Goal: Task Accomplishment & Management: Manage account settings

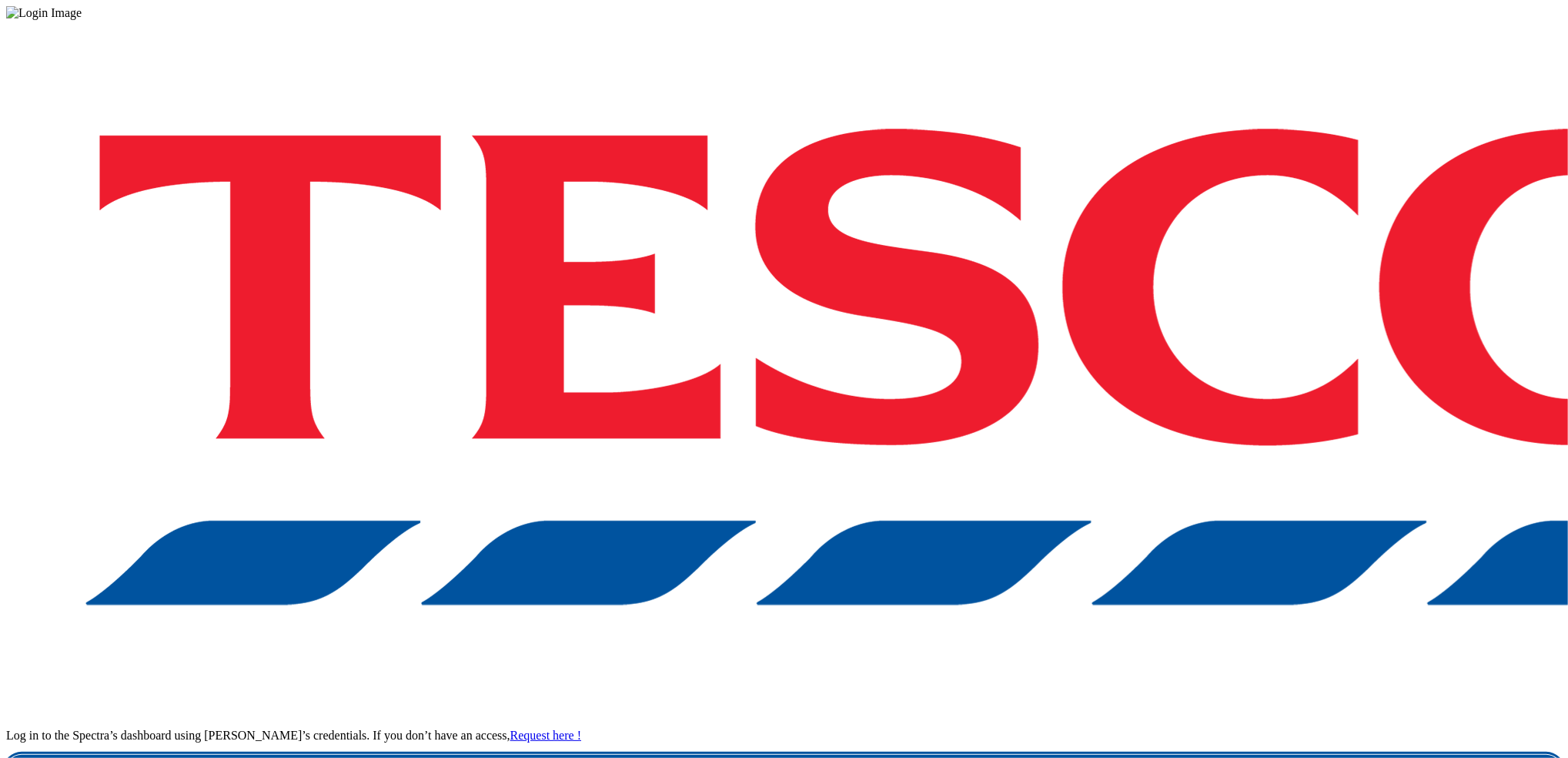
click at [1108, 754] on link "Login" at bounding box center [783, 770] width 1555 height 31
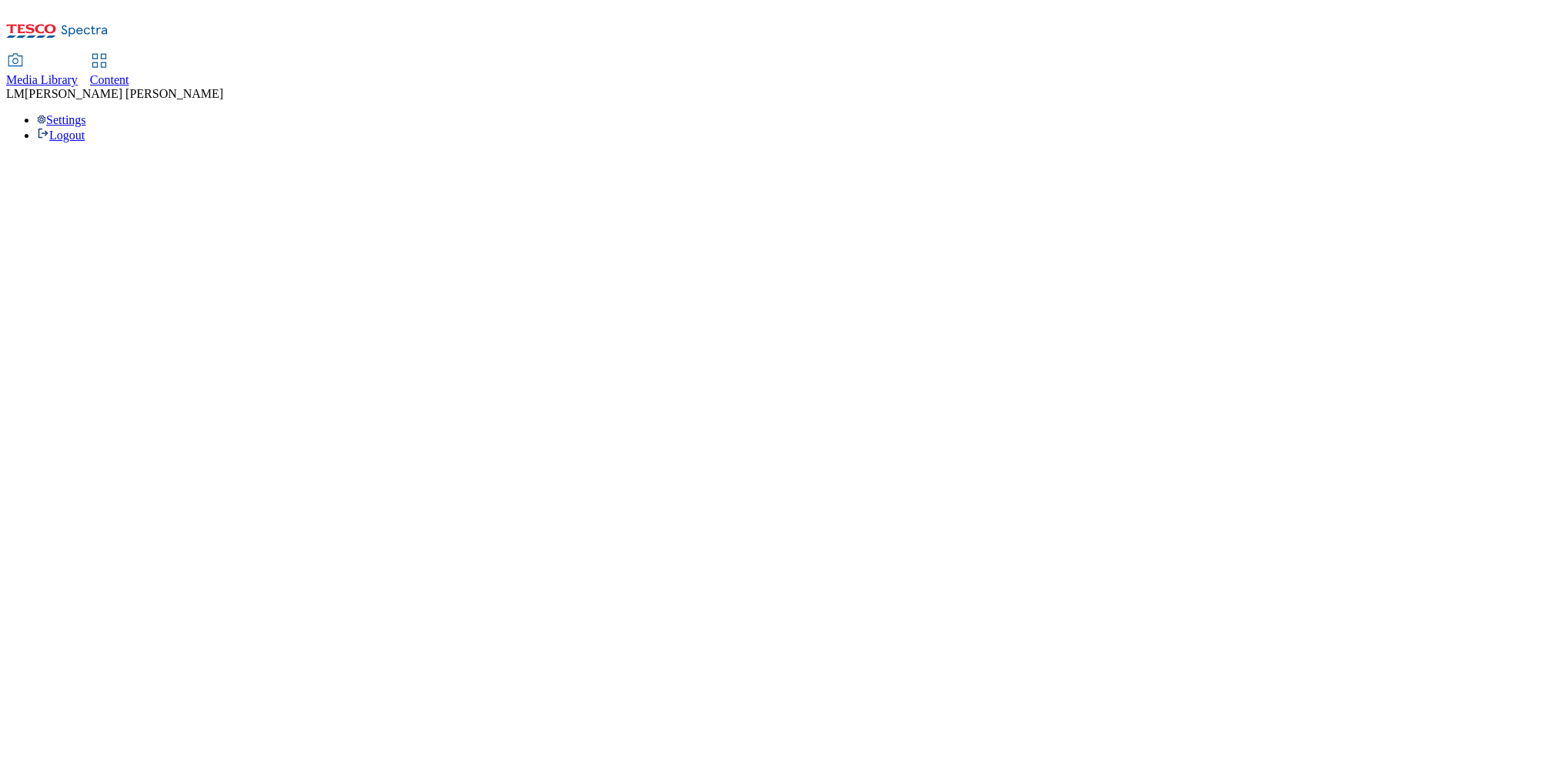
select select "ghs-uk"
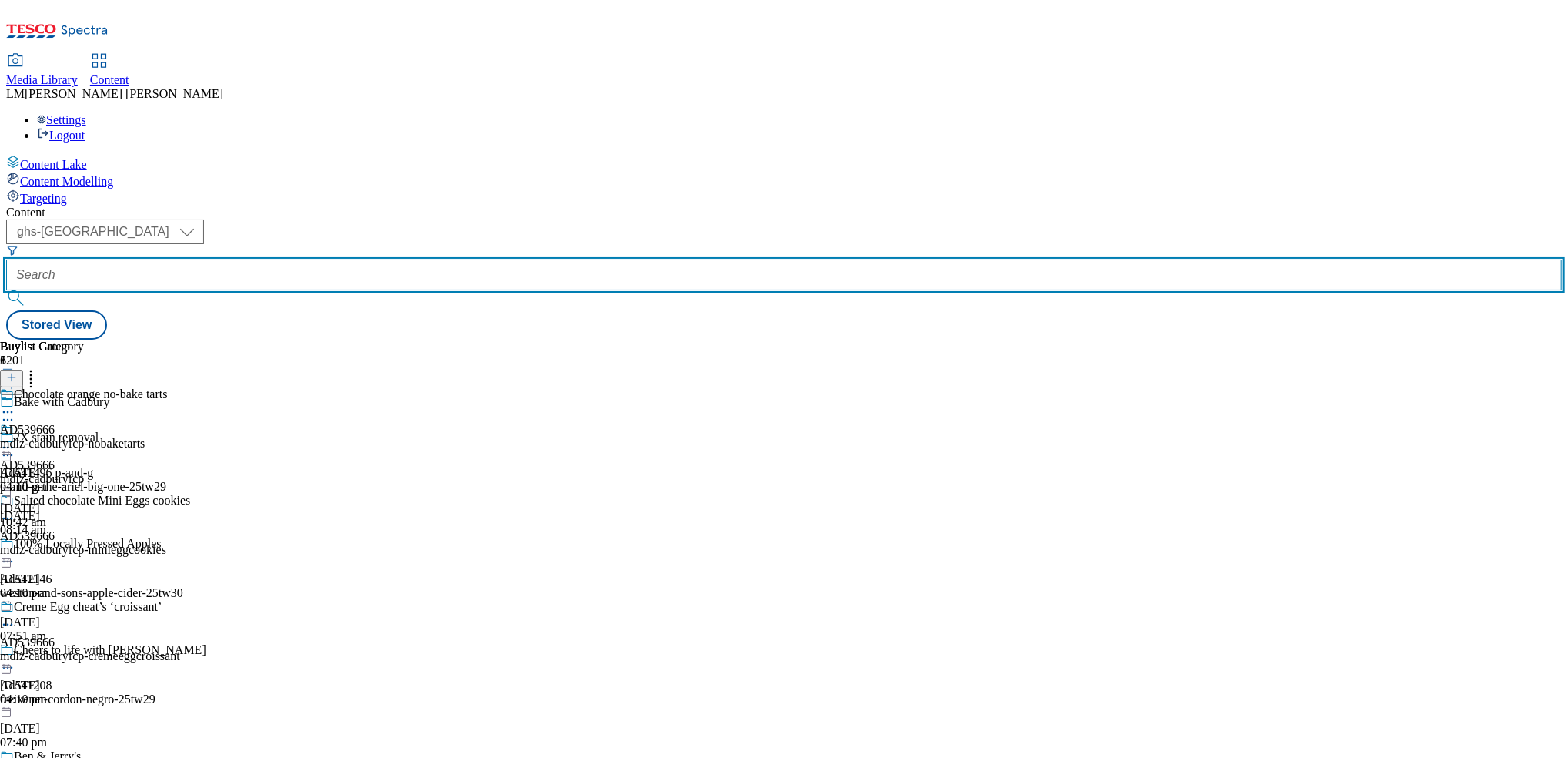
click at [359, 260] on input "text" at bounding box center [783, 275] width 1555 height 31
paste input "541667"
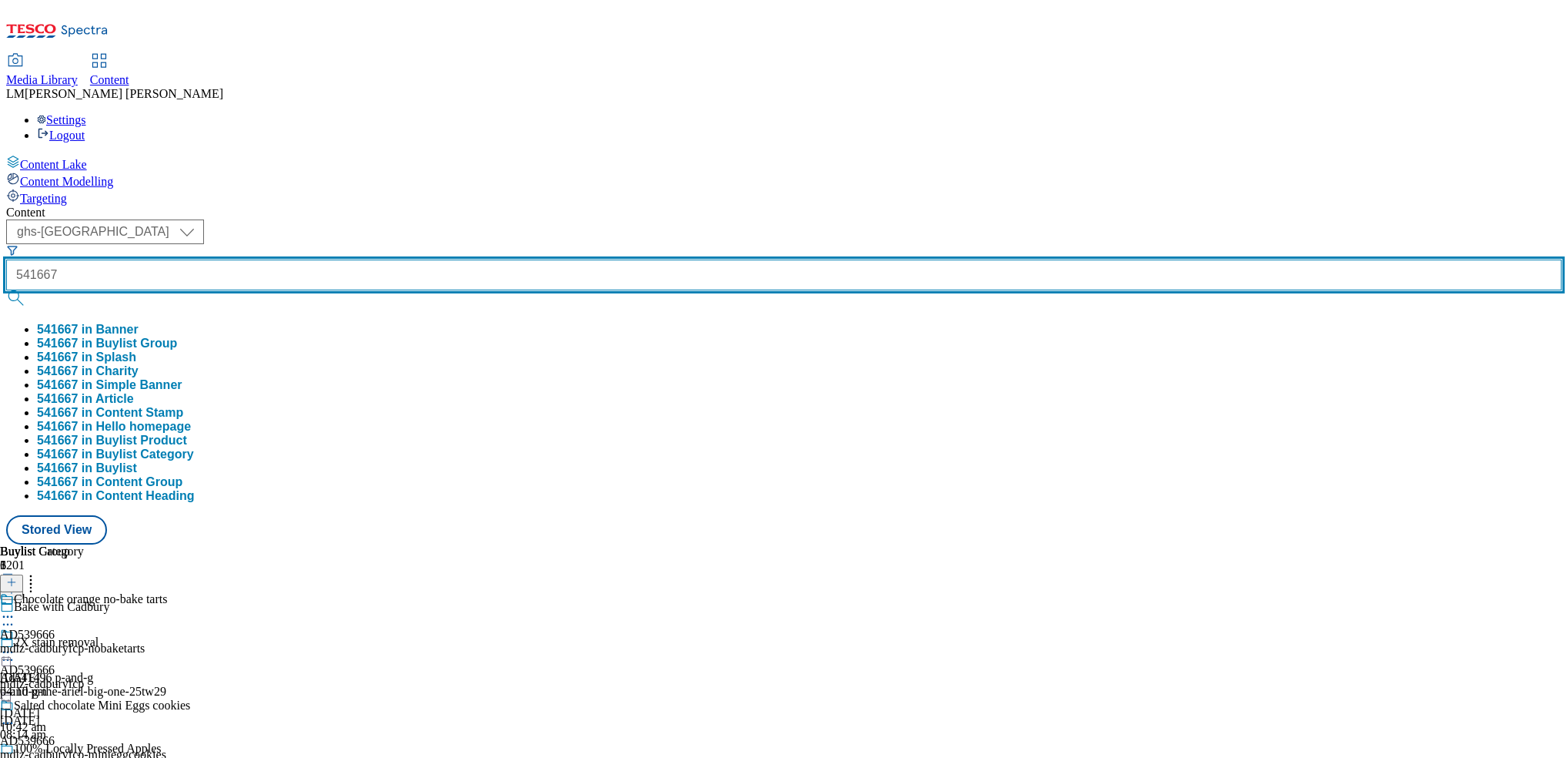
type input "541667"
click at [6, 290] on button "submit" at bounding box center [17, 298] width 21 height 16
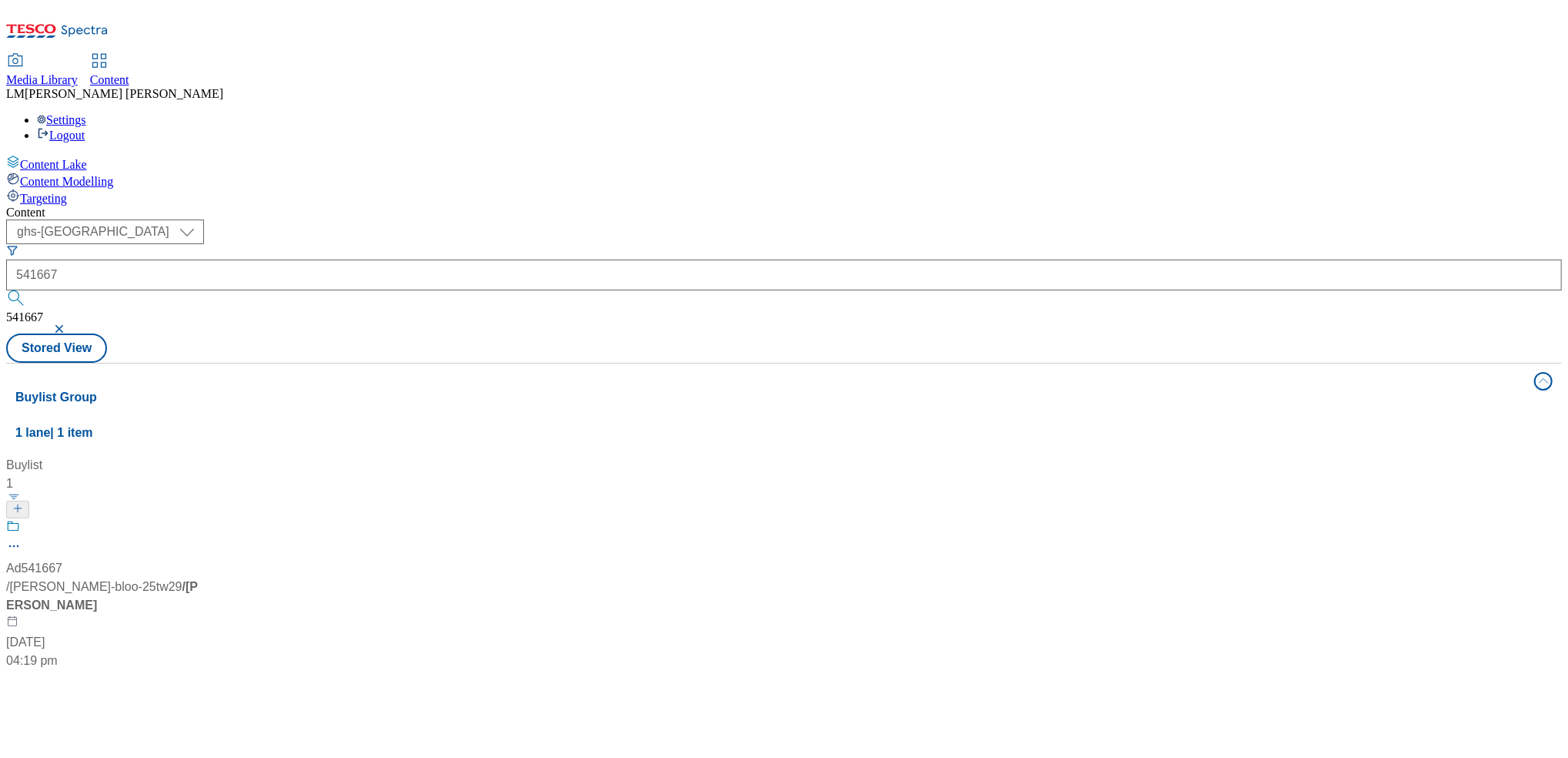
click at [641, 205] on div "Content ( optional ) ghs-roi ghs-uk ghs-uk 541667 541667 Stored View Buylist Gr…" at bounding box center [783, 619] width 1555 height 828
click at [198, 519] on div "Ad541667 / henkel-bloo-25tw29 / henkel 8 Sept 2025 04:19 pm" at bounding box center [102, 594] width 193 height 151
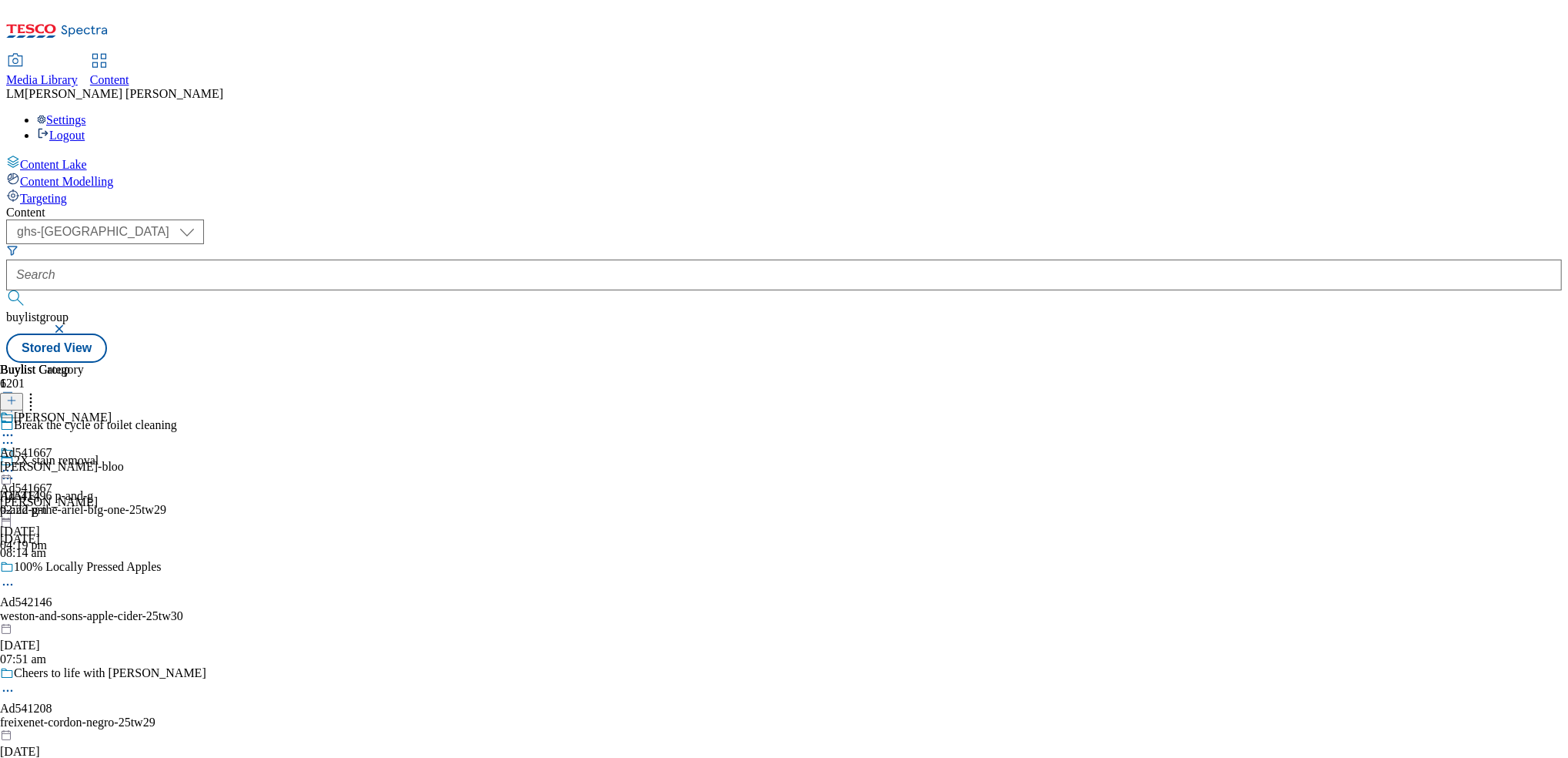
click at [16, 463] on icon at bounding box center [8, 471] width 16 height 16
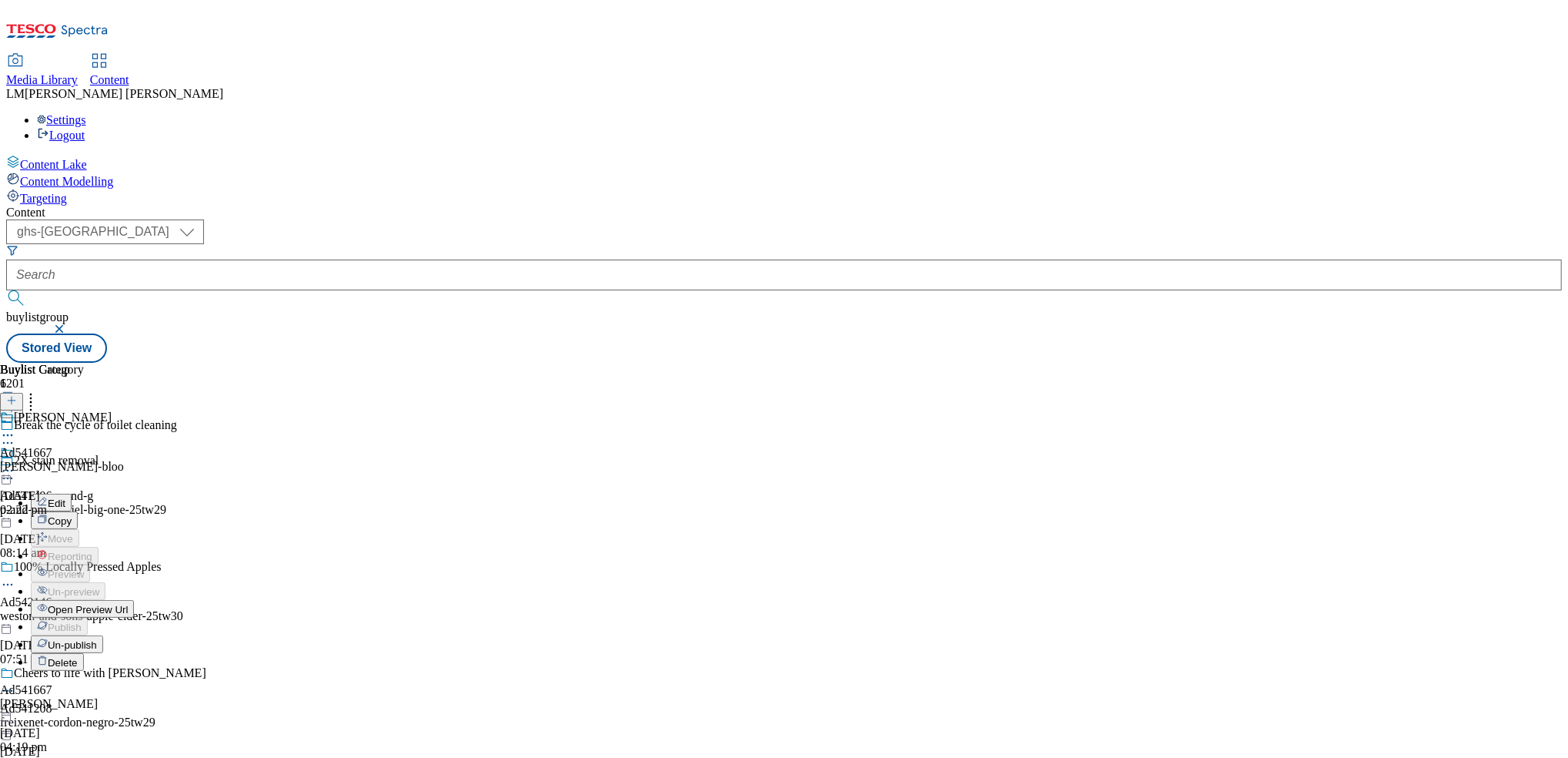
click at [97, 639] on span "Un-publish" at bounding box center [72, 645] width 50 height 12
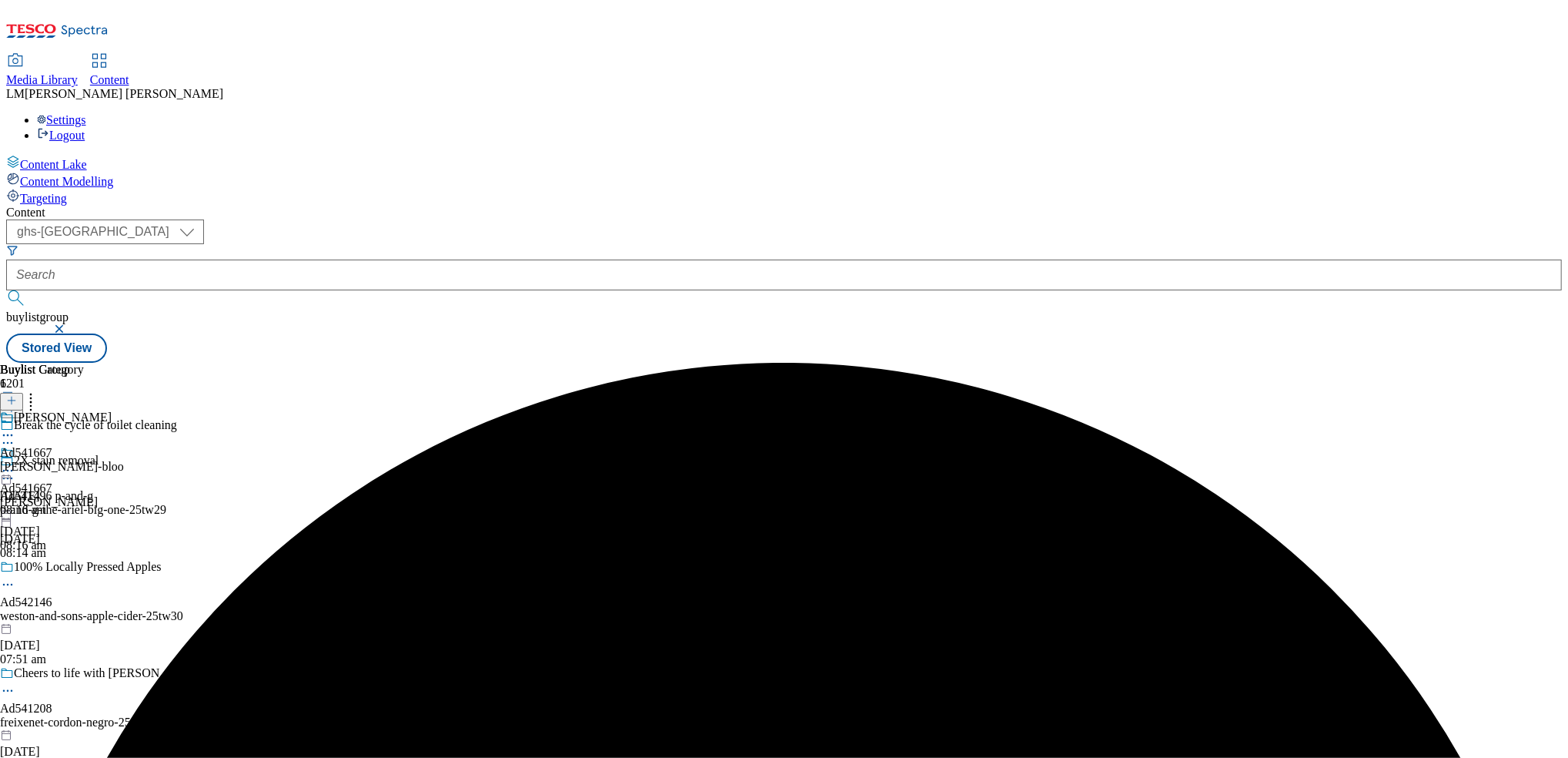
click at [16, 463] on icon at bounding box center [8, 471] width 16 height 16
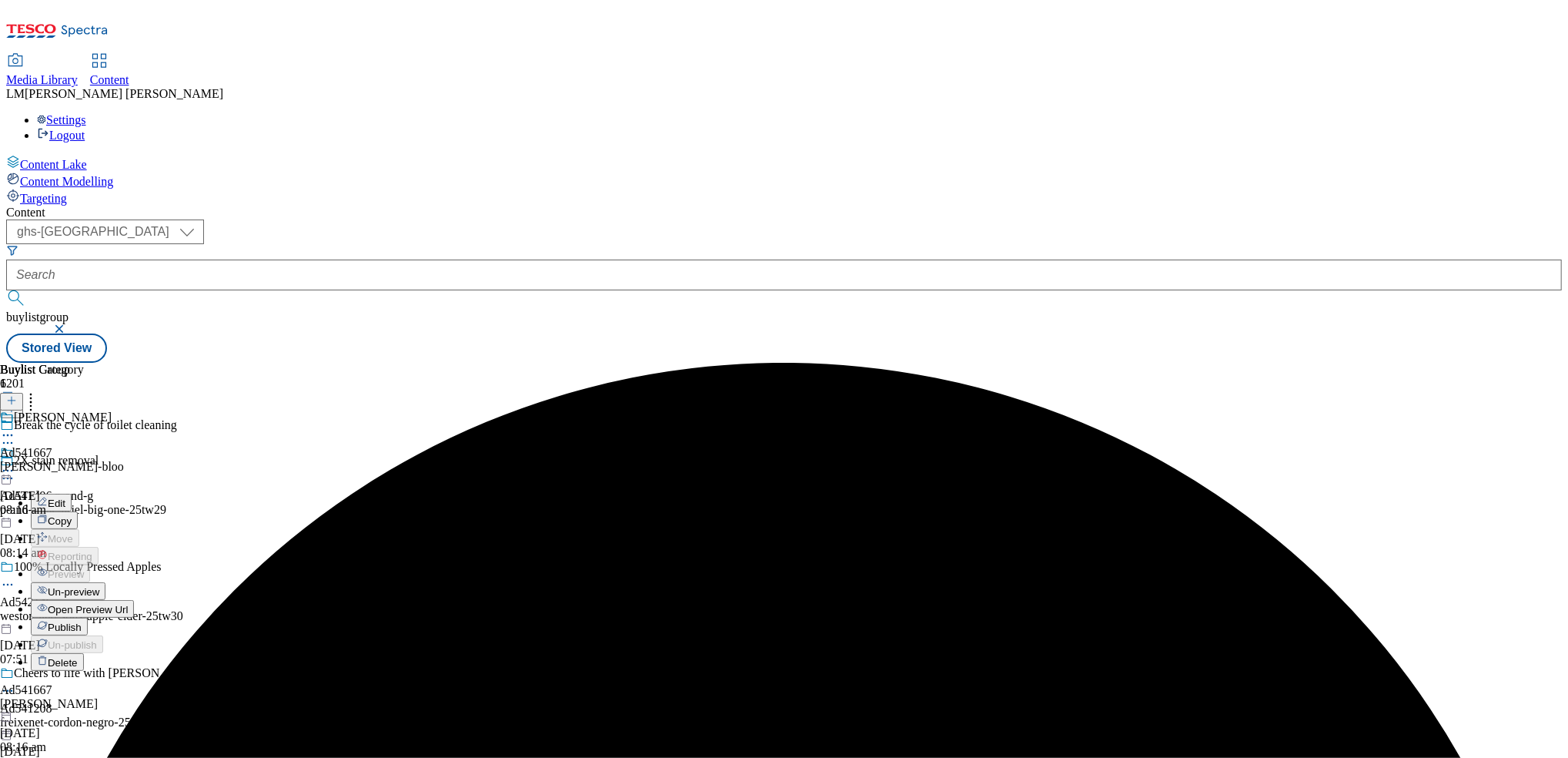
click at [134, 582] on li "Un-preview" at bounding box center [83, 591] width 103 height 18
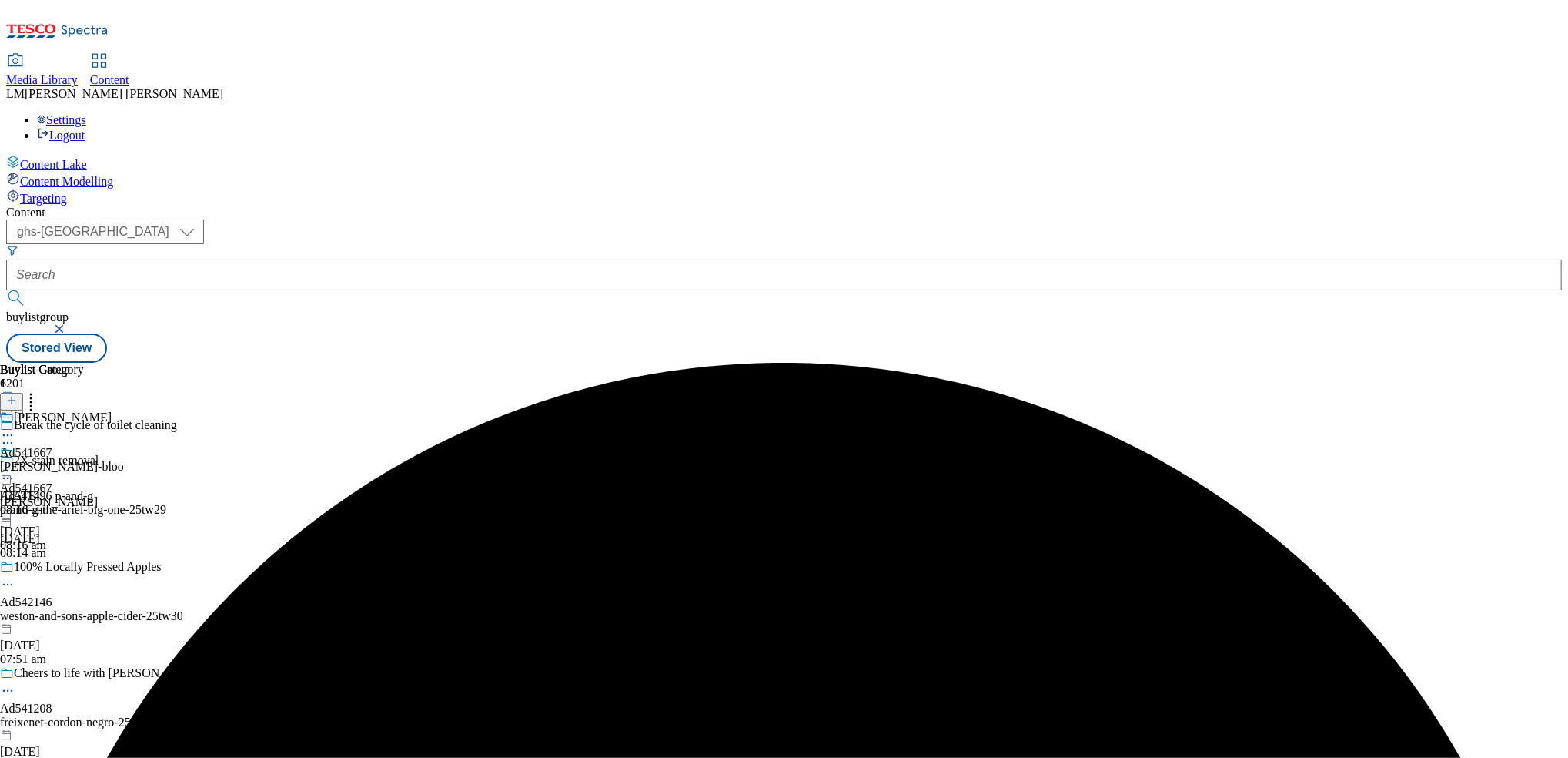
click at [97, 463] on div at bounding box center [49, 472] width 97 height 18
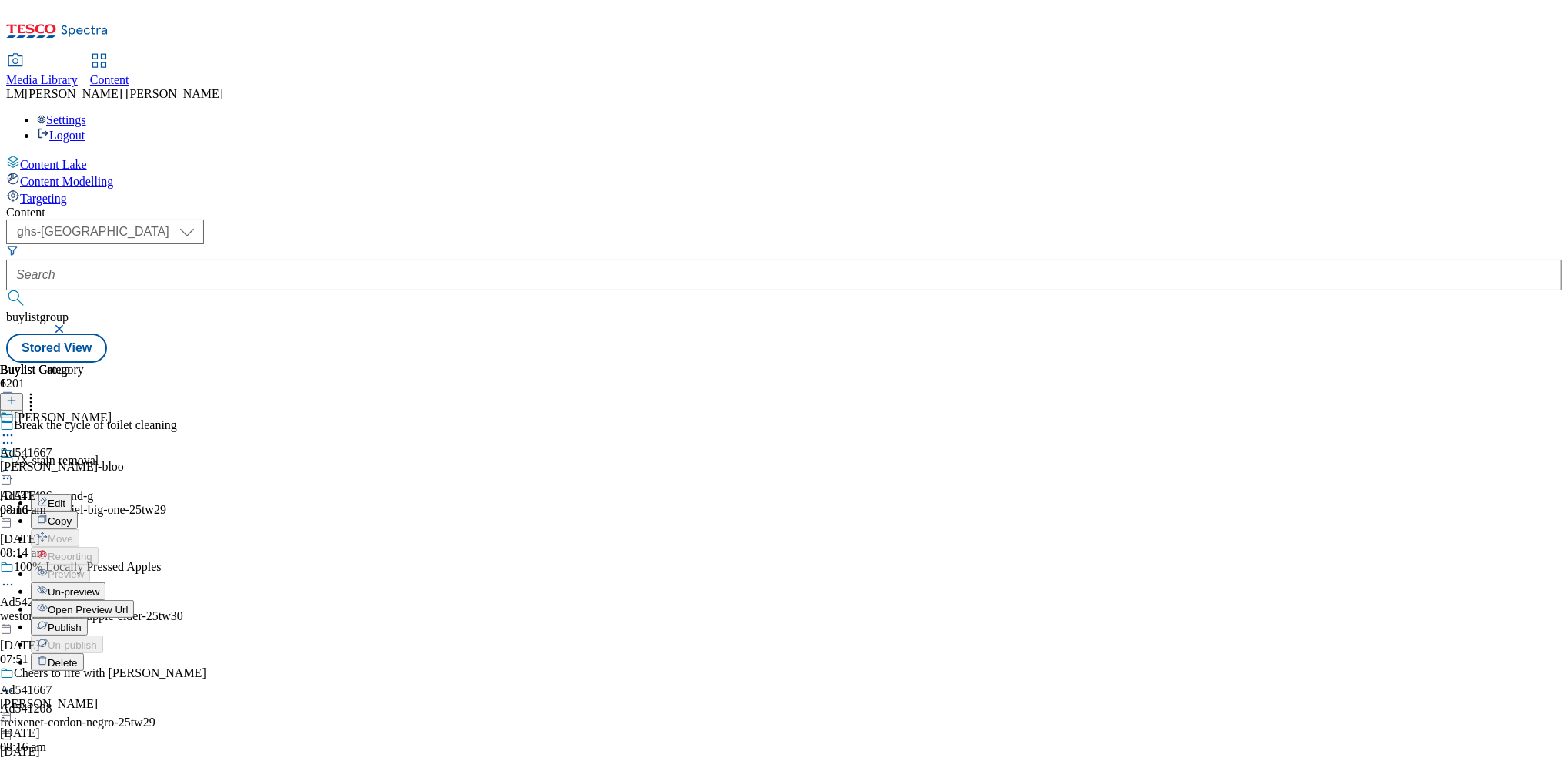
click at [99, 586] on span "Un-preview" at bounding box center [73, 592] width 52 height 12
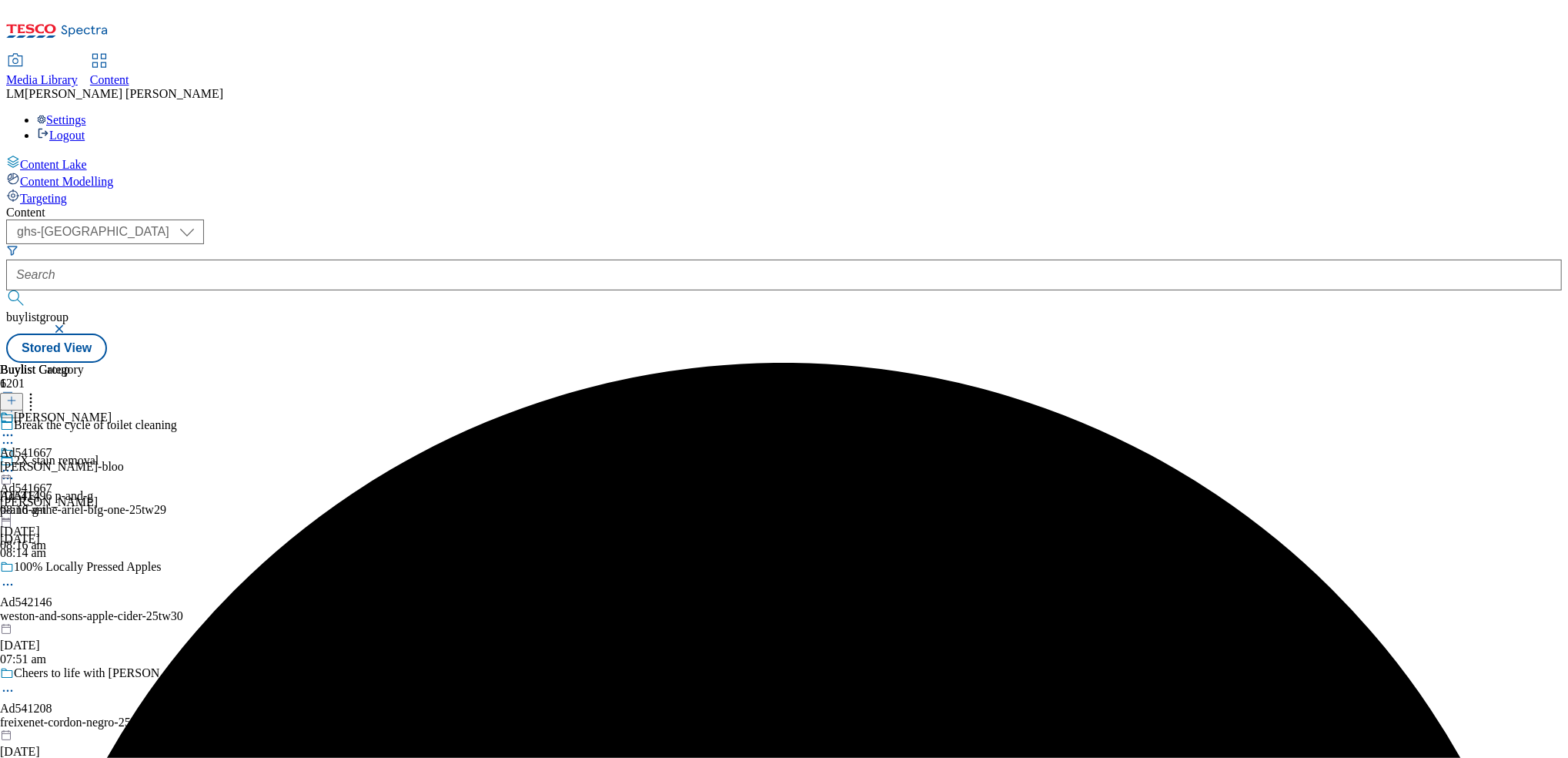
click at [124, 411] on div "Henkel Ad541667 henkel-bloo 10 Sept 2025 08:16 am" at bounding box center [61, 463] width 124 height 106
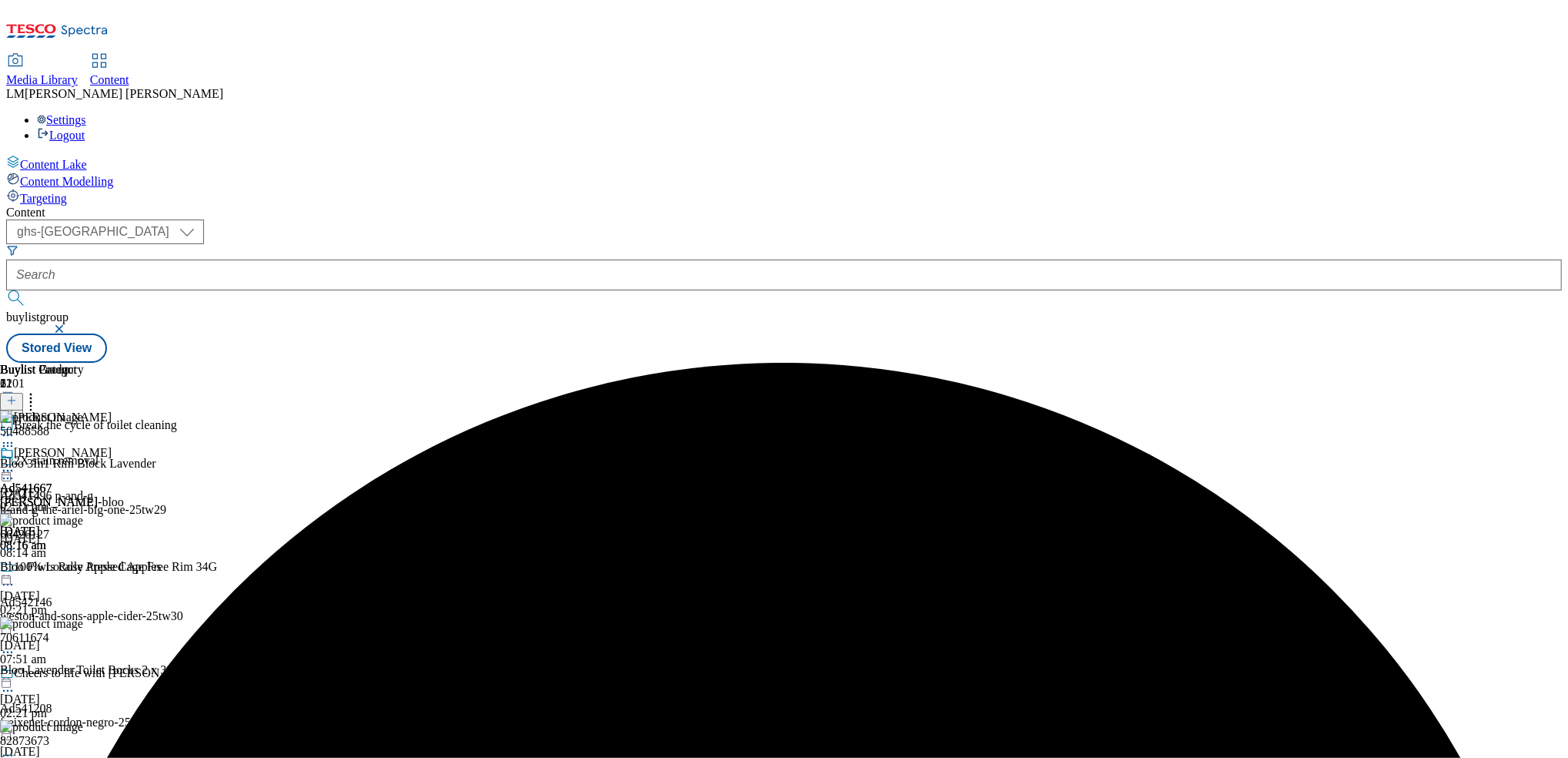
click at [39, 390] on icon at bounding box center [31, 398] width 16 height 16
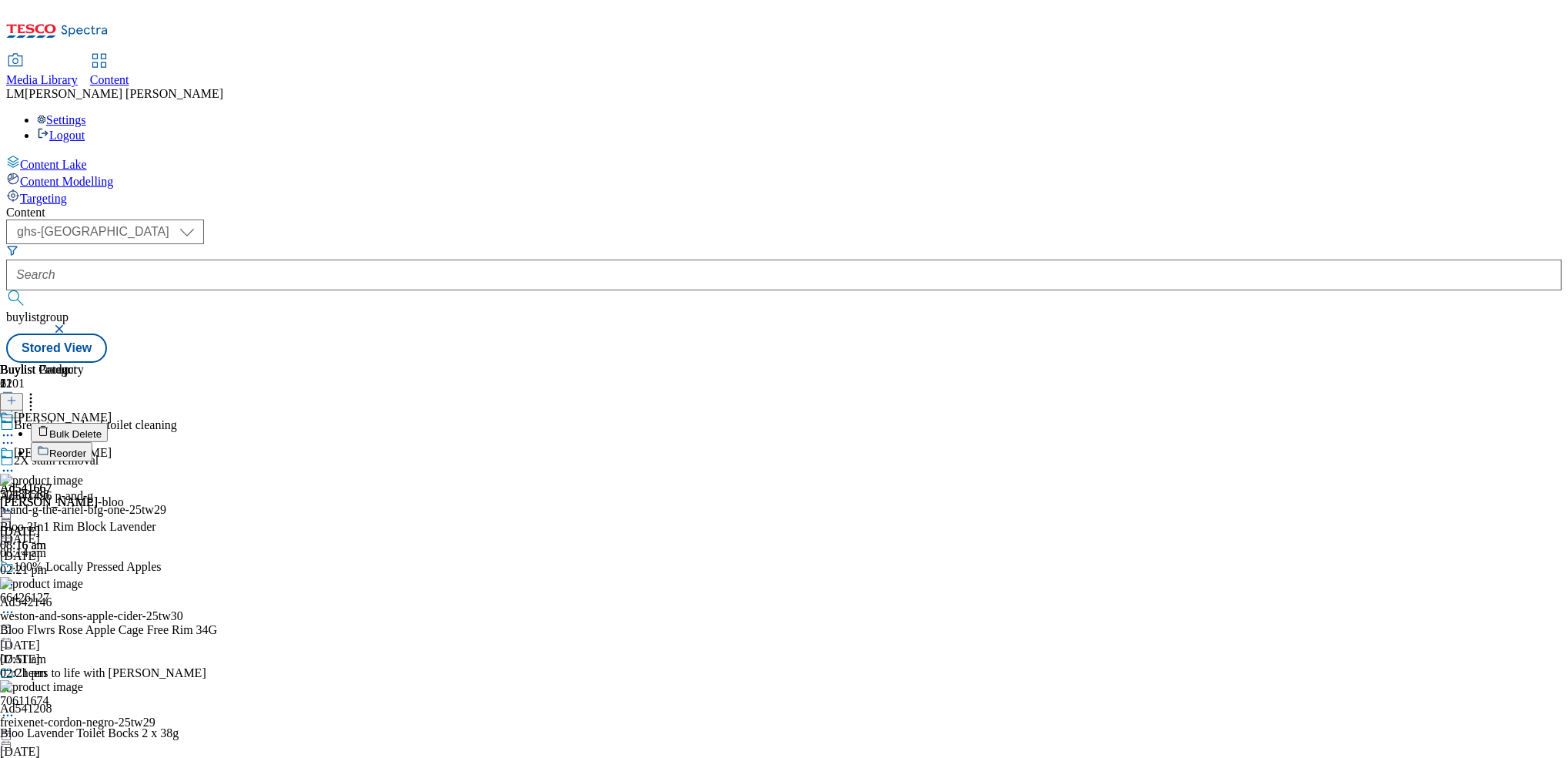
click at [92, 442] on button "Reorder" at bounding box center [61, 451] width 61 height 19
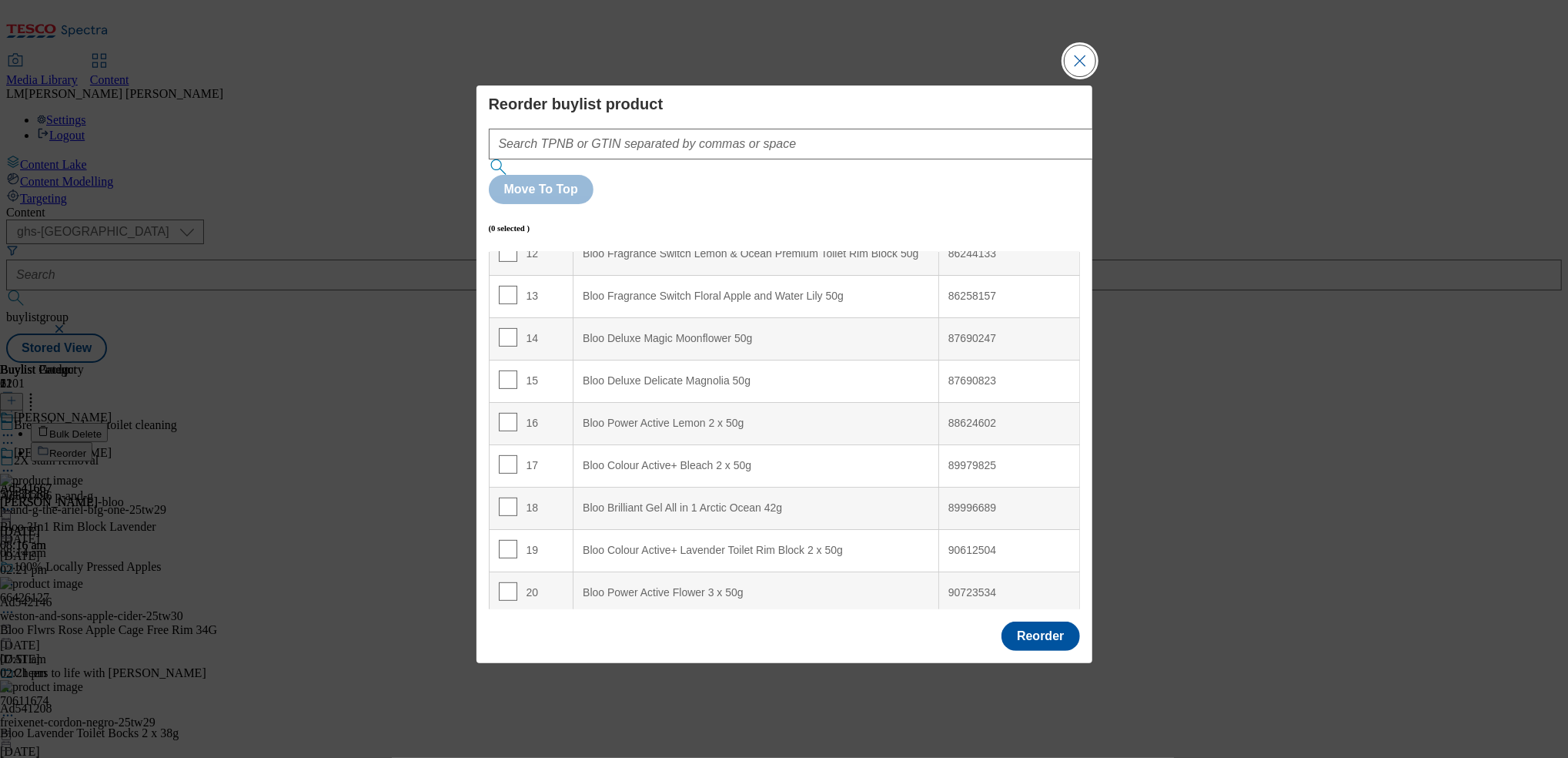
scroll to position [574, 0]
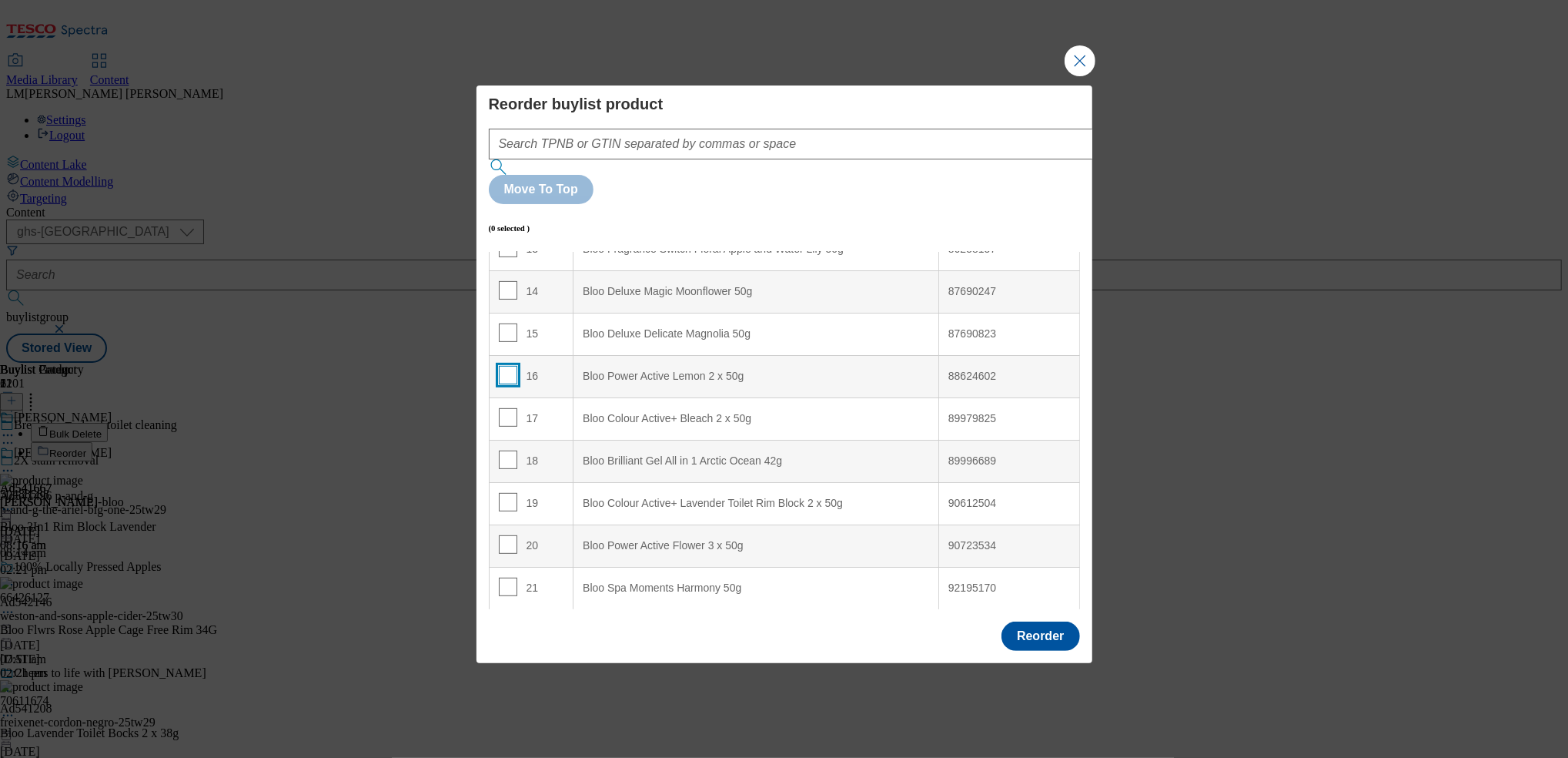
click at [513, 366] on input "Modal" at bounding box center [508, 375] width 18 height 18
checkbox input "true"
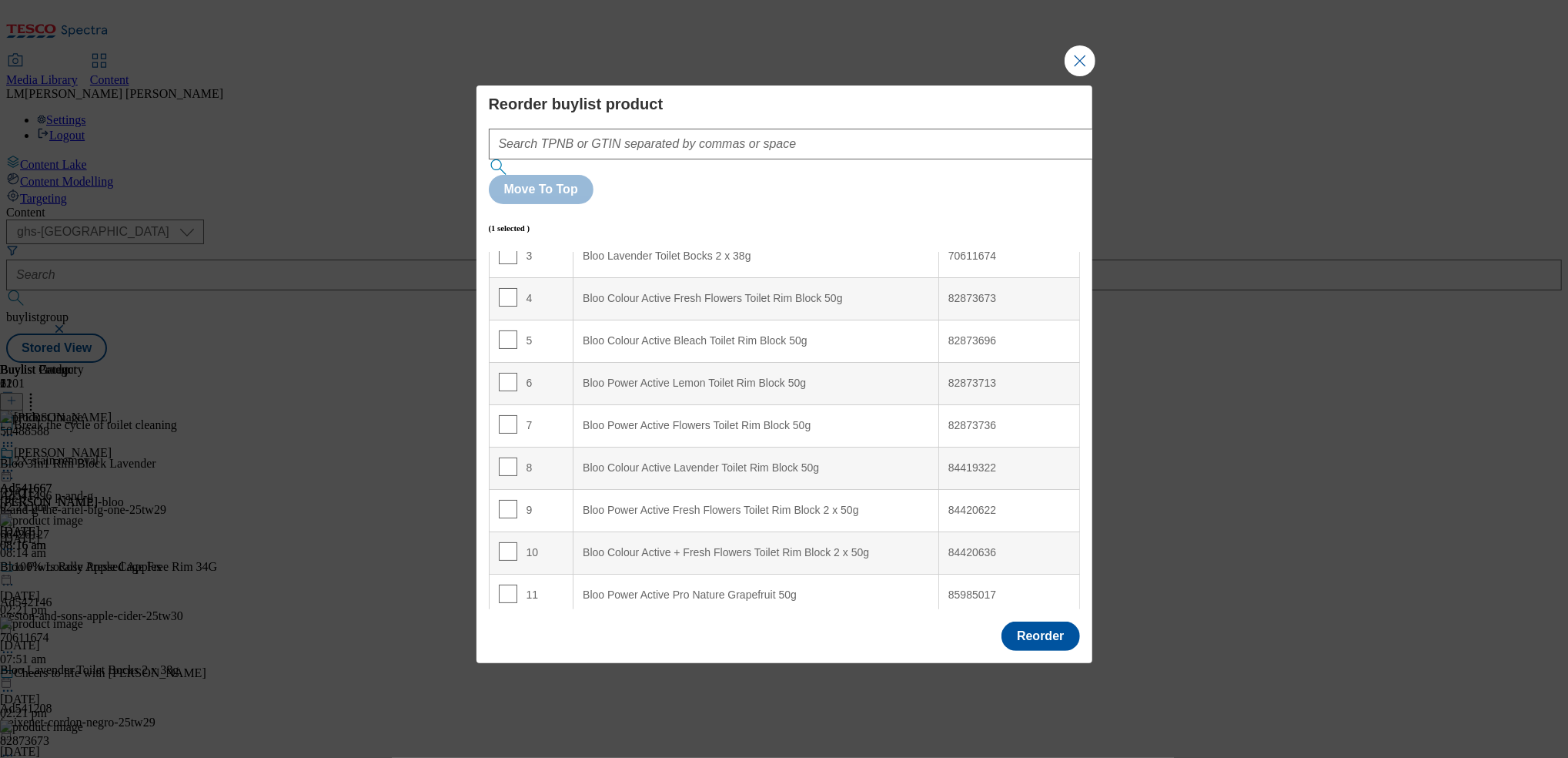
scroll to position [0, 0]
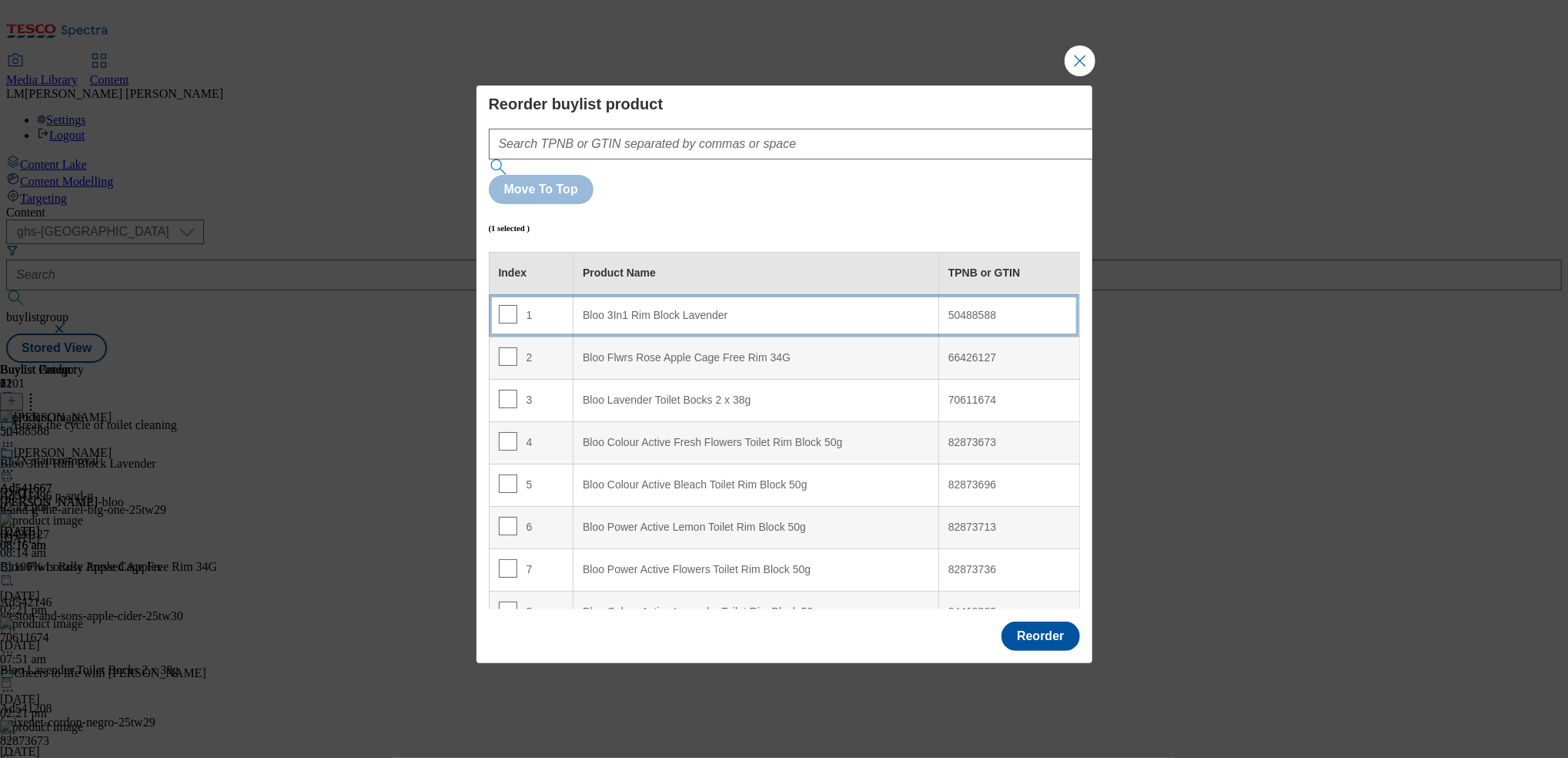
click at [561, 294] on td "1" at bounding box center [530, 315] width 85 height 43
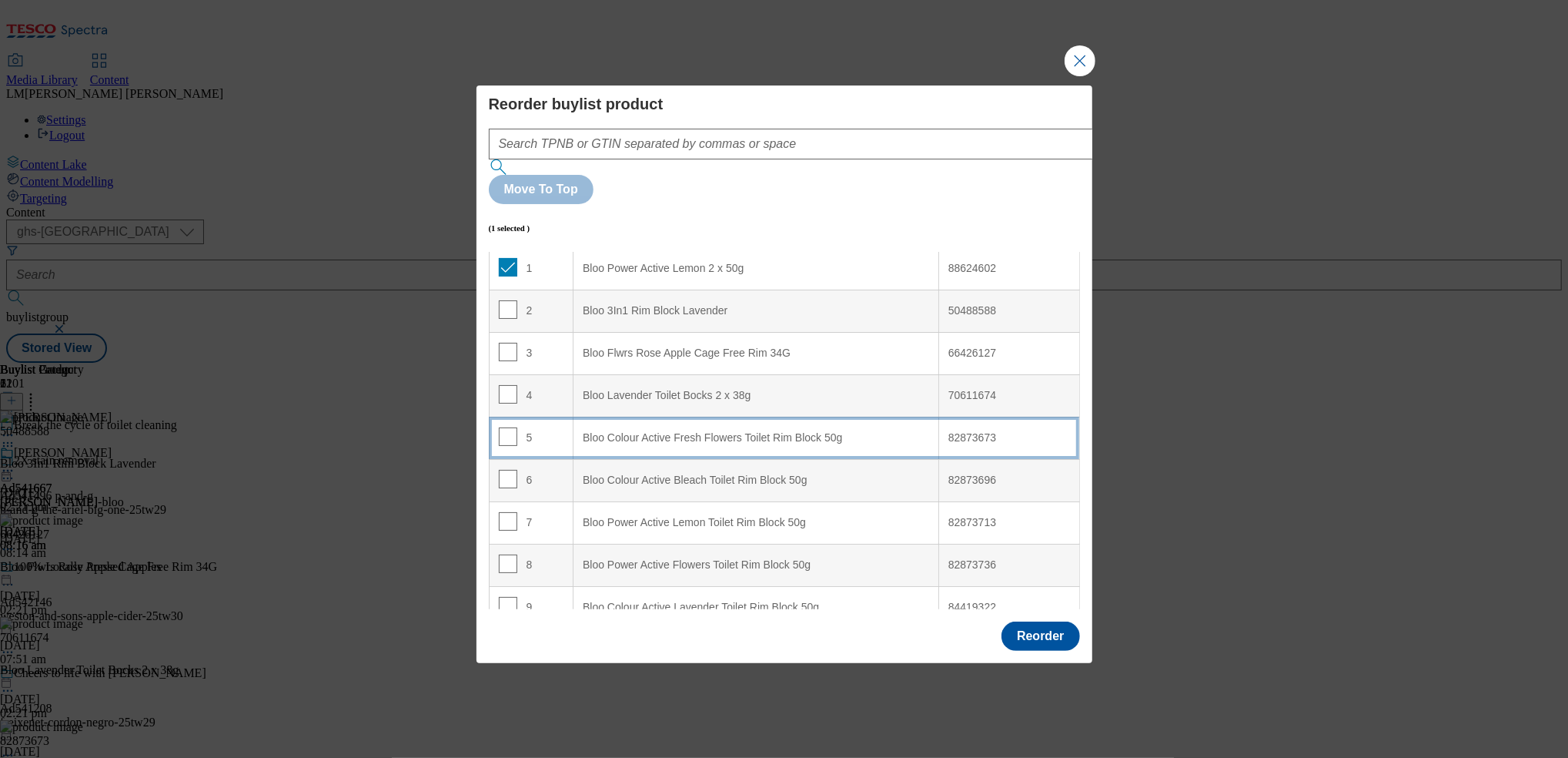
scroll to position [48, 0]
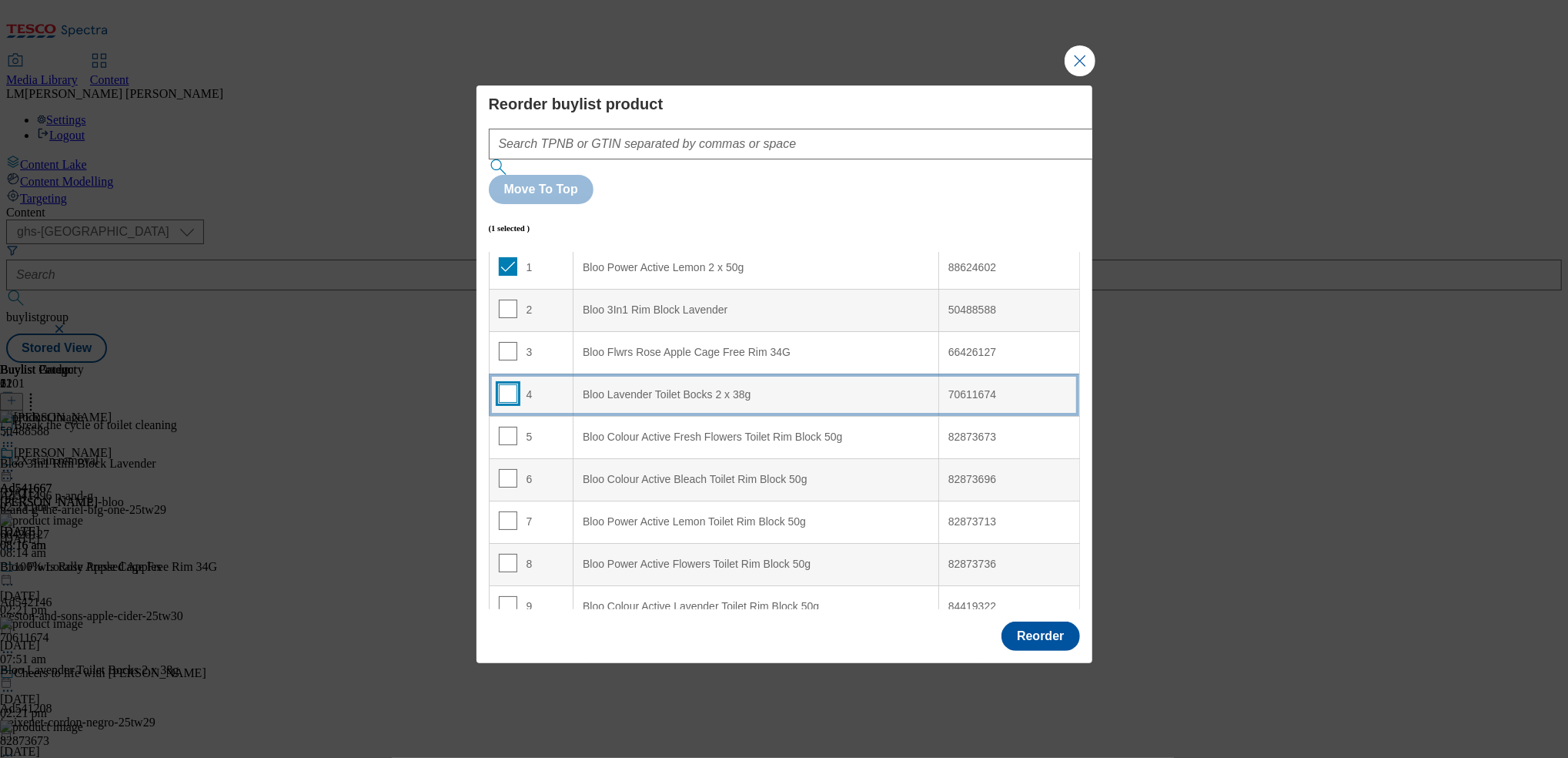
click at [511, 384] on input "Modal" at bounding box center [508, 393] width 18 height 18
checkbox input "true"
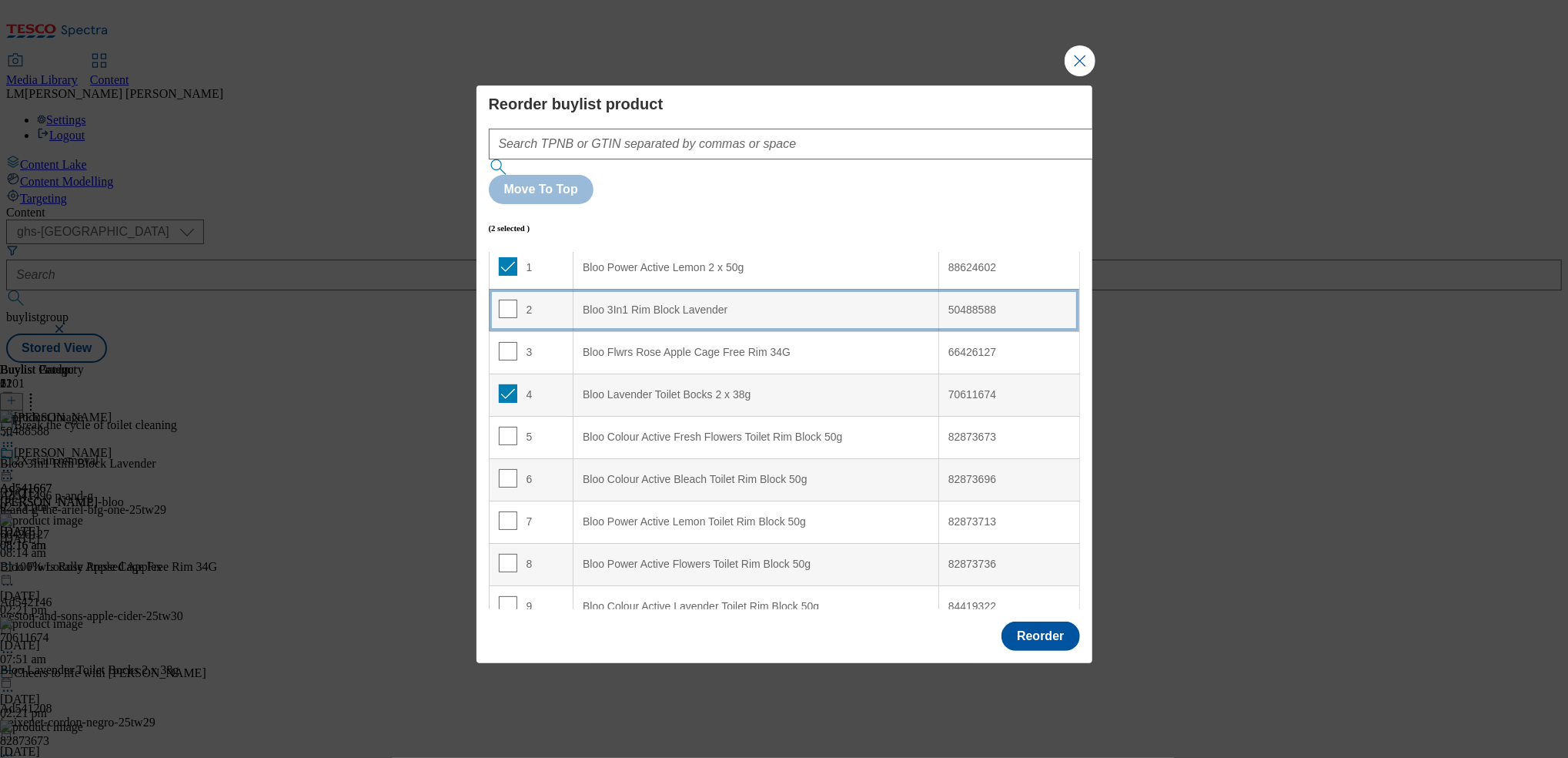
click at [570, 289] on td "2" at bounding box center [530, 310] width 85 height 43
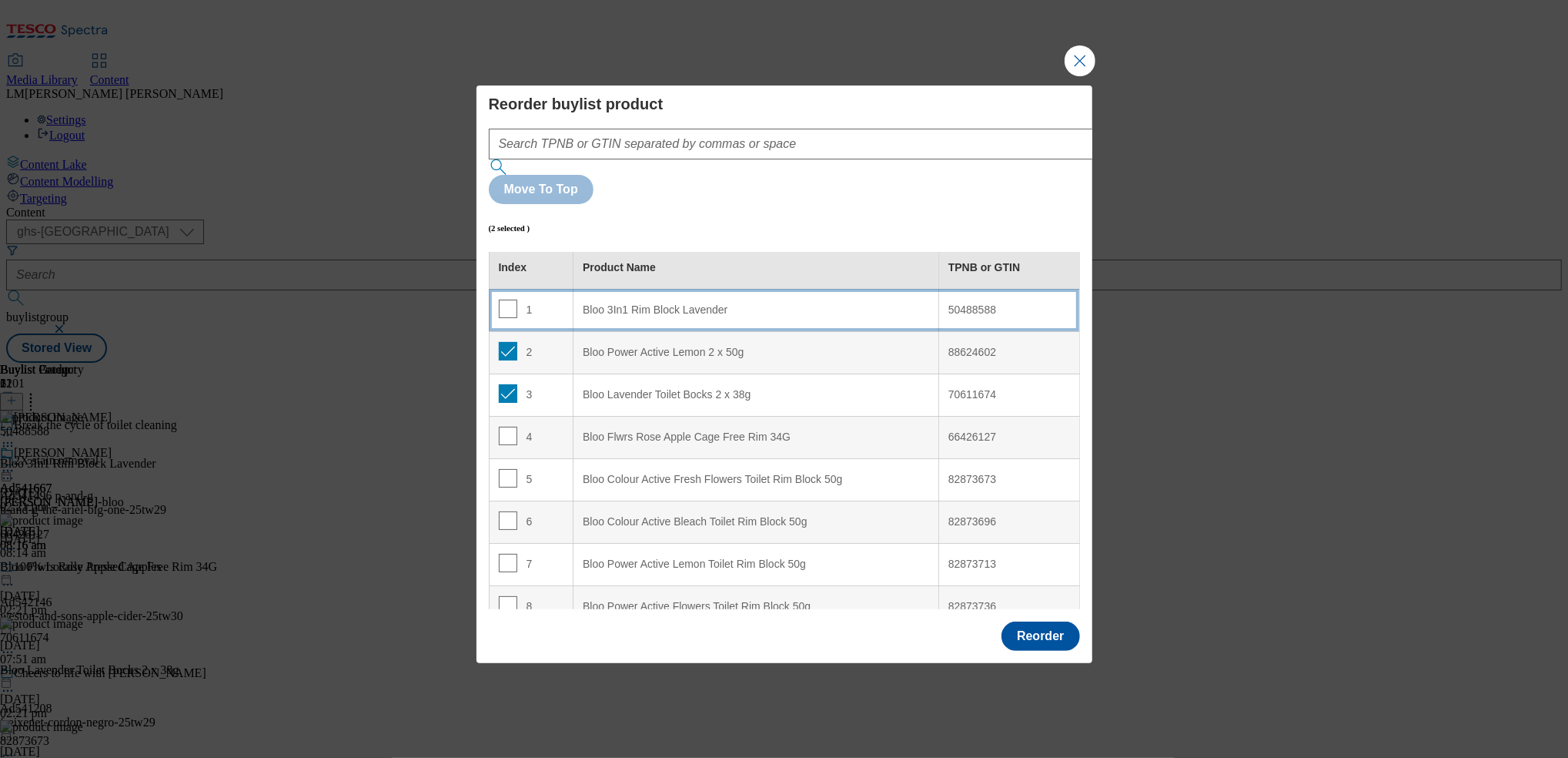
click at [568, 289] on td "1" at bounding box center [530, 310] width 85 height 43
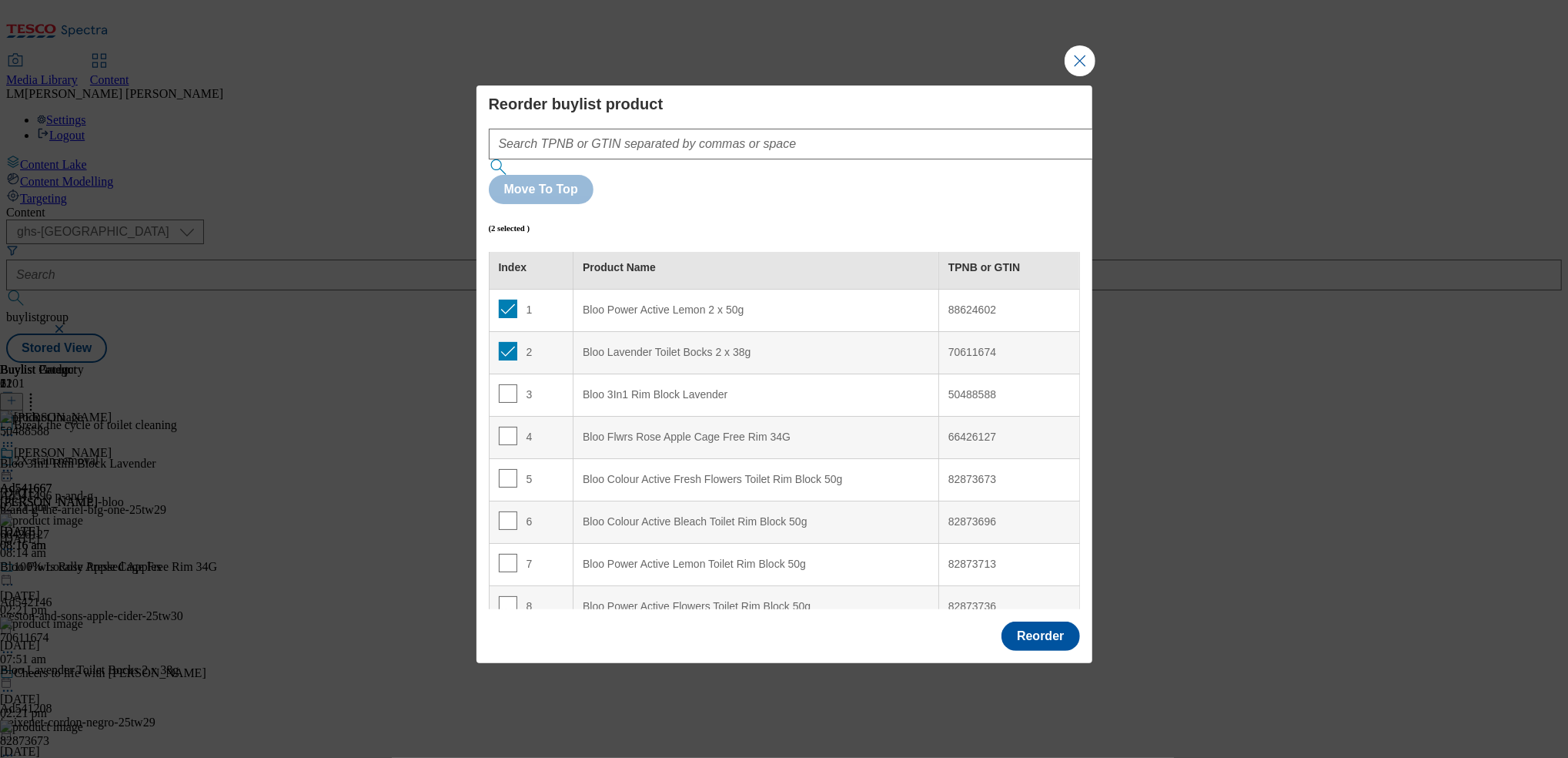
click at [507, 331] on td "2" at bounding box center [530, 352] width 85 height 43
click at [507, 342] on input "Modal" at bounding box center [508, 350] width 18 height 18
checkbox input "false"
click at [508, 289] on td "1" at bounding box center [530, 310] width 85 height 43
click at [505, 300] on input "Modal" at bounding box center [508, 308] width 18 height 18
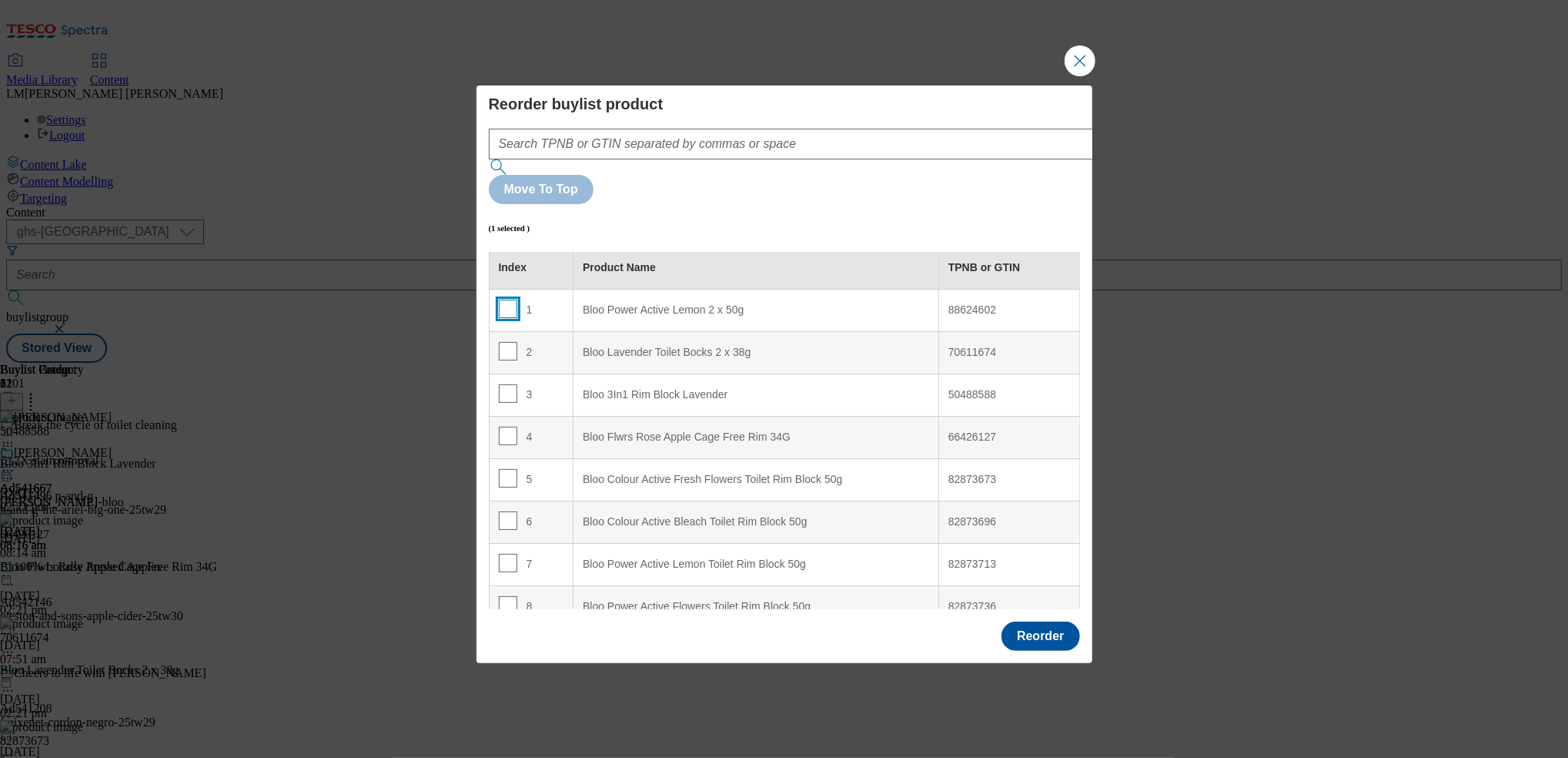
checkbox input "false"
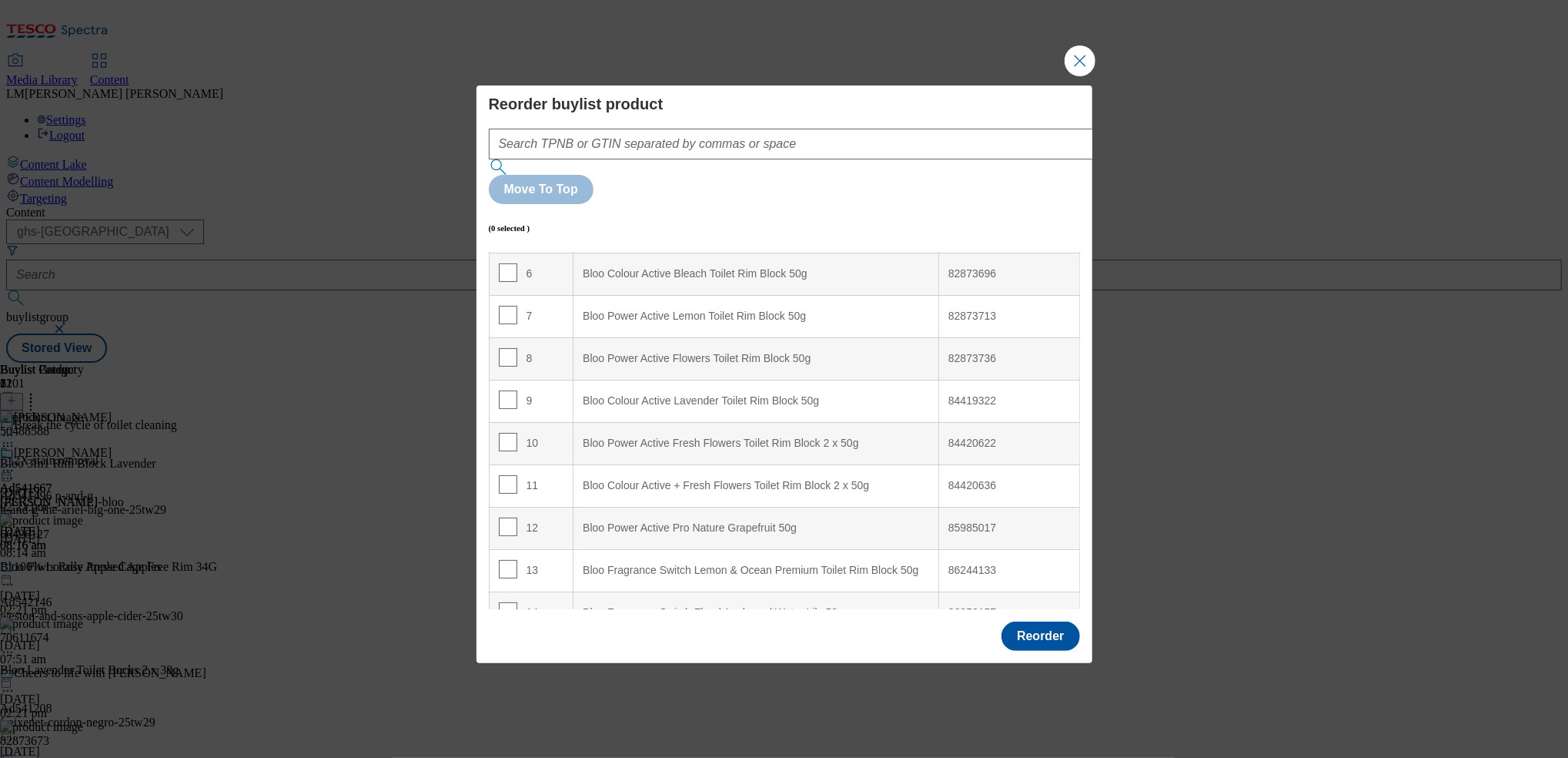
scroll to position [255, 0]
click at [507, 431] on input "Modal" at bounding box center [508, 440] width 18 height 18
checkbox input "true"
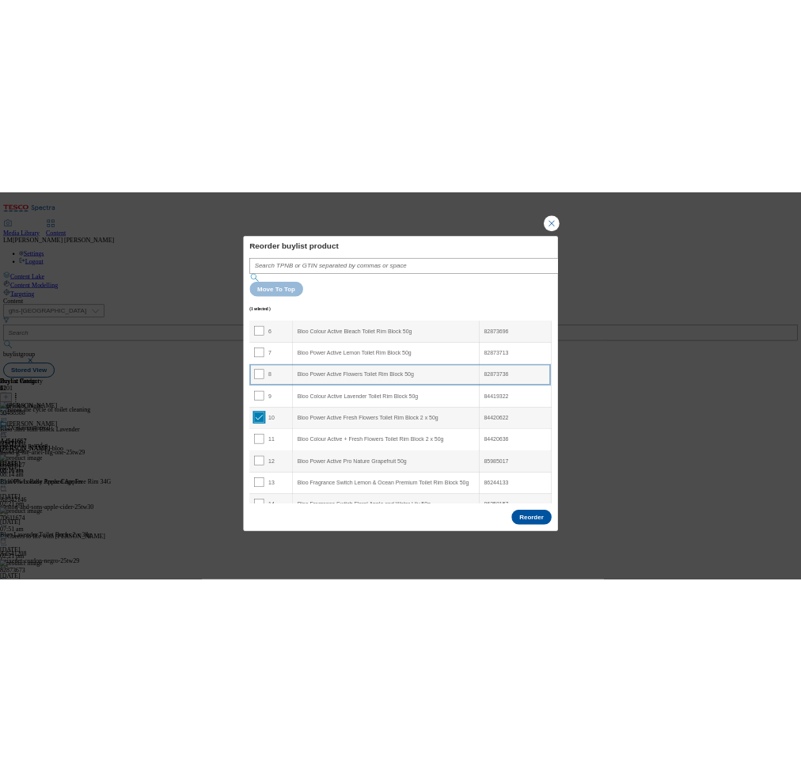
scroll to position [0, 0]
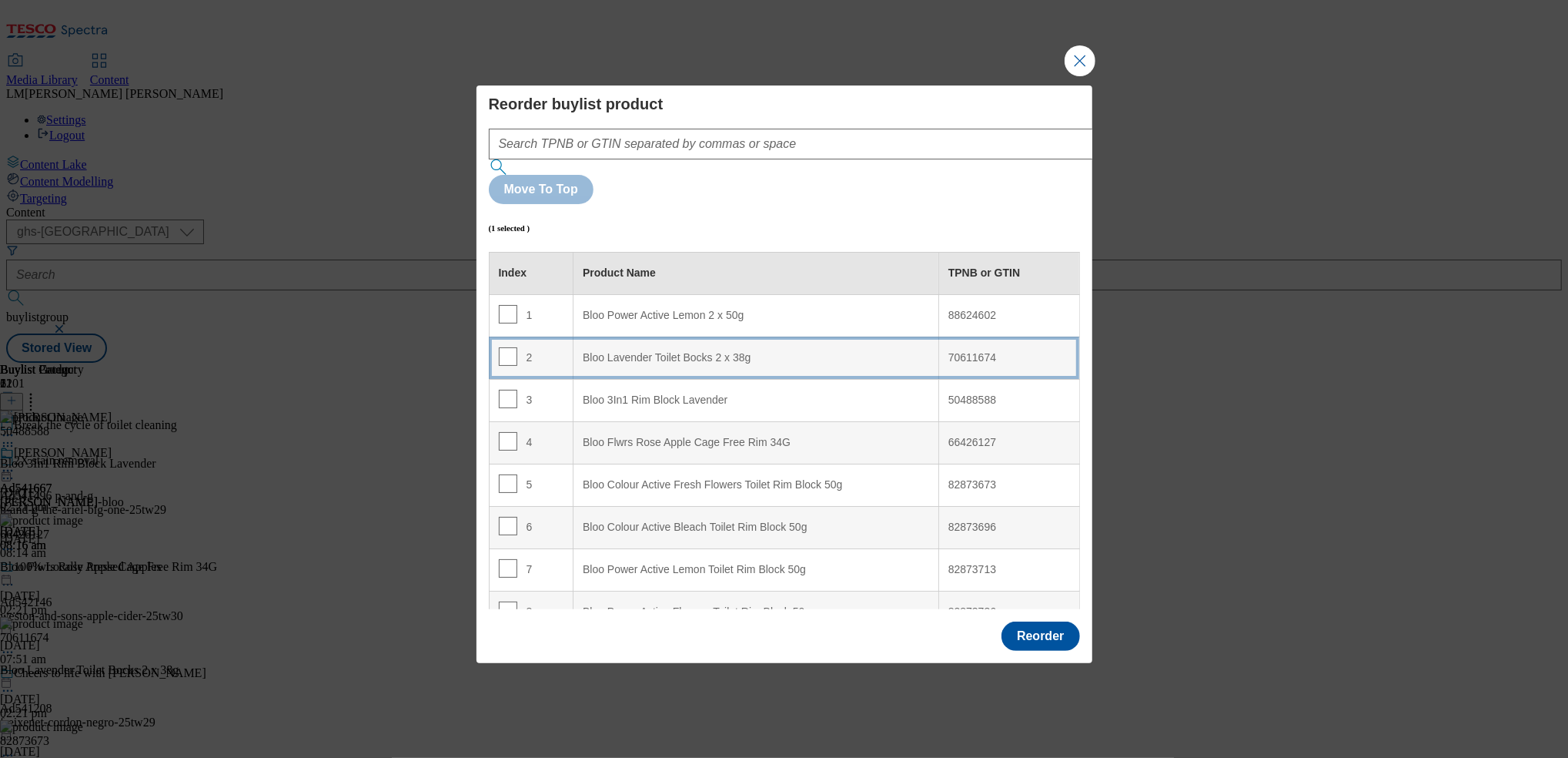
click at [591, 351] on div "Bloo Lavender Toilet Bocks 2 x 38g" at bounding box center [756, 358] width 346 height 14
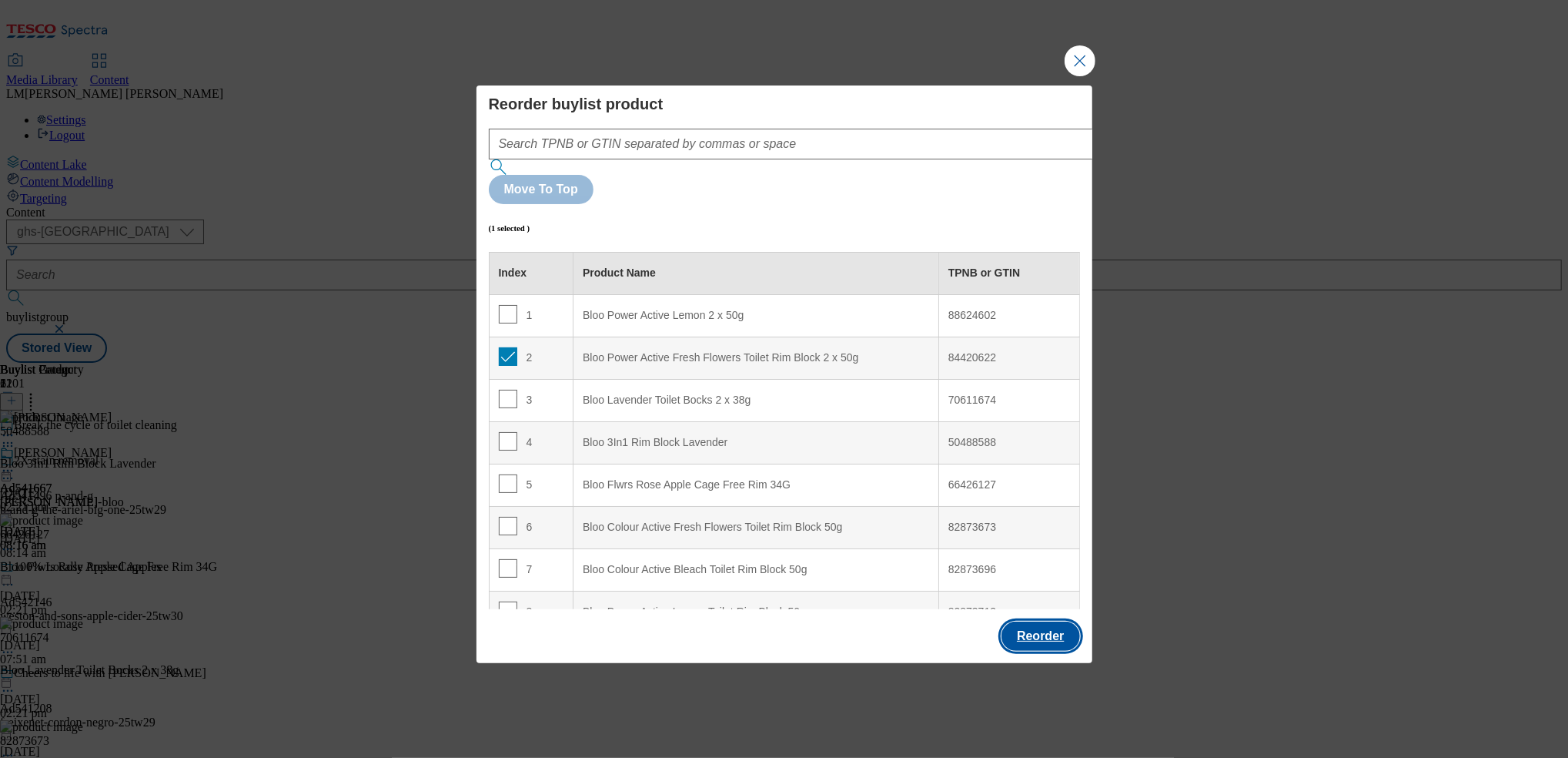
click at [1050, 622] on button "Reorder" at bounding box center [1040, 636] width 78 height 29
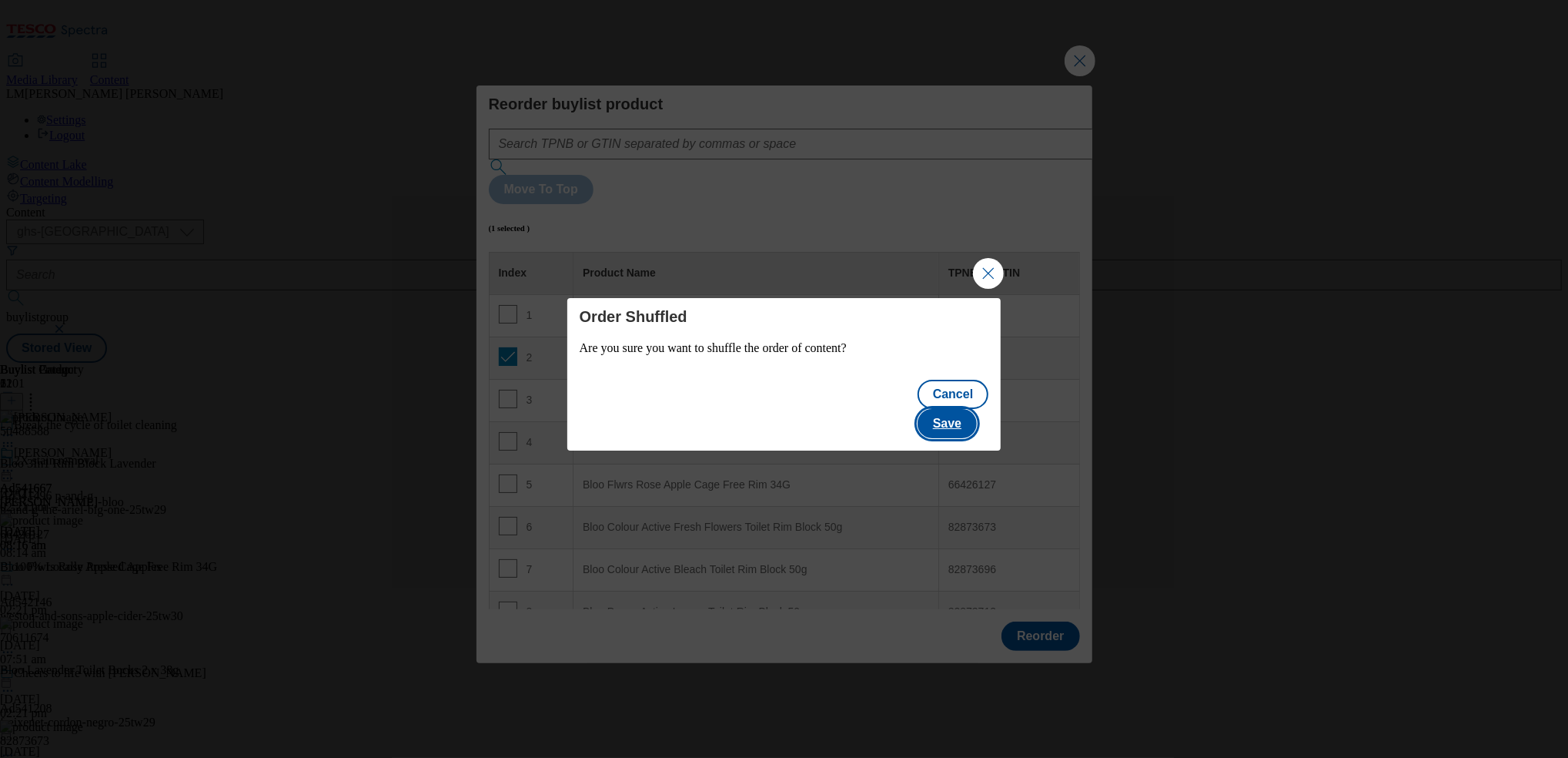
click at [957, 411] on button "Save" at bounding box center [946, 423] width 59 height 29
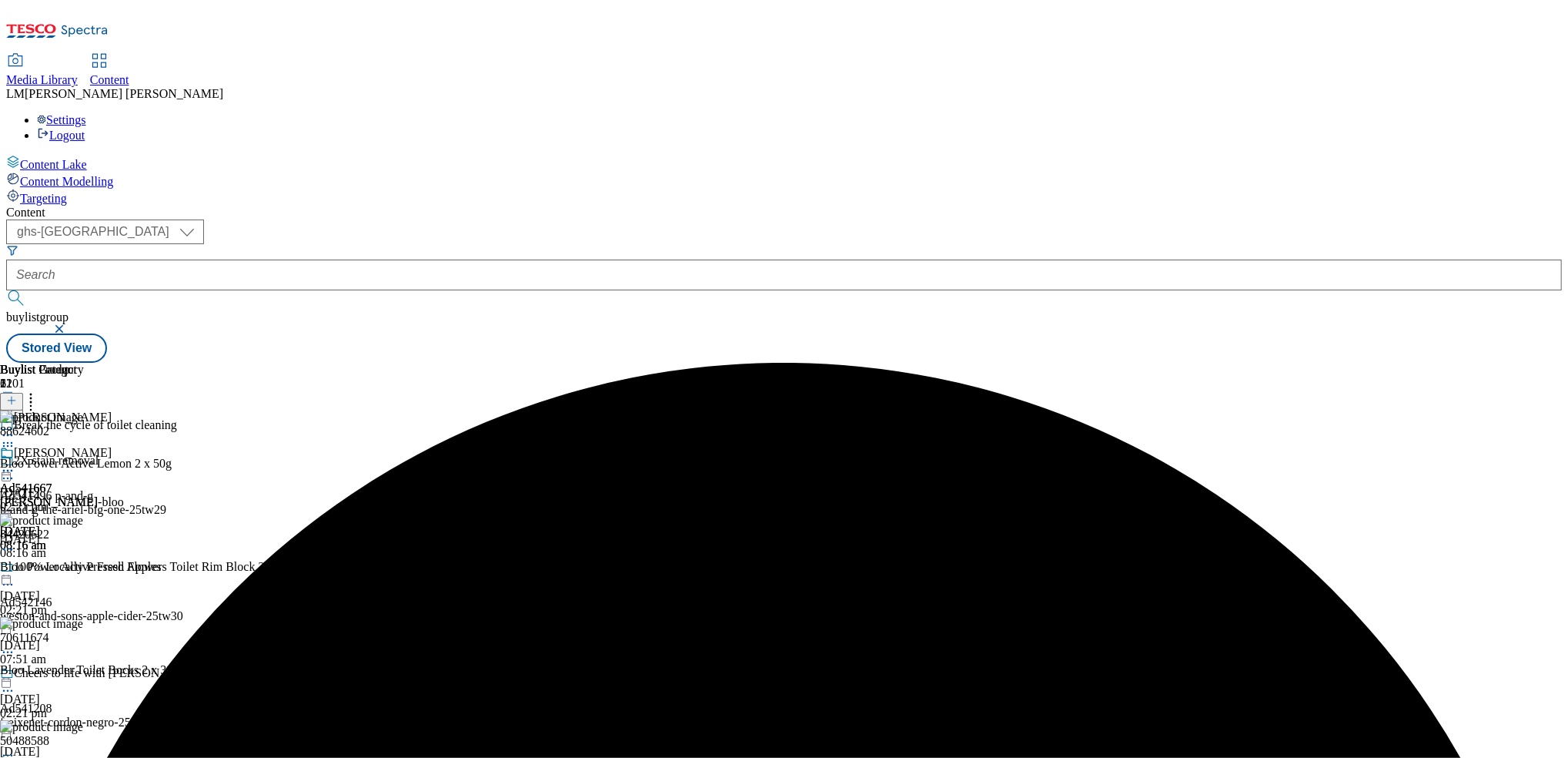
click at [9, 470] on circle at bounding box center [8, 471] width 2 height 2
click at [84, 568] on span "Preview" at bounding box center [65, 574] width 36 height 12
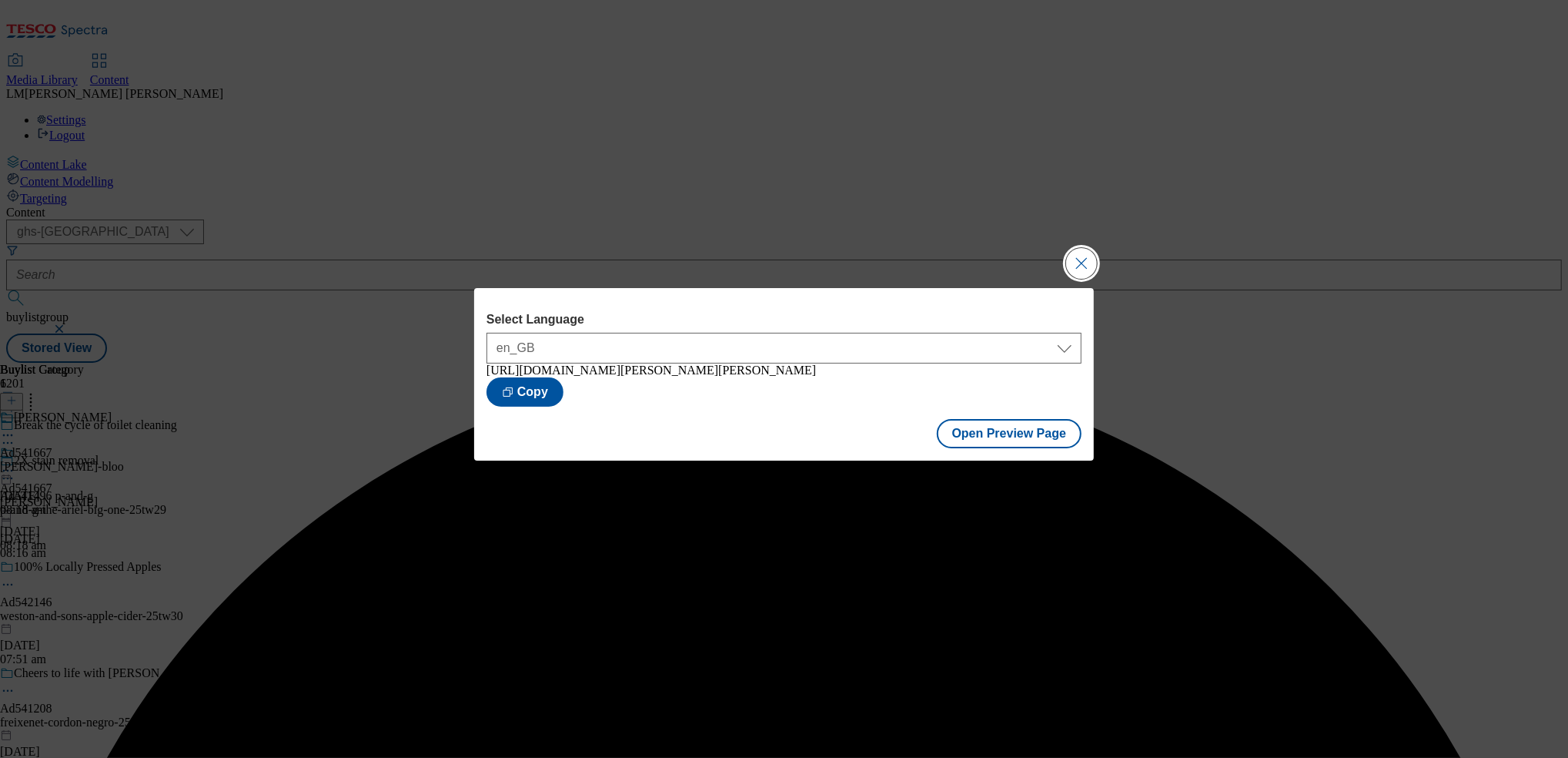
click at [1085, 260] on button "Close Modal" at bounding box center [1082, 264] width 31 height 31
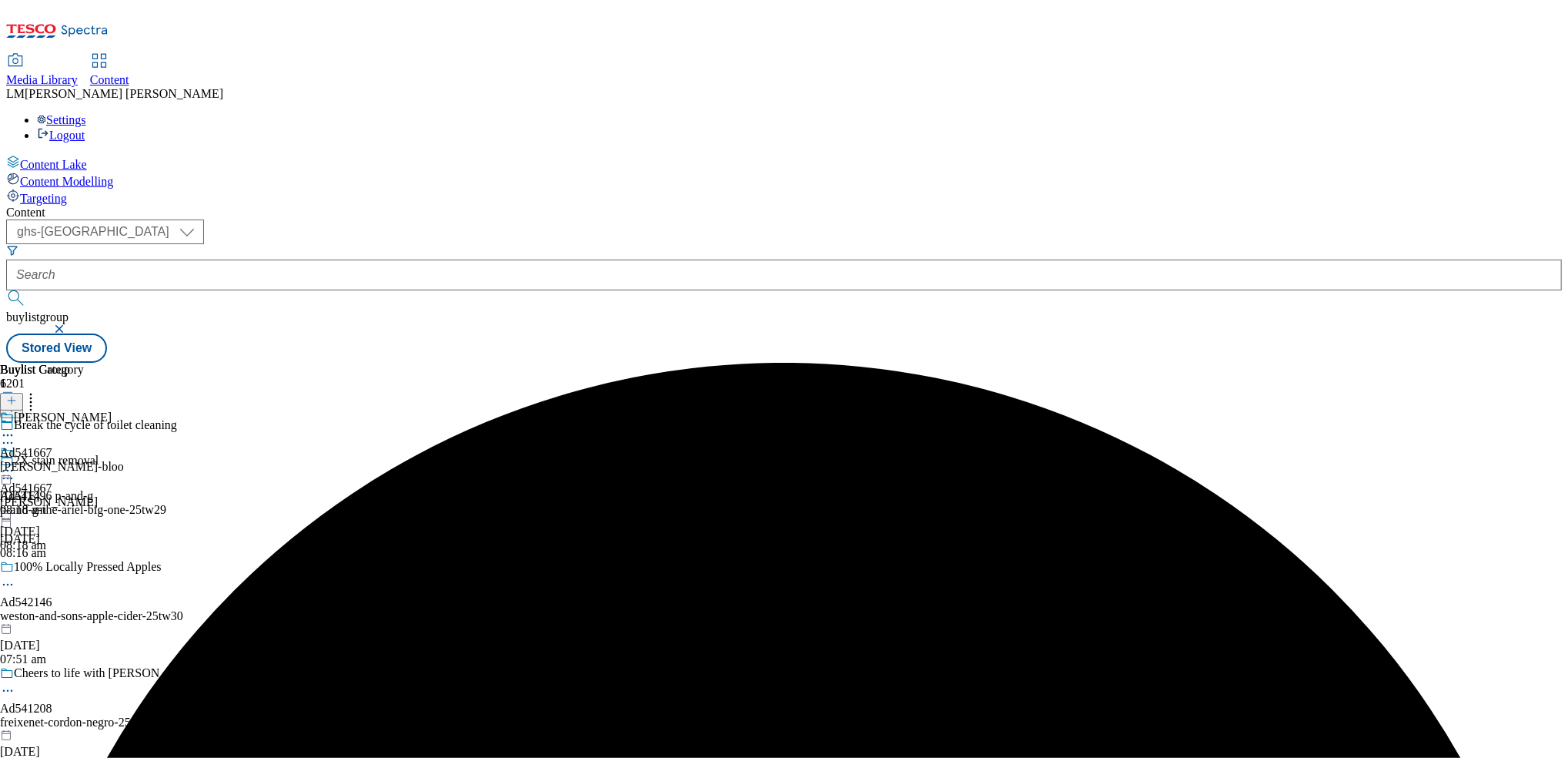
click at [16, 463] on icon at bounding box center [8, 471] width 16 height 16
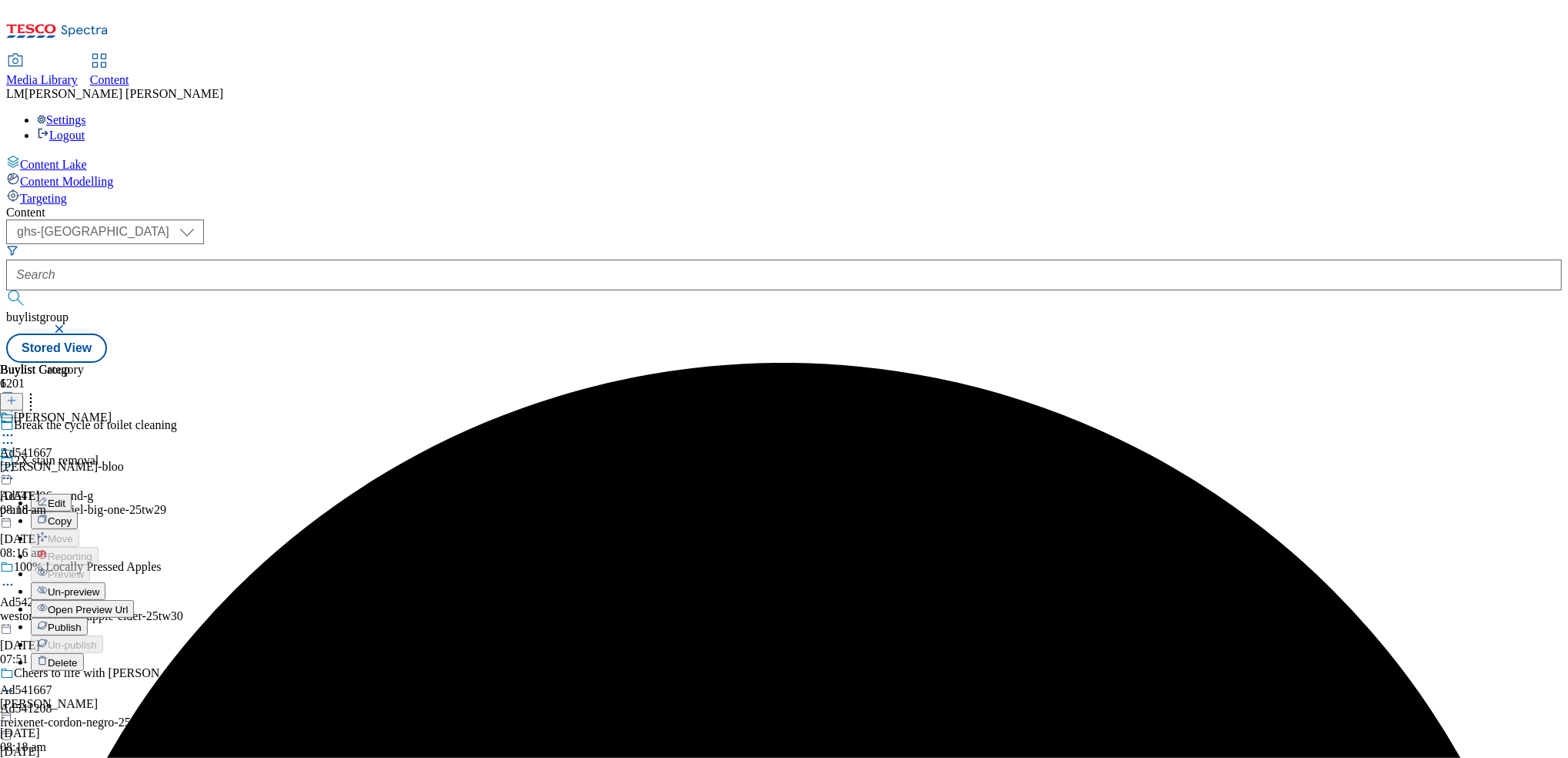
click at [82, 622] on span "Publish" at bounding box center [64, 628] width 34 height 12
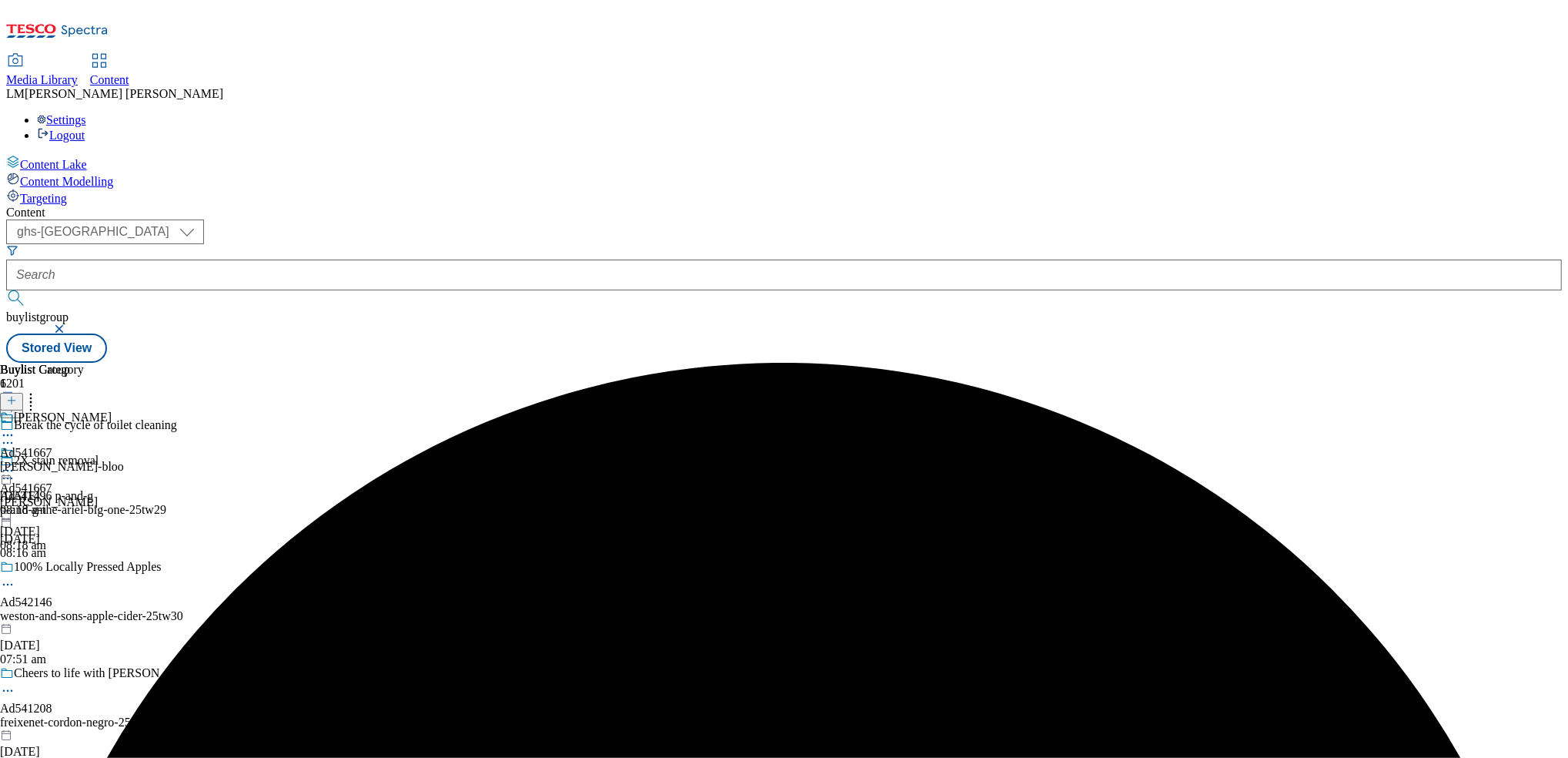
click at [16, 463] on icon at bounding box center [8, 471] width 16 height 16
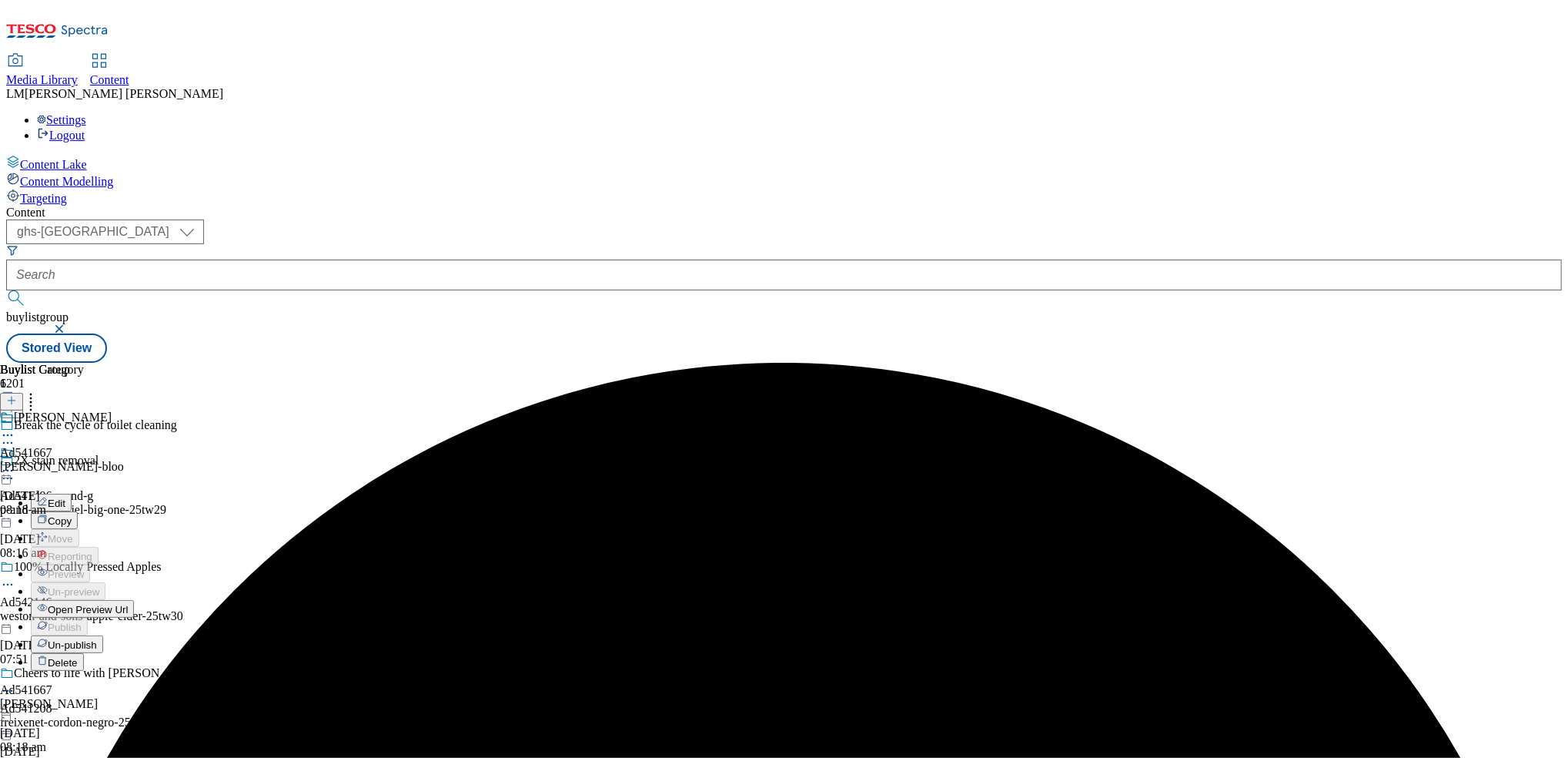
click at [134, 602] on div "Open Preview Url" at bounding box center [83, 608] width 103 height 13
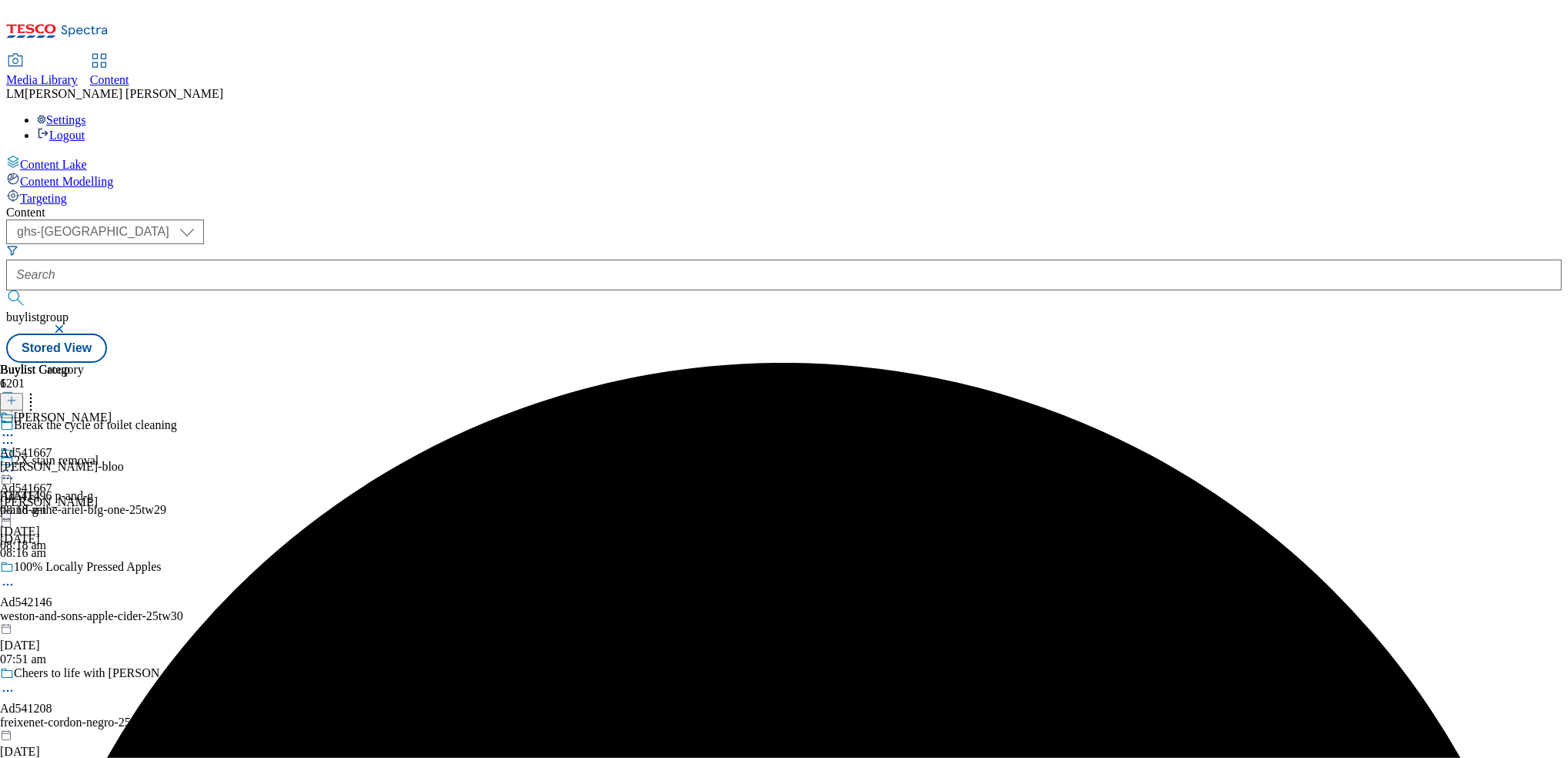
click at [16, 463] on icon at bounding box center [8, 471] width 16 height 16
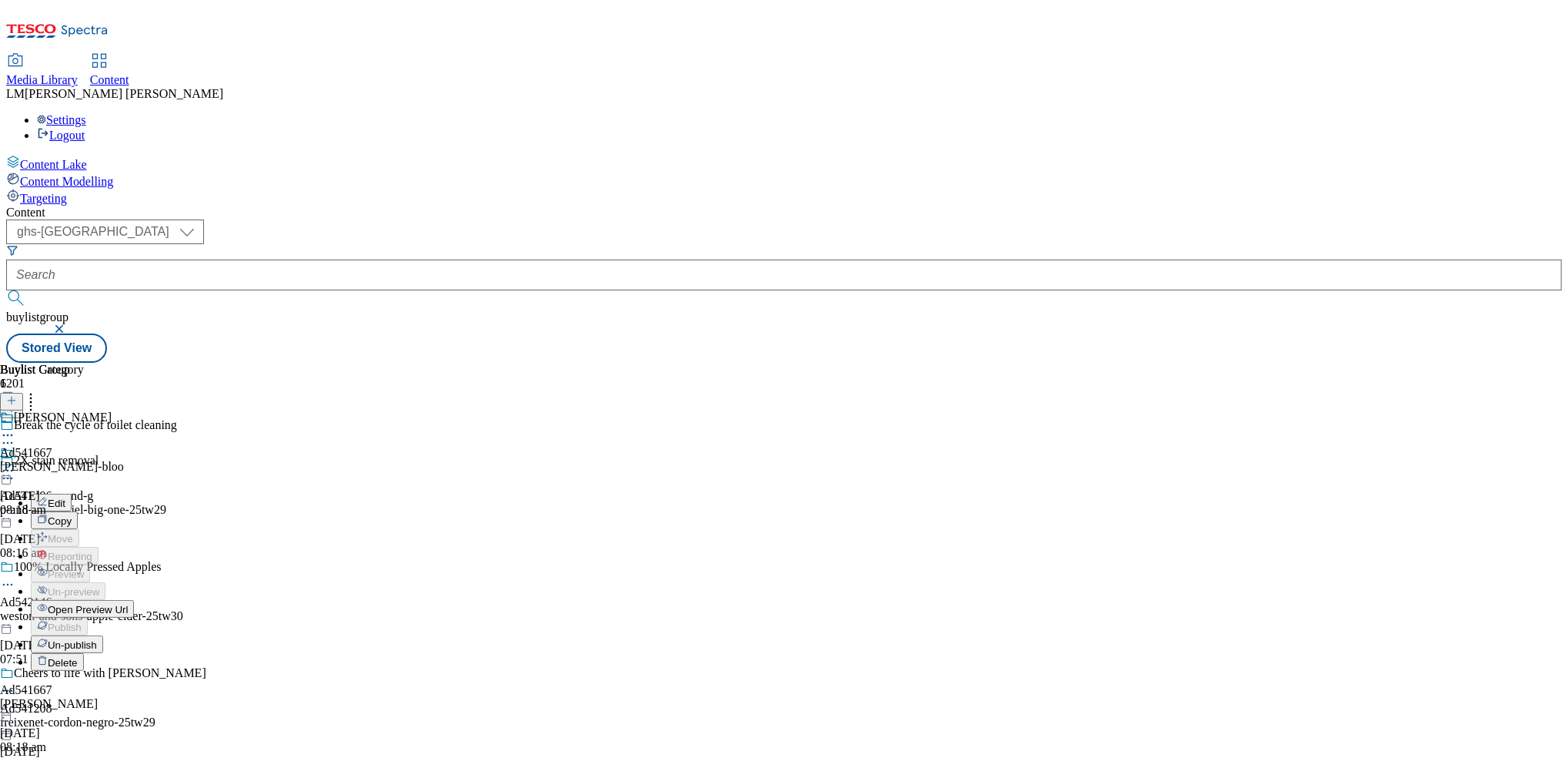
click at [127, 603] on span "Open Preview Url" at bounding box center [88, 609] width 80 height 12
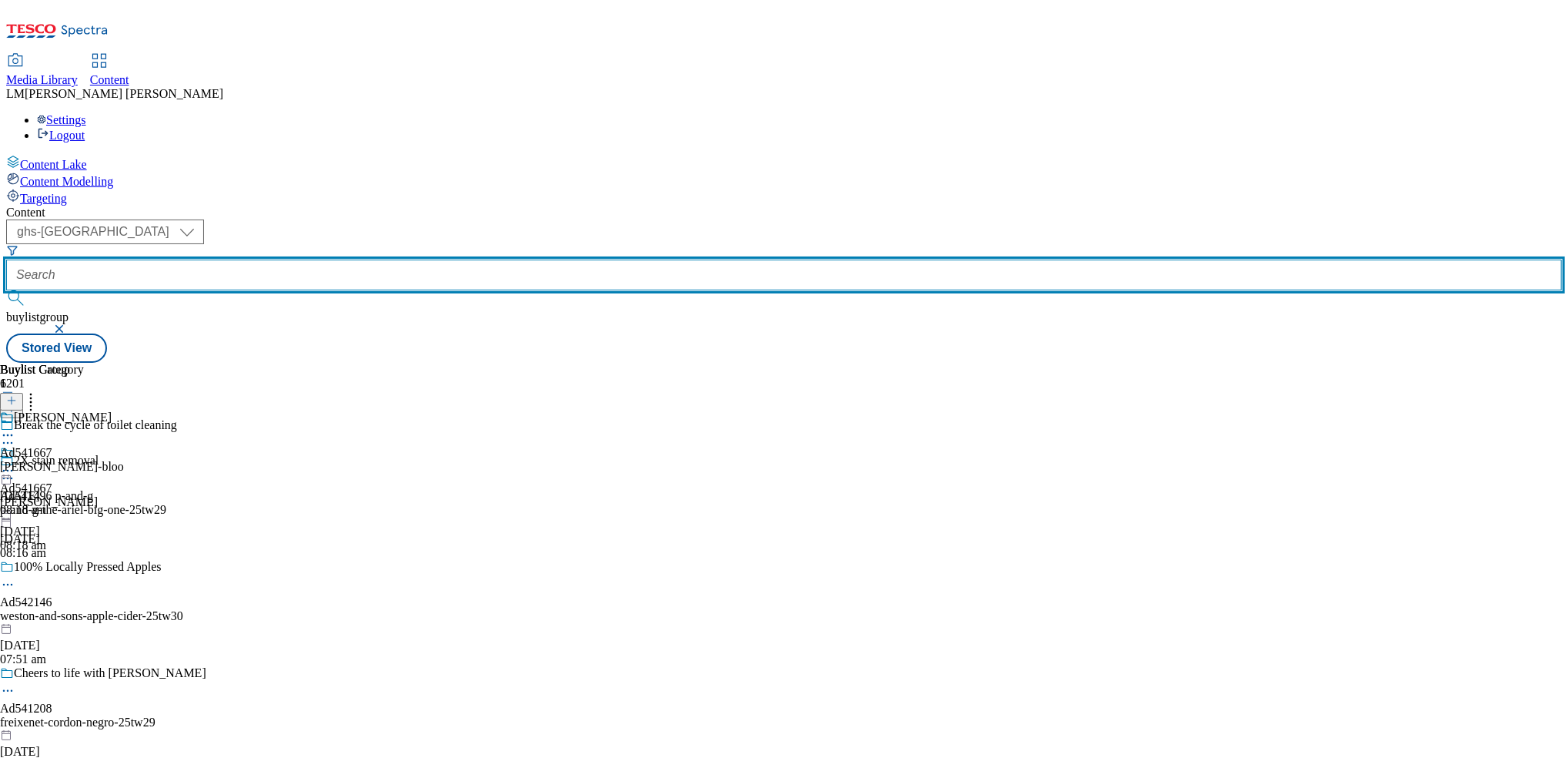
click at [398, 260] on input "text" at bounding box center [783, 275] width 1555 height 31
paste input "541857"
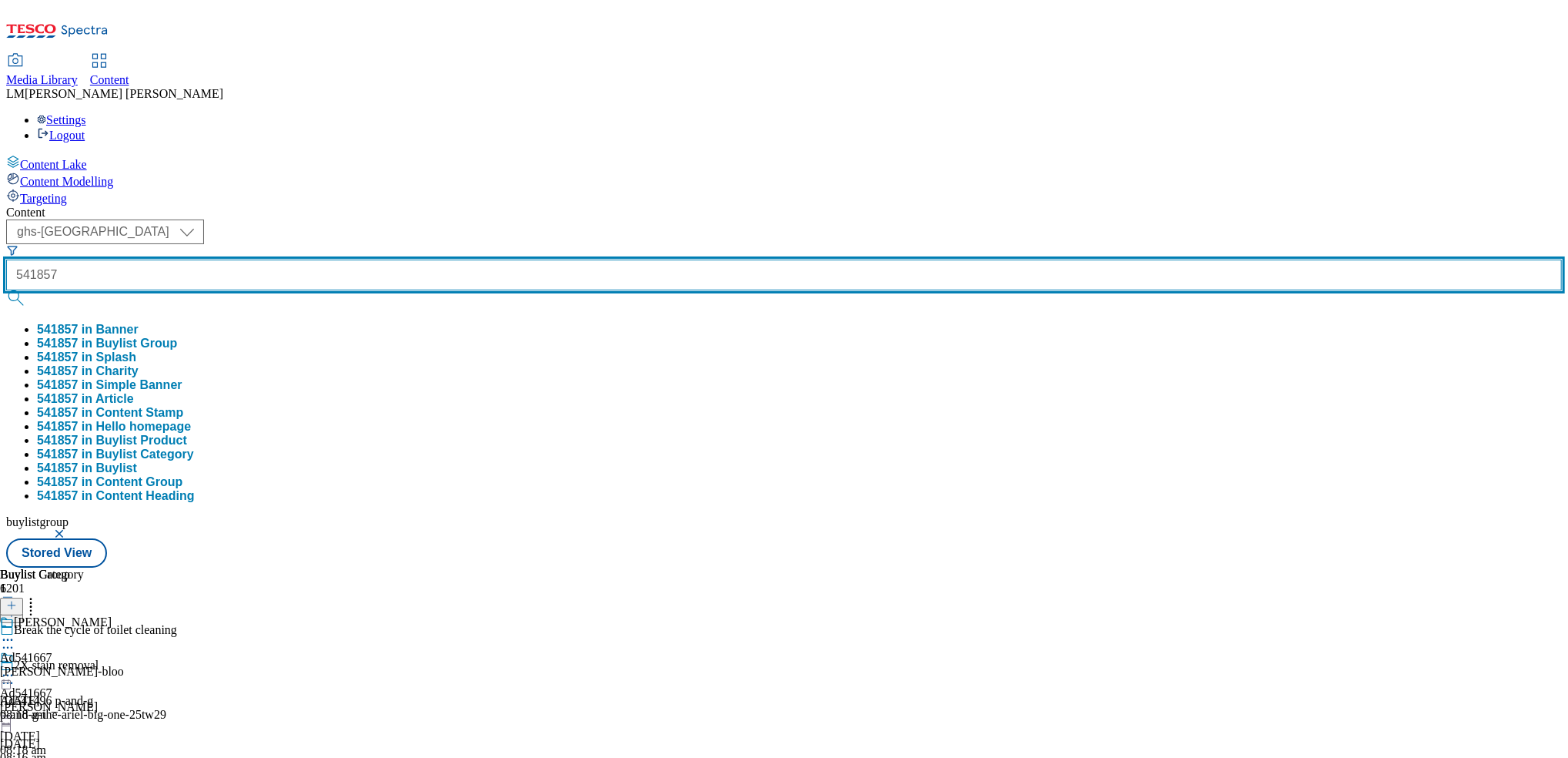
type input "541857"
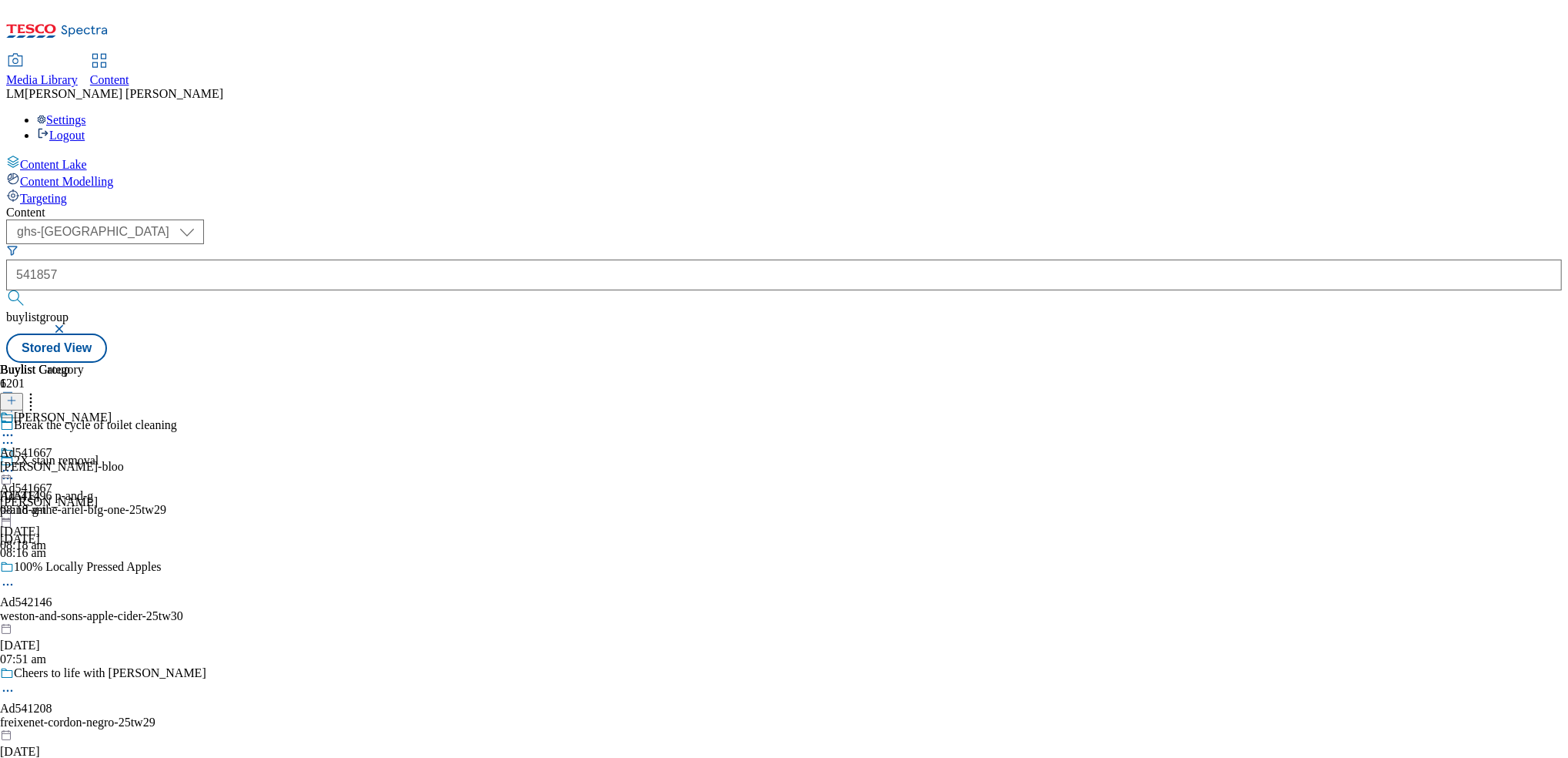
click at [27, 290] on button "submit" at bounding box center [17, 298] width 21 height 16
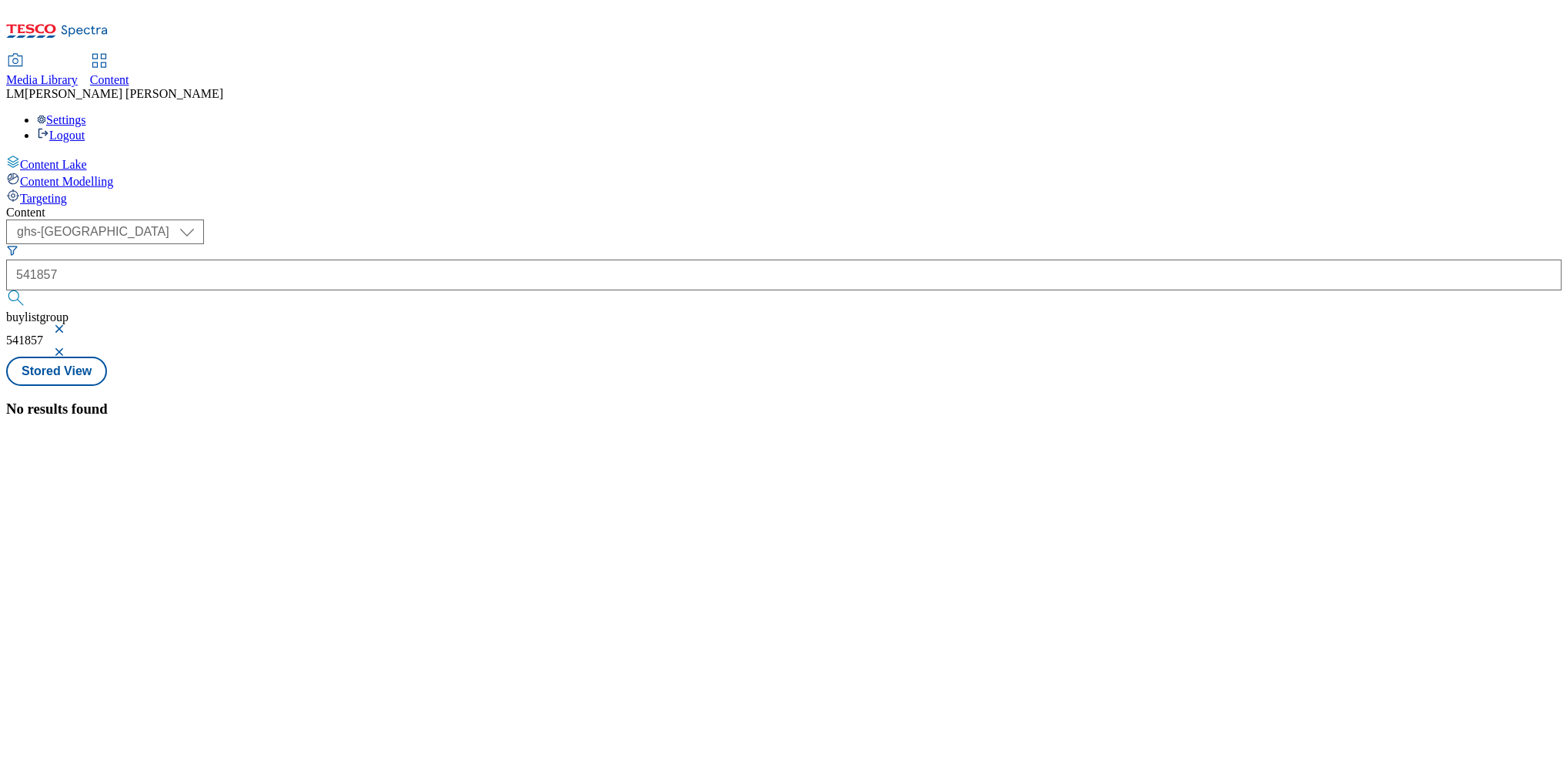
click at [68, 324] on button "button" at bounding box center [61, 328] width 16 height 9
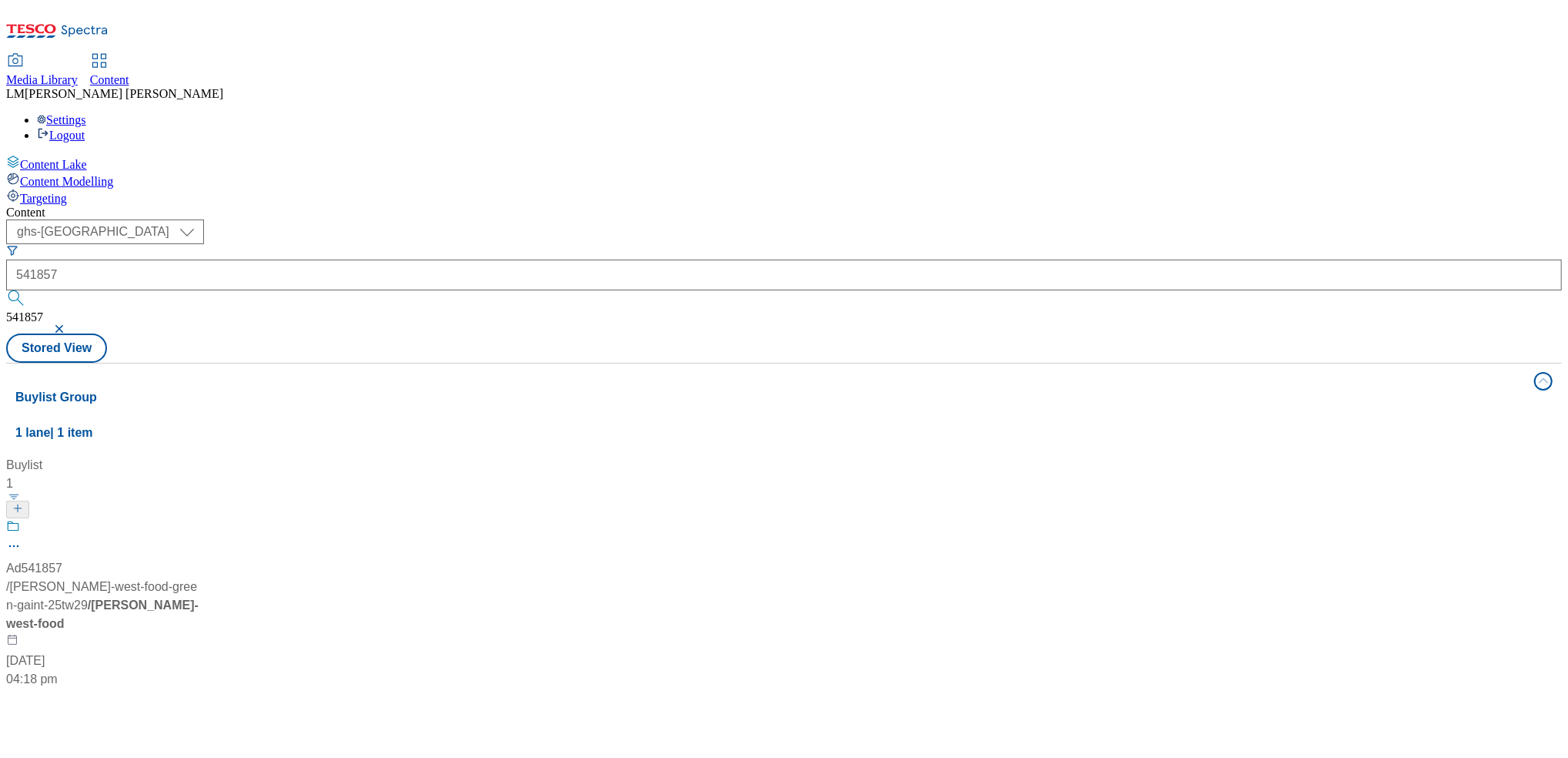
click at [666, 220] on div "( optional ) ghs-roi ghs-uk ghs-uk 541857 541857 Stored View" at bounding box center [783, 291] width 1555 height 143
click at [198, 519] on div "Ad541857 / john-west-food-green-gaint-25tw29 / john-west-food 9 Sept 2025 04:18…" at bounding box center [102, 603] width 193 height 169
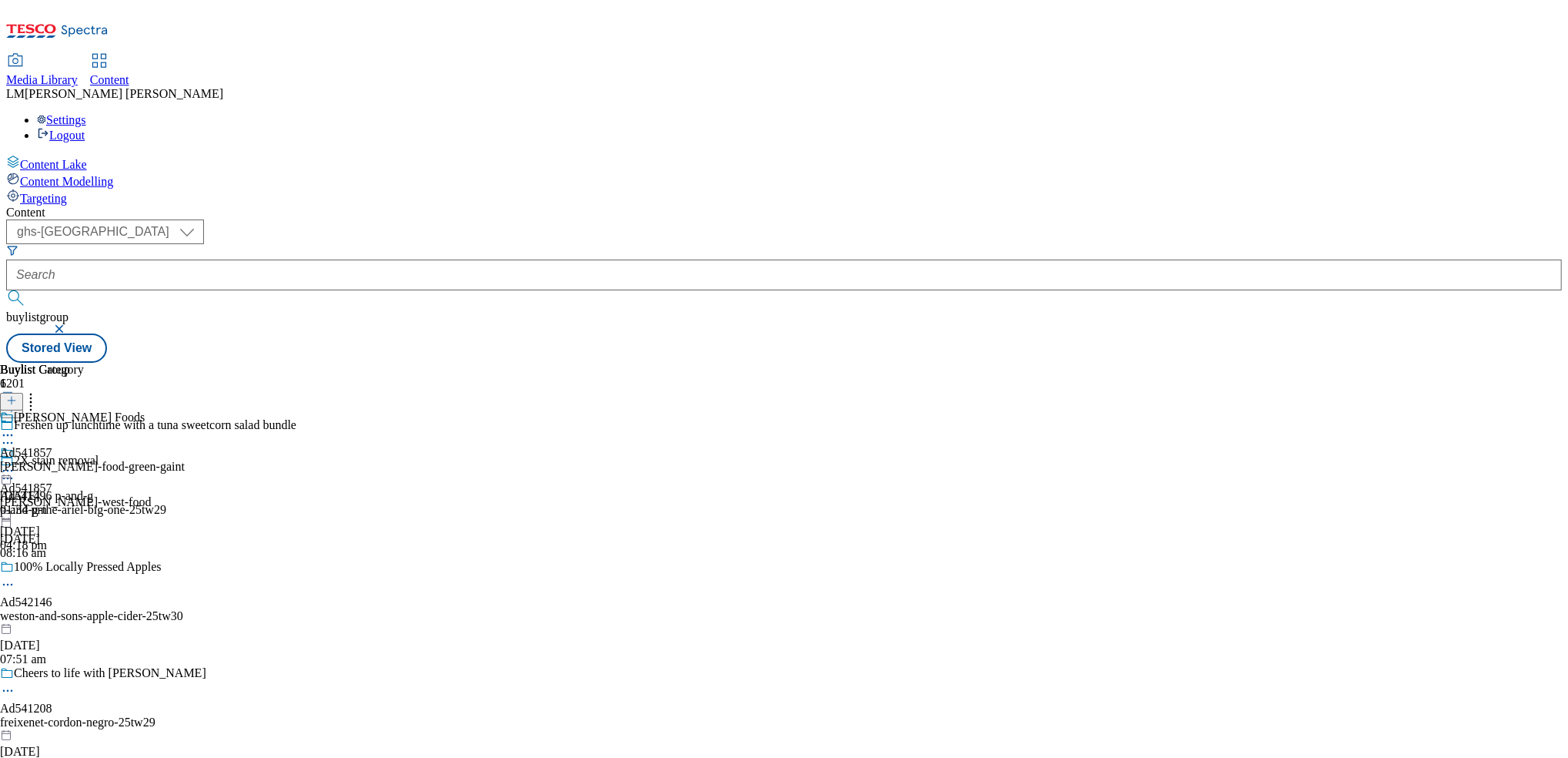
click at [16, 463] on icon at bounding box center [8, 471] width 16 height 16
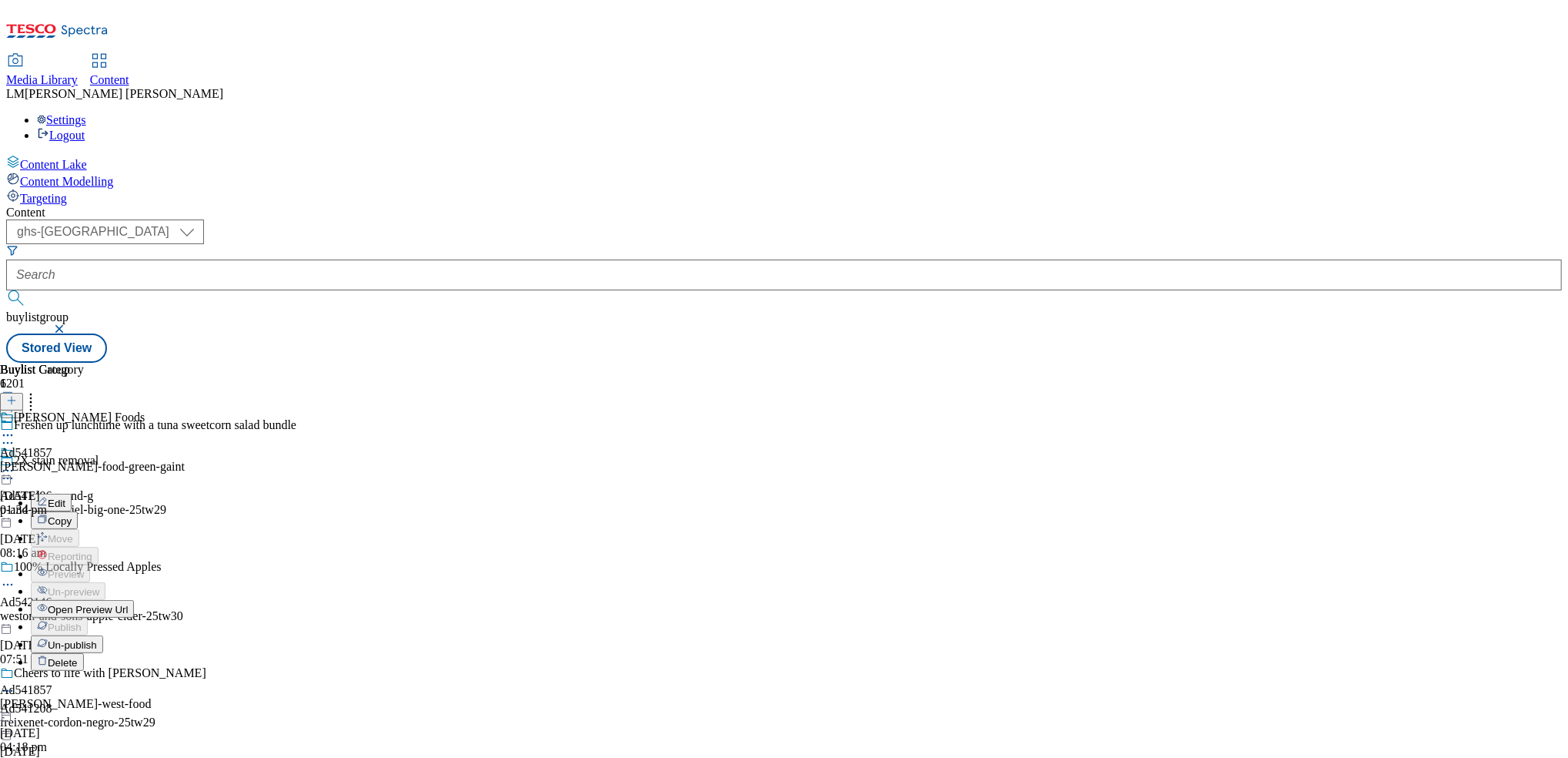
click at [97, 639] on span "Un-publish" at bounding box center [72, 645] width 50 height 12
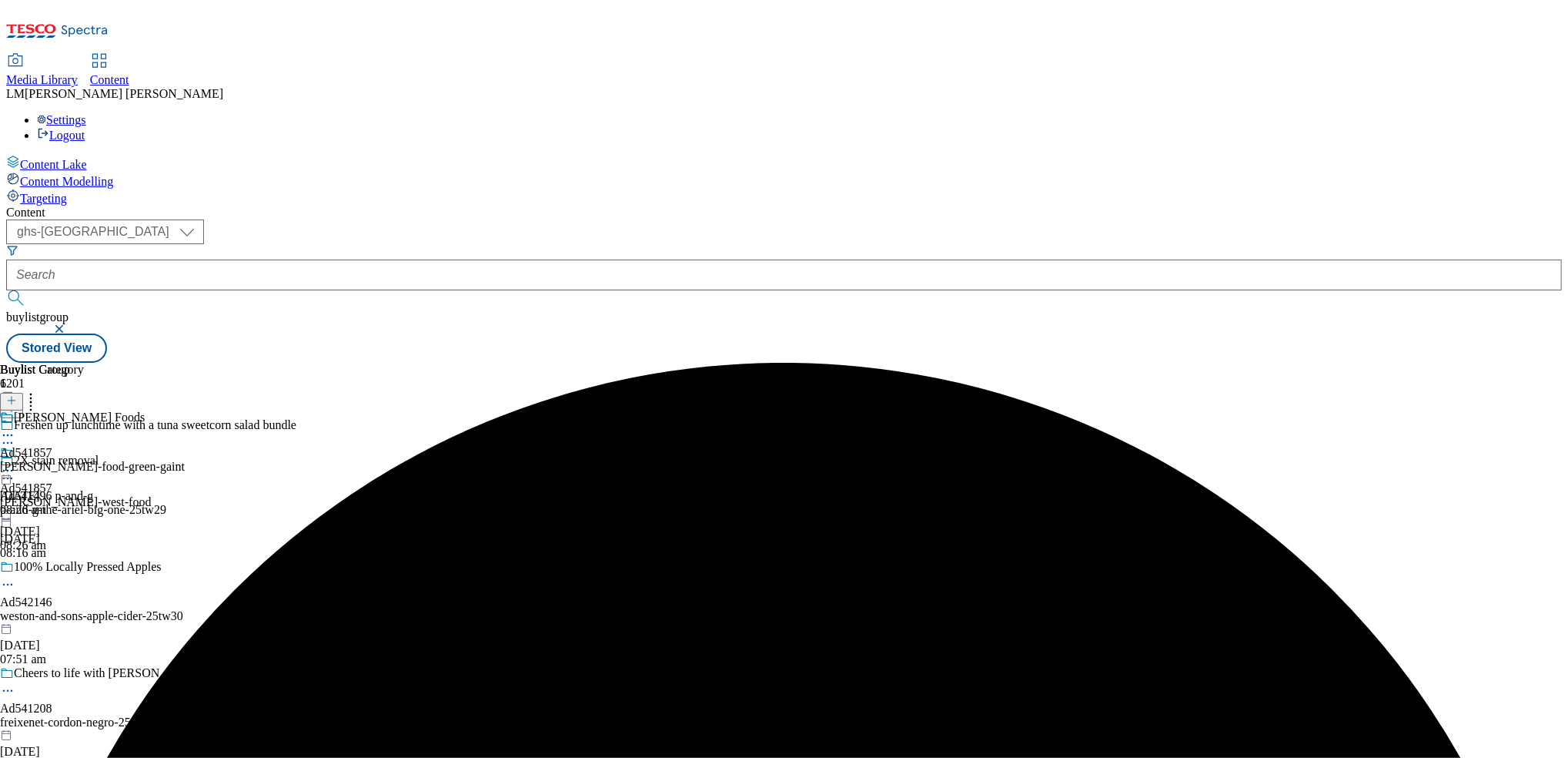
click at [16, 463] on icon at bounding box center [8, 471] width 16 height 16
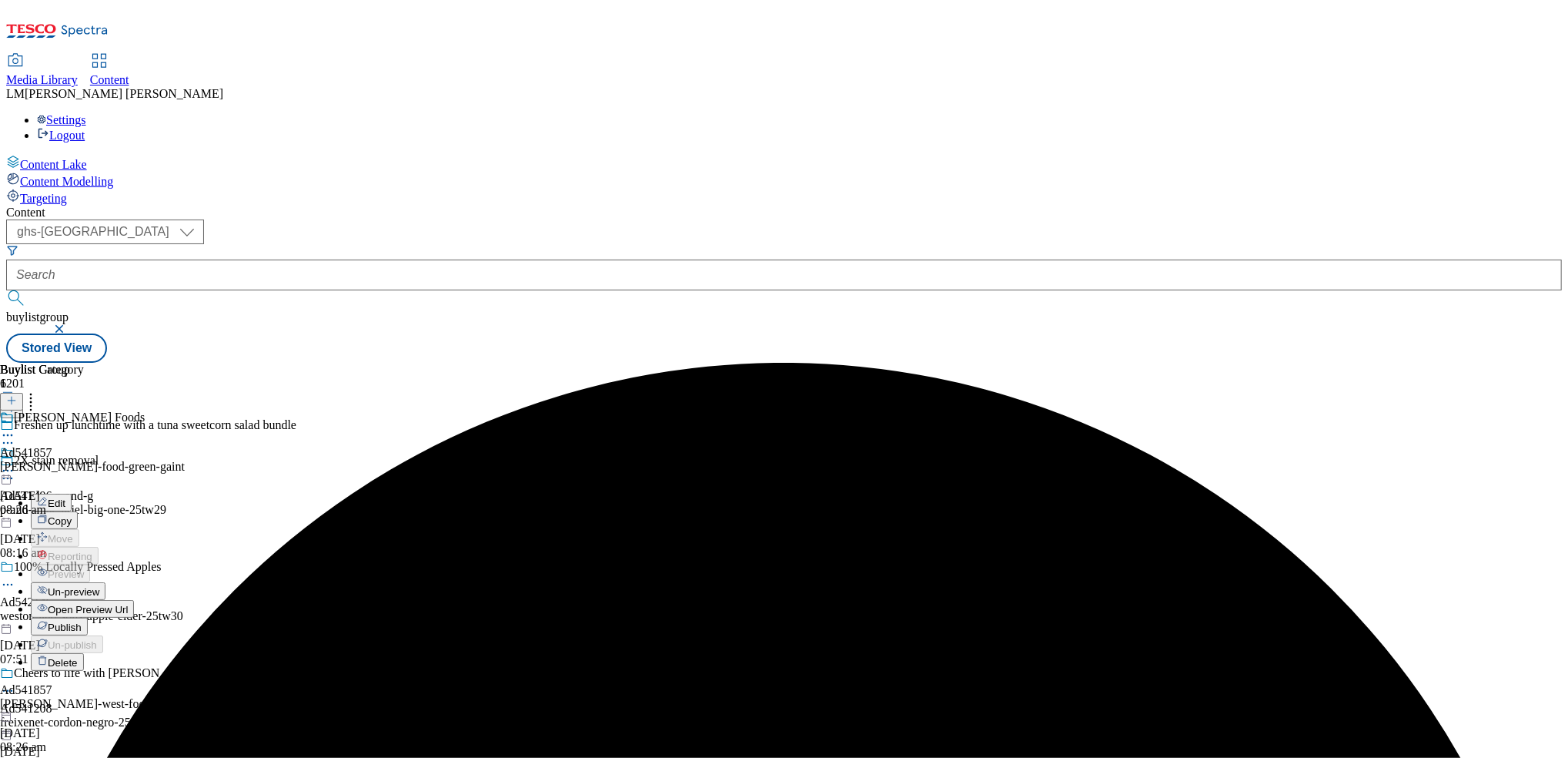
click at [105, 582] on button "Un-preview" at bounding box center [68, 591] width 75 height 18
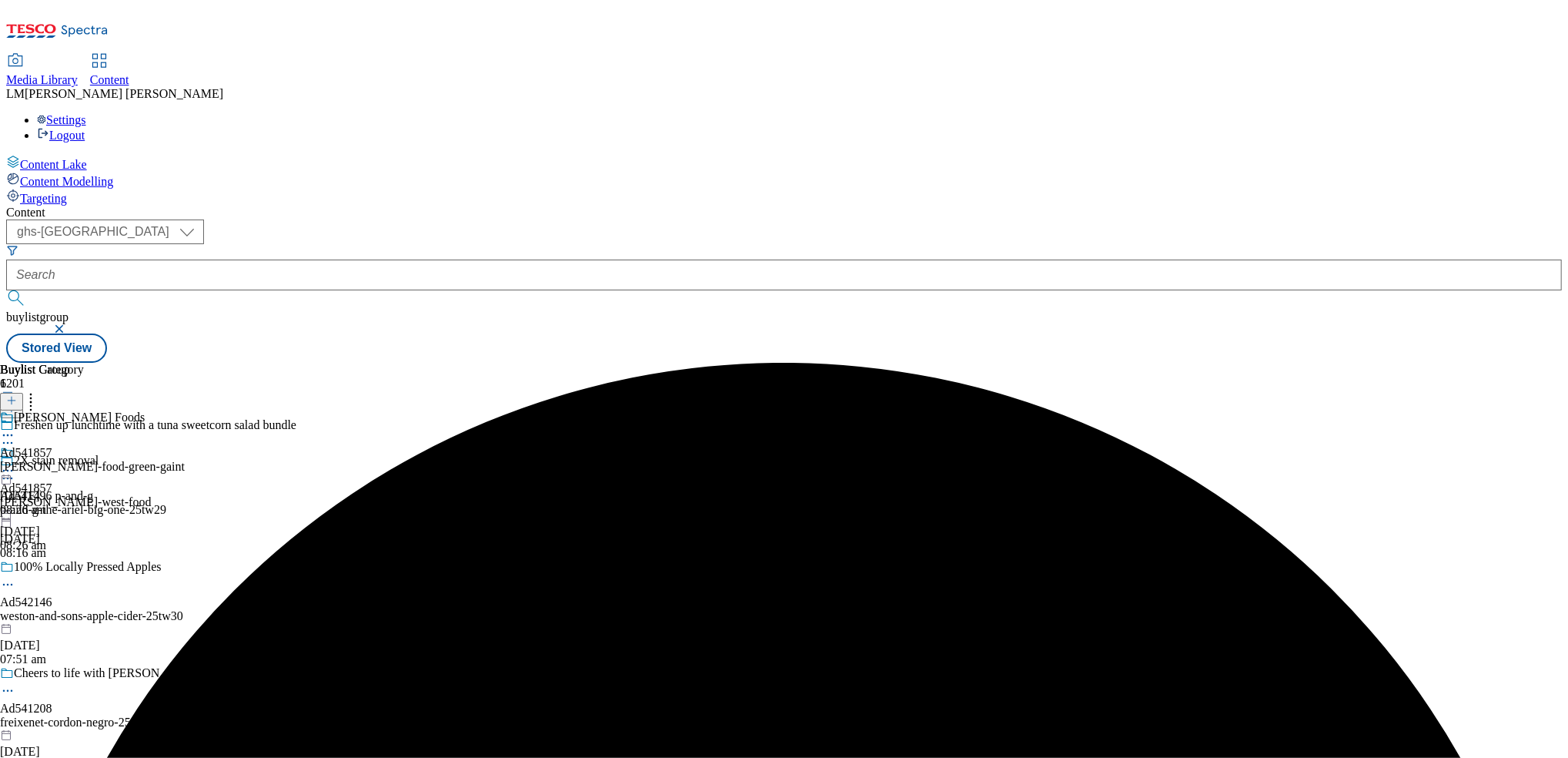
click at [185, 459] on div "john-west-food-green-gaint" at bounding box center [92, 466] width 185 height 14
click at [185, 495] on div "john-west-food-green-gaint" at bounding box center [92, 502] width 185 height 14
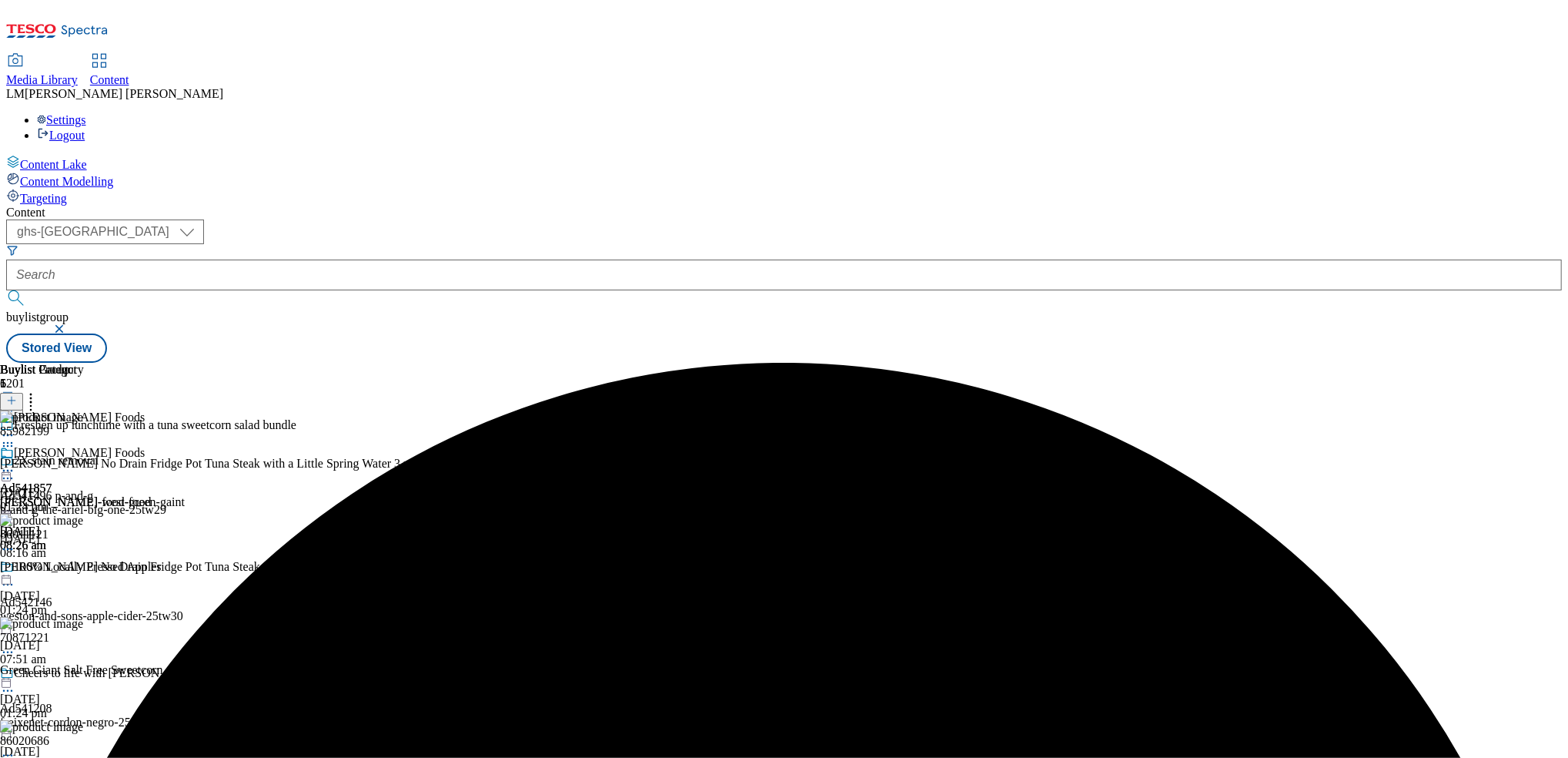
click at [151, 495] on div "john-west-food" at bounding box center [75, 502] width 151 height 14
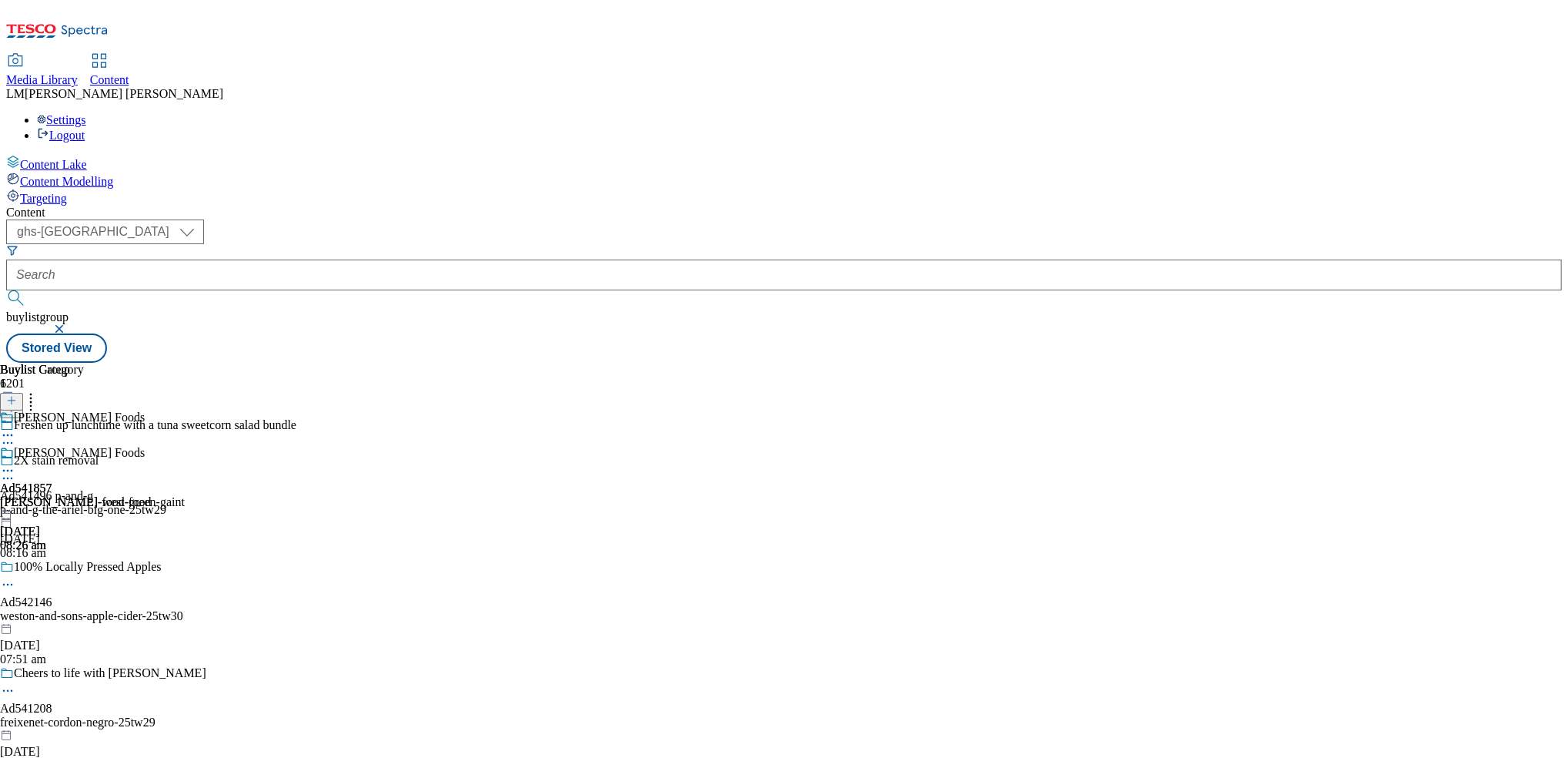
click at [185, 495] on div "john-west-food-green-gaint" at bounding box center [92, 502] width 185 height 14
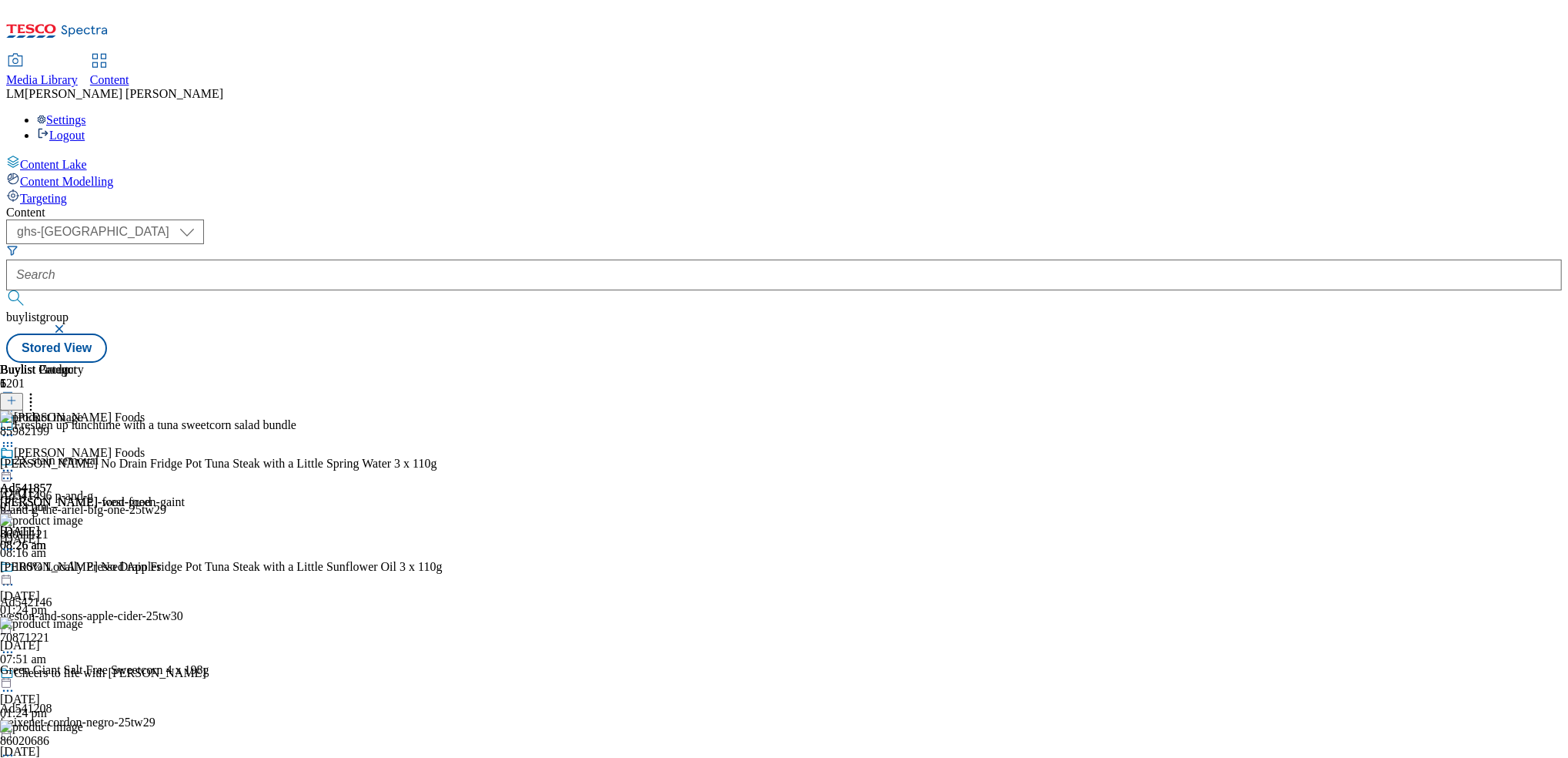
click at [39, 390] on icon at bounding box center [31, 398] width 16 height 16
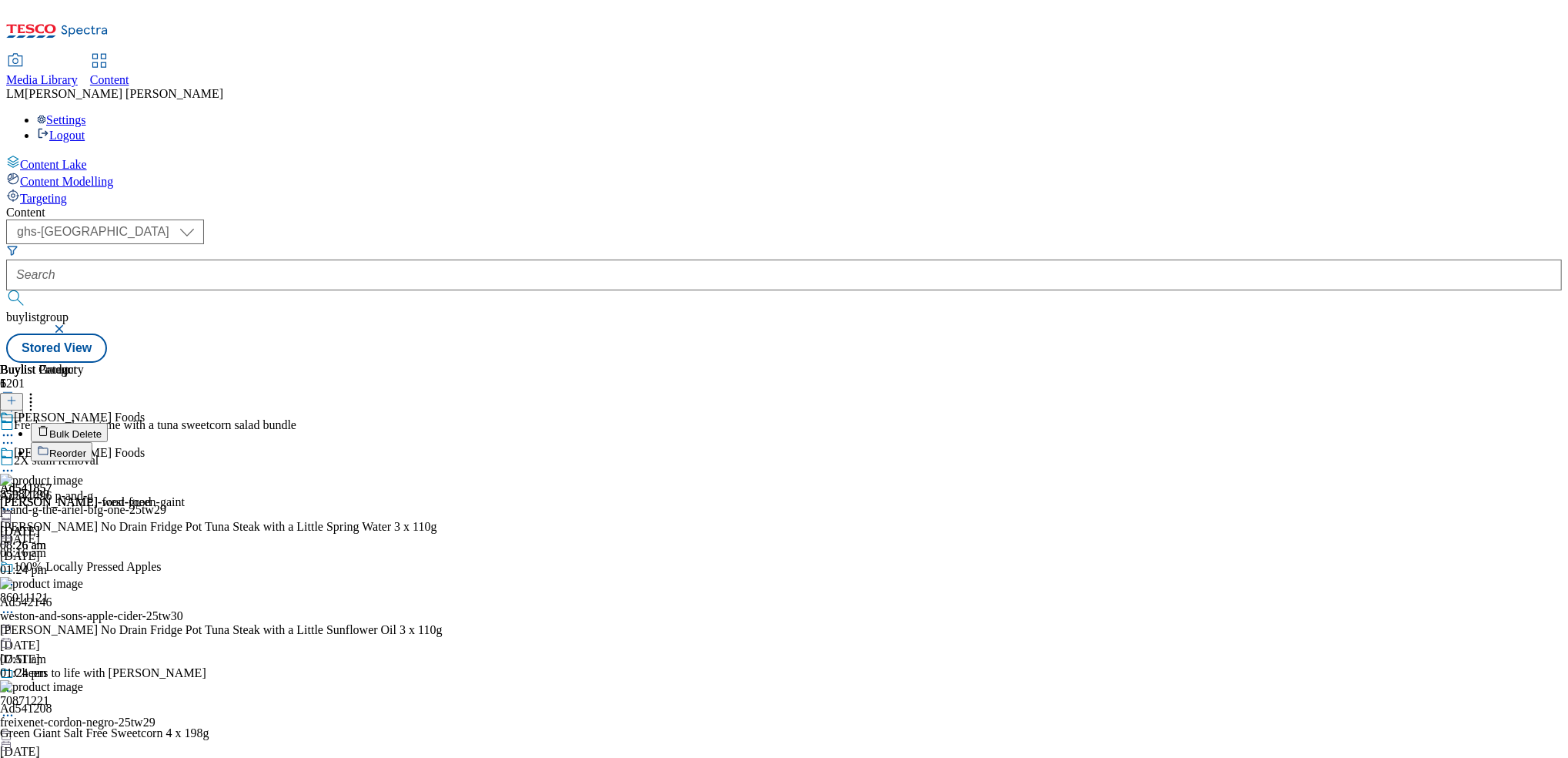
click at [108, 422] on button "Bulk Delete" at bounding box center [69, 432] width 77 height 19
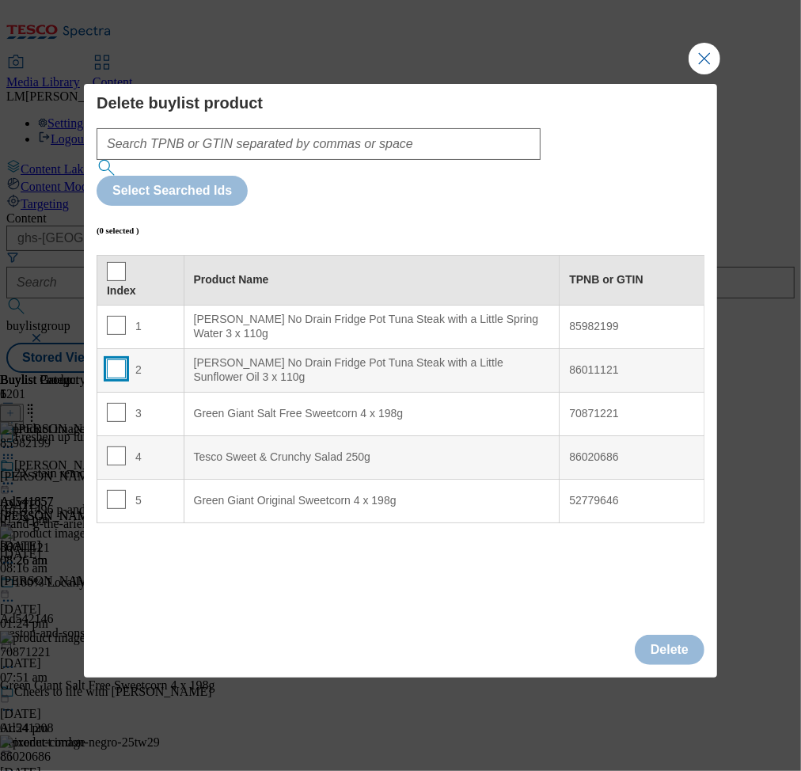
click at [115, 359] on input "Modal" at bounding box center [116, 368] width 19 height 19
checkbox input "true"
click at [119, 490] on input "Modal" at bounding box center [116, 499] width 19 height 19
checkbox input "true"
click at [677, 635] on button "Delete" at bounding box center [670, 650] width 70 height 30
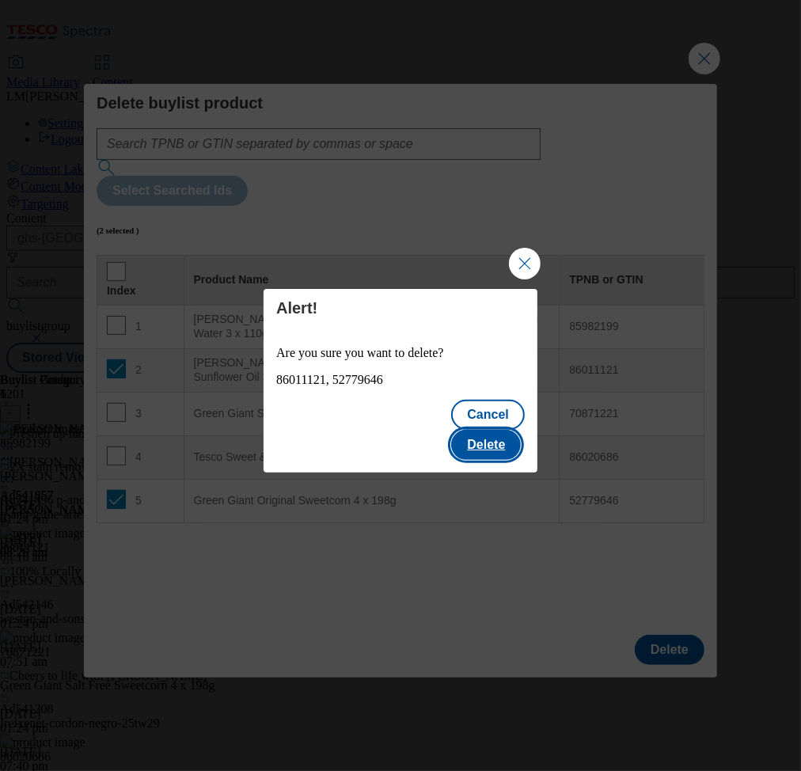
click at [481, 434] on button "Delete" at bounding box center [486, 445] width 70 height 30
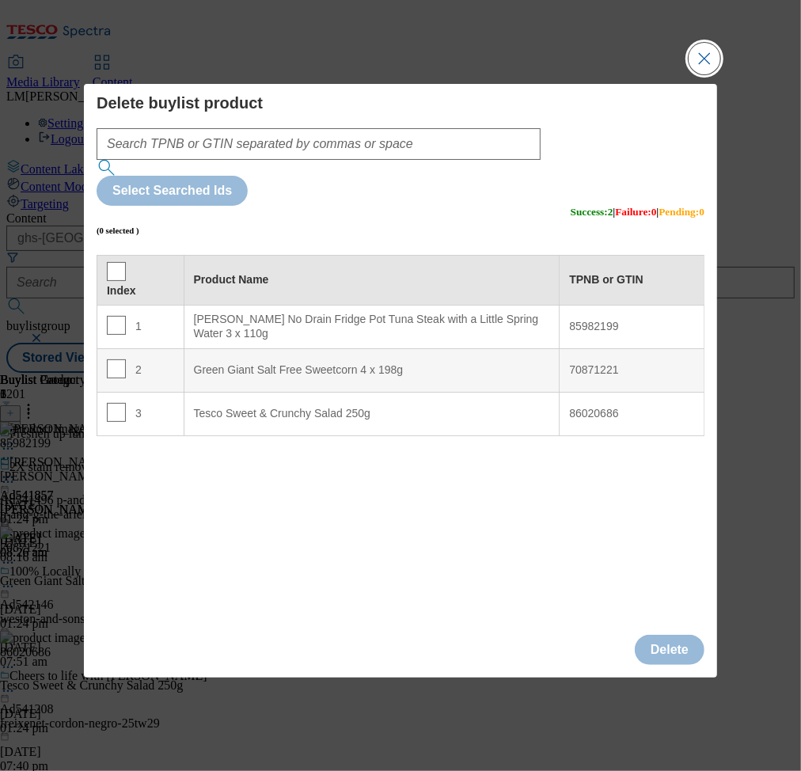
click at [695, 74] on button "Close Modal" at bounding box center [704, 59] width 32 height 32
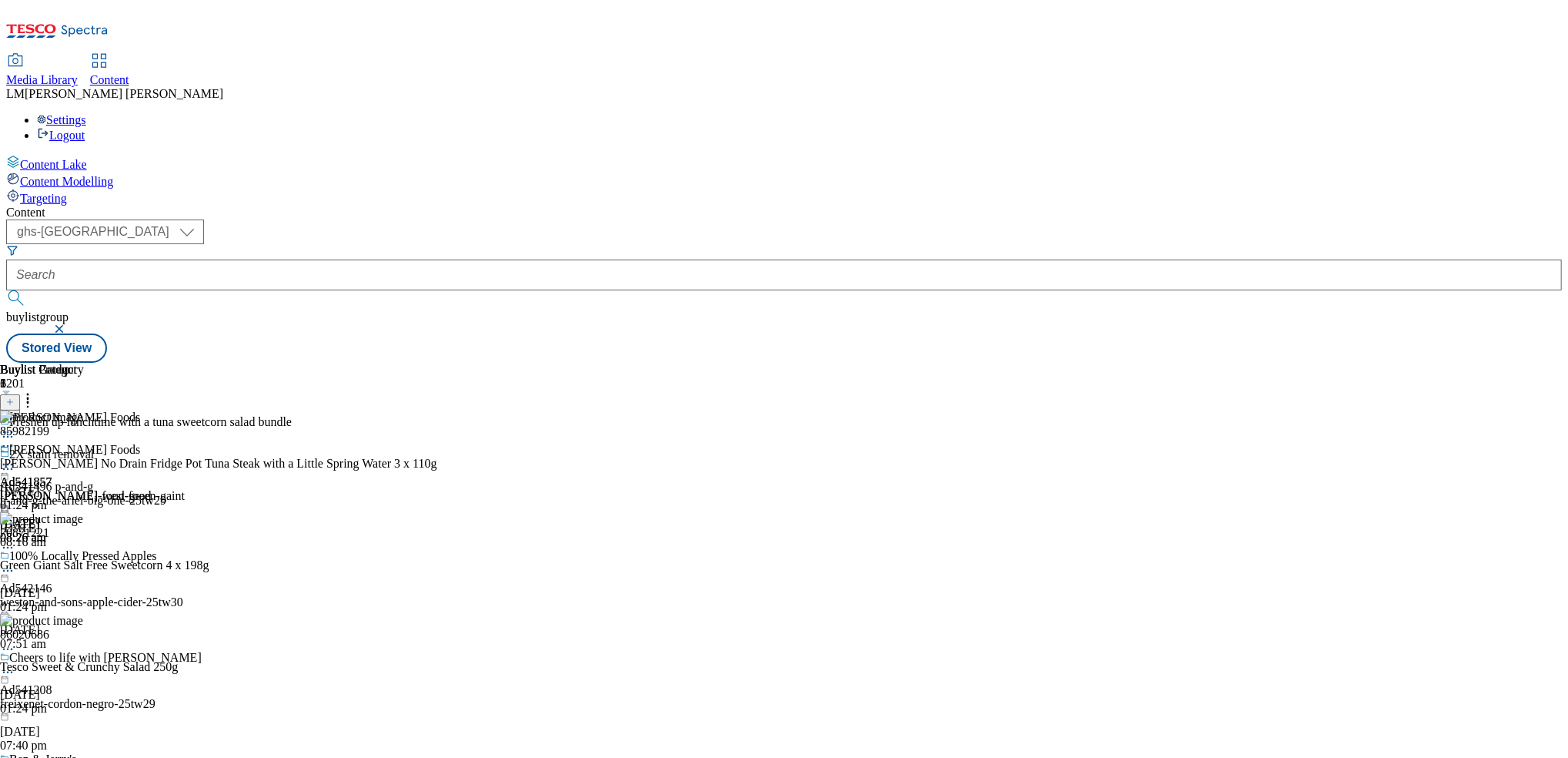
click at [16, 456] on icon at bounding box center [8, 464] width 16 height 16
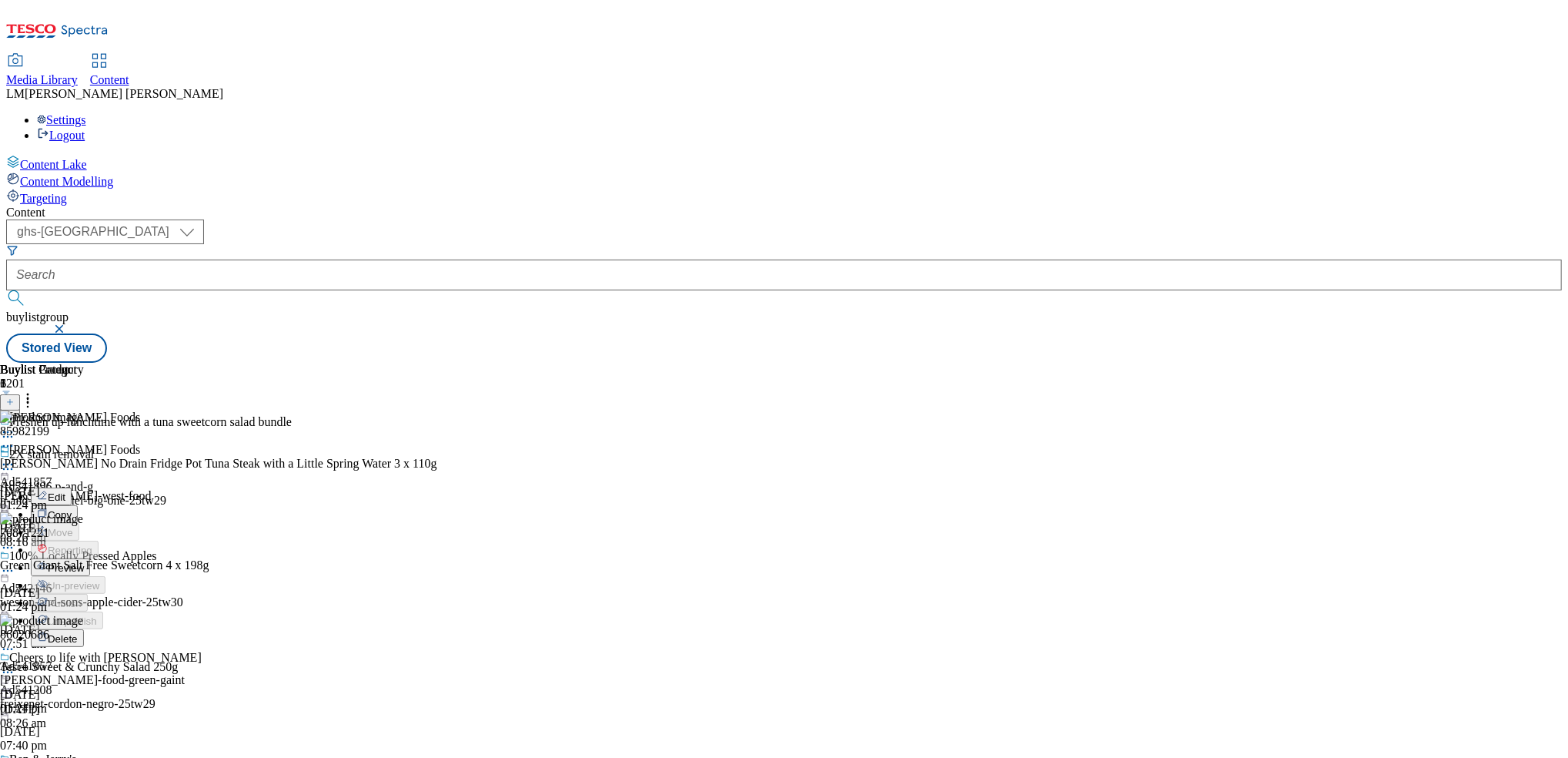
click at [16, 456] on icon at bounding box center [8, 464] width 16 height 16
click at [84, 562] on span "Preview" at bounding box center [65, 568] width 36 height 12
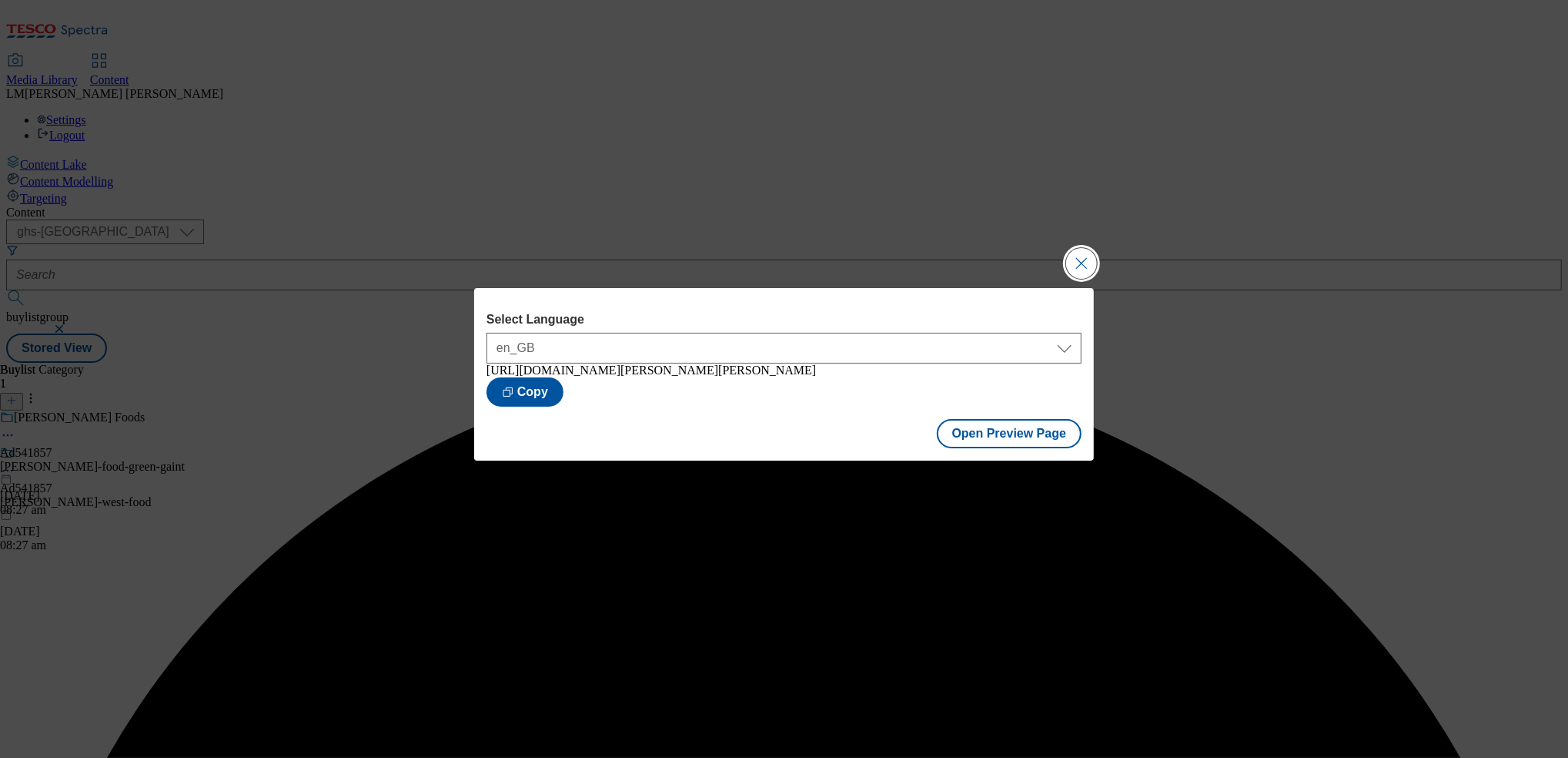
click at [1071, 259] on button "Close Modal" at bounding box center [1082, 264] width 31 height 31
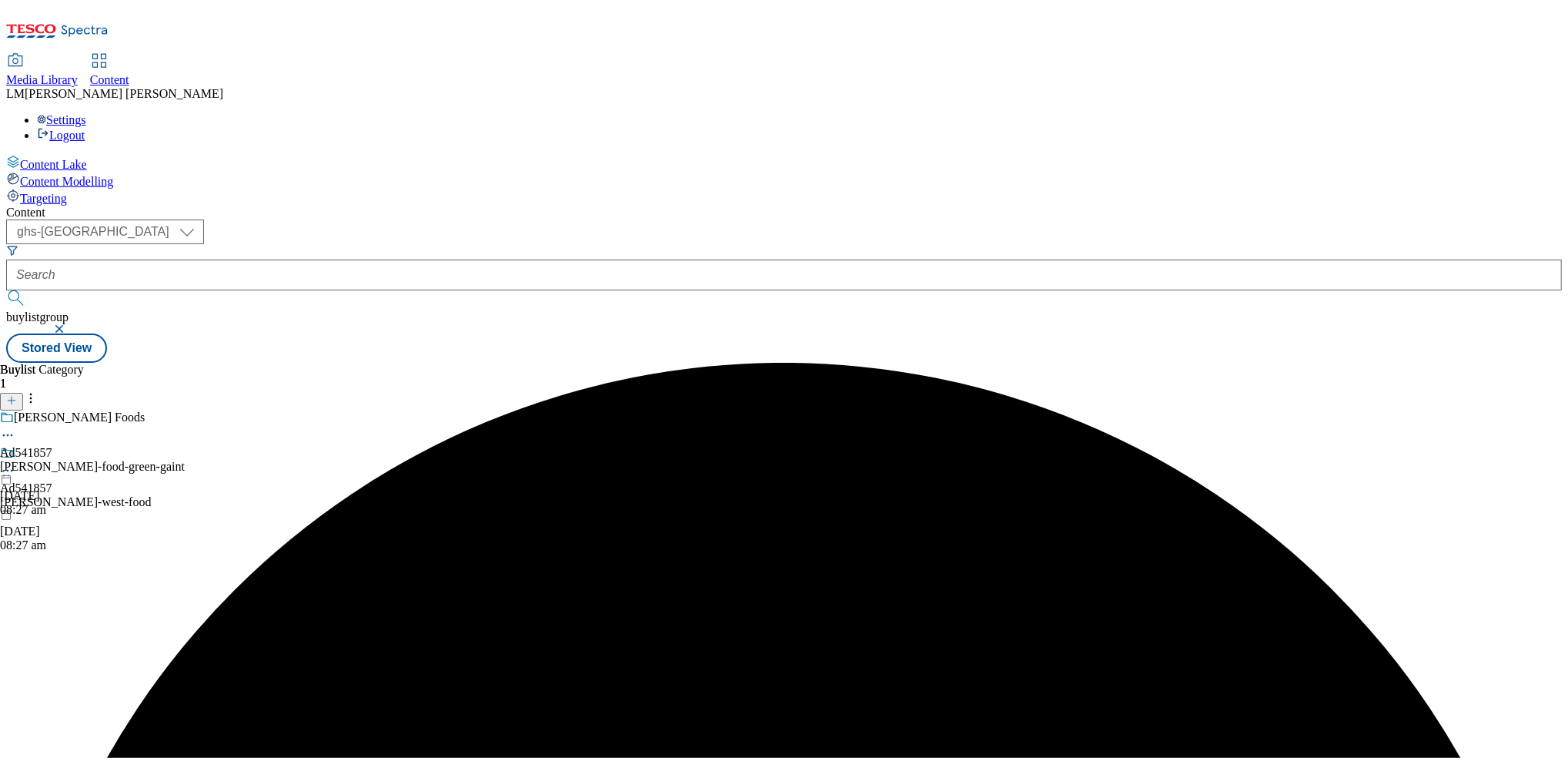
click at [16, 427] on icon at bounding box center [8, 435] width 16 height 16
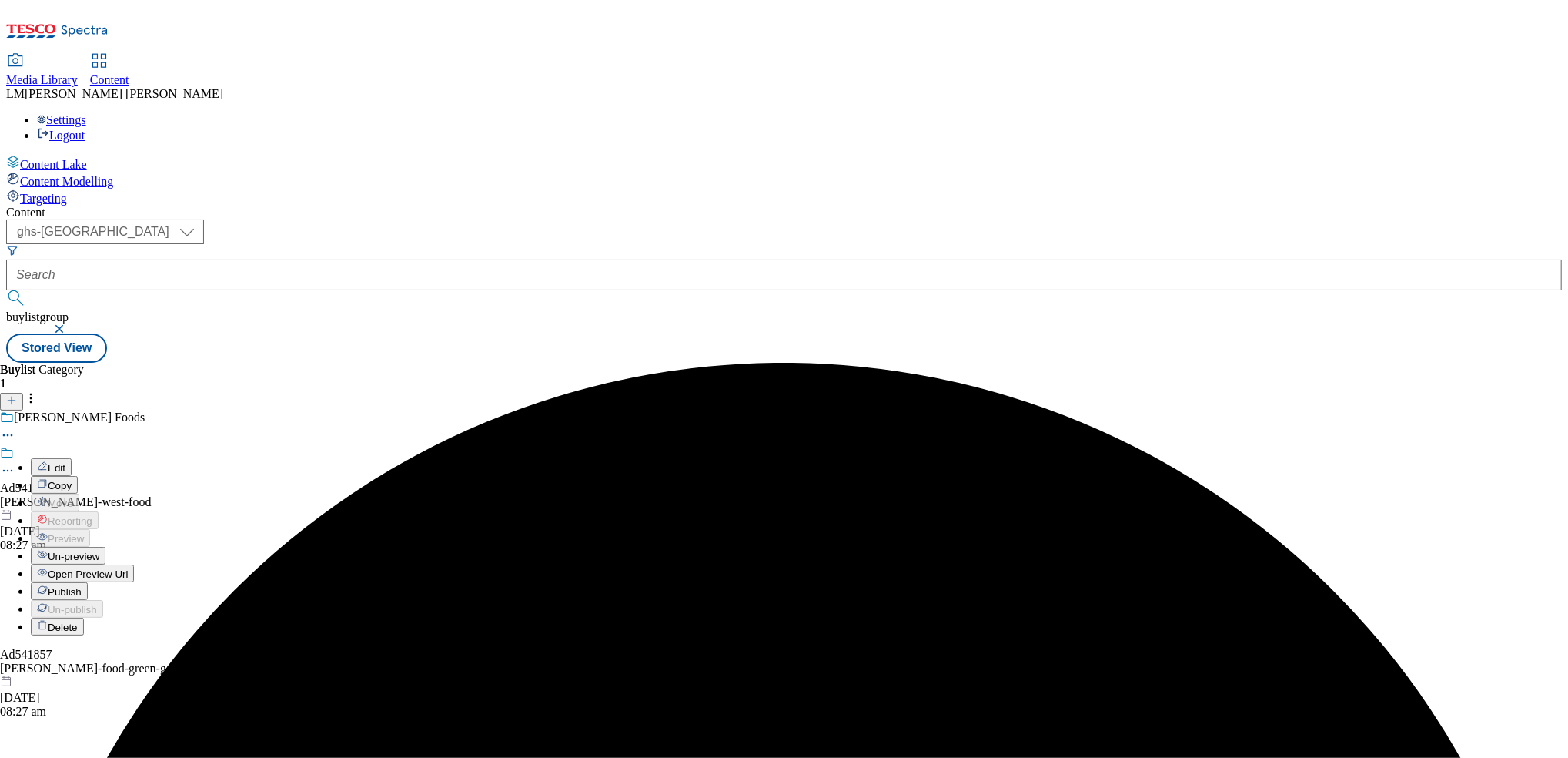
click at [82, 586] on span "Publish" at bounding box center [64, 592] width 34 height 12
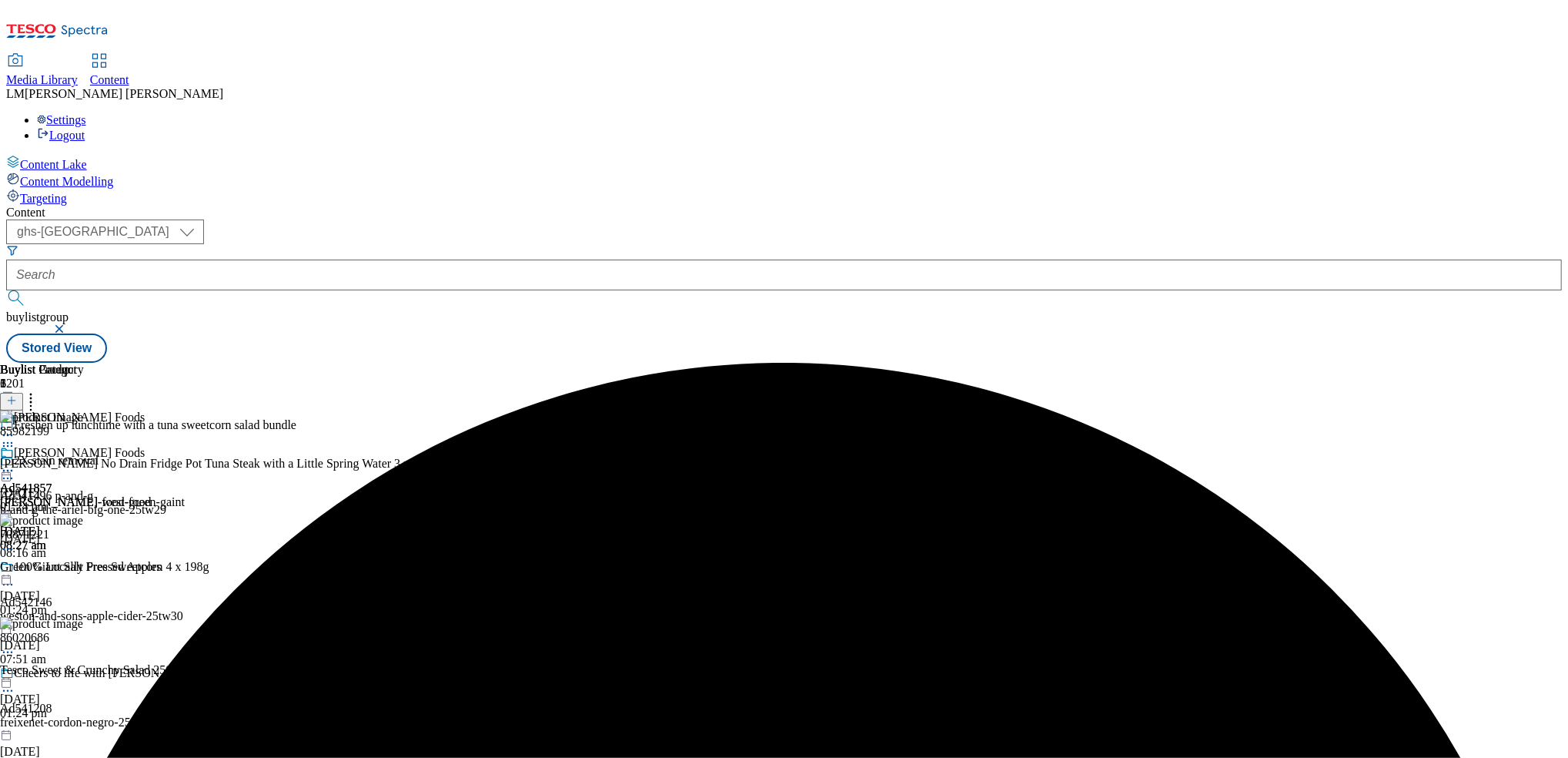
click at [16, 463] on icon at bounding box center [8, 471] width 16 height 16
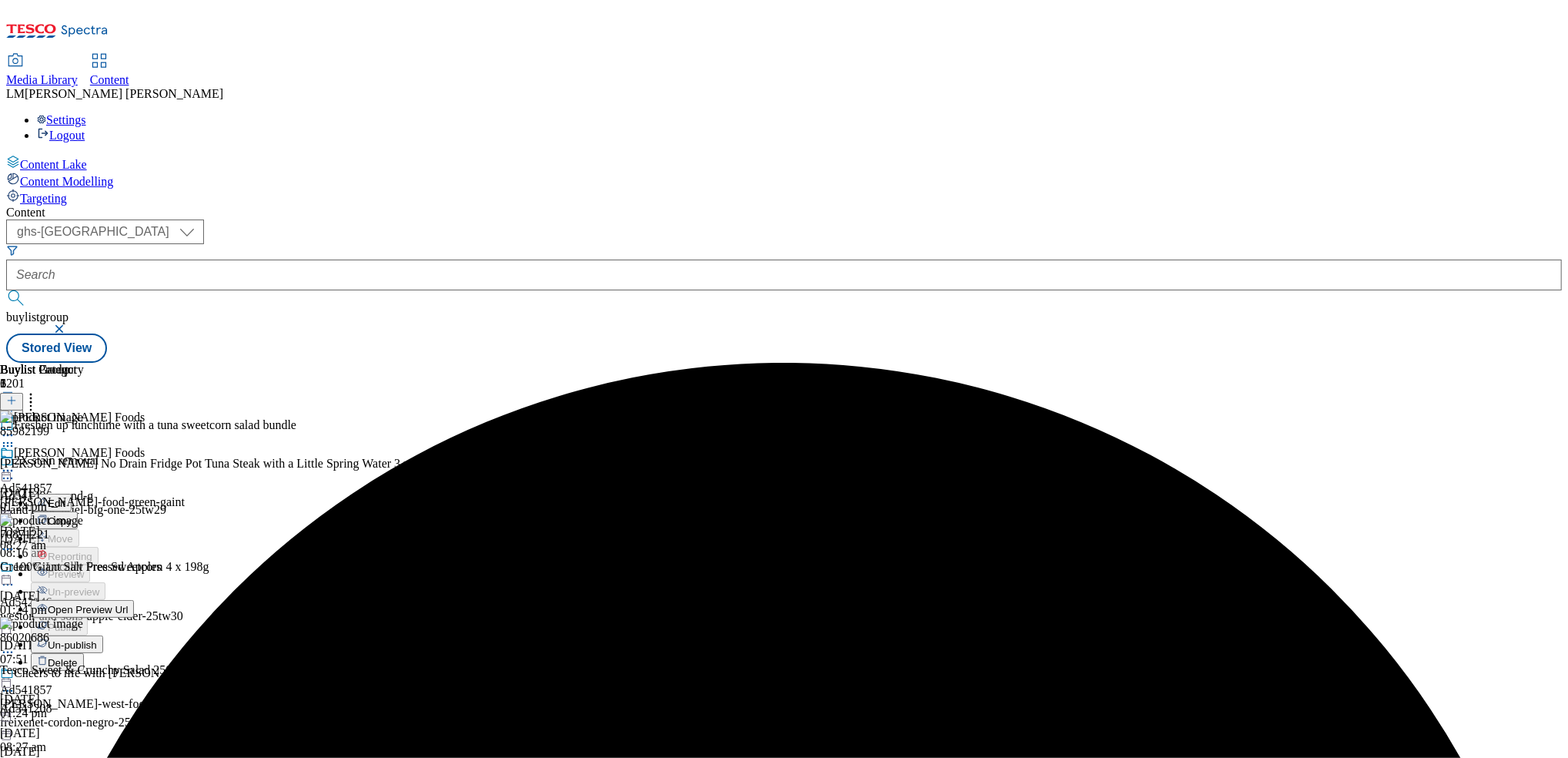
click at [127, 603] on span "Open Preview Url" at bounding box center [88, 609] width 80 height 12
